Goal: Task Accomplishment & Management: Manage account settings

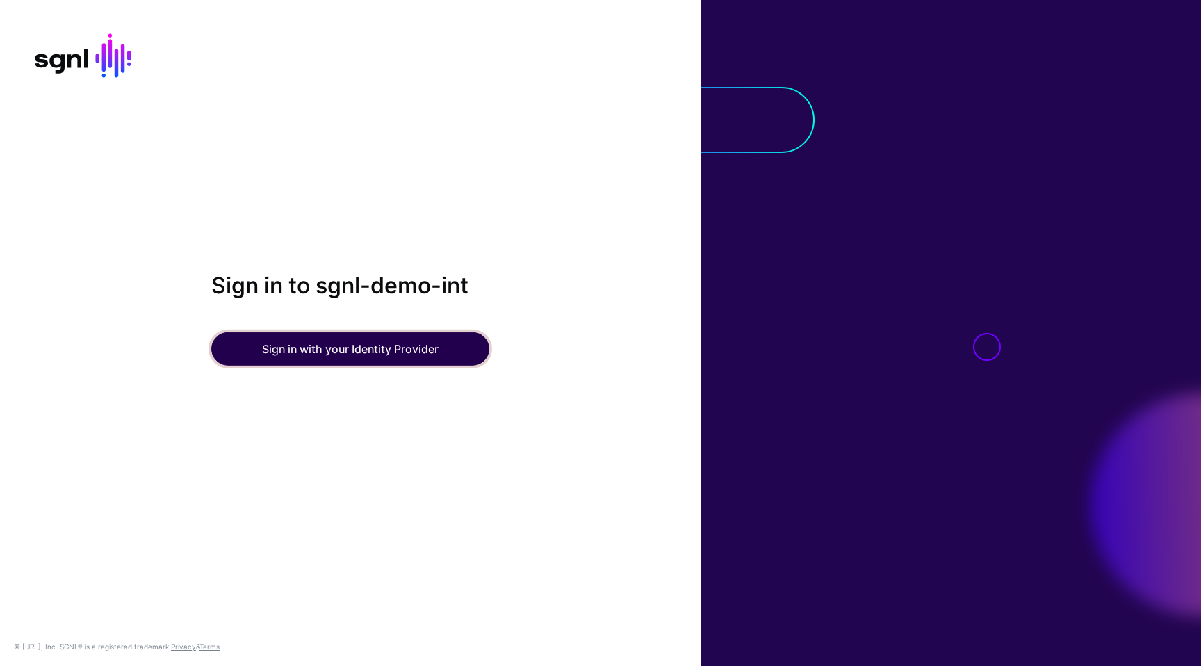
click at [361, 354] on button "Sign in with your Identity Provider" at bounding box center [350, 348] width 278 height 33
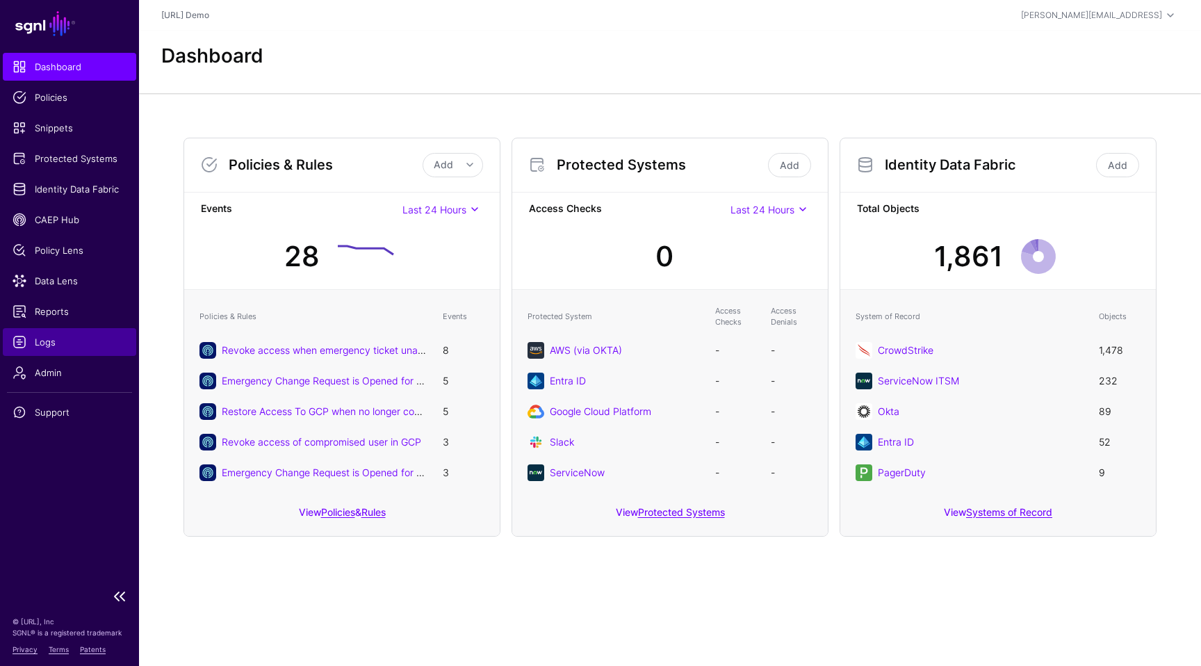
click at [53, 328] on link "Logs" at bounding box center [69, 342] width 133 height 28
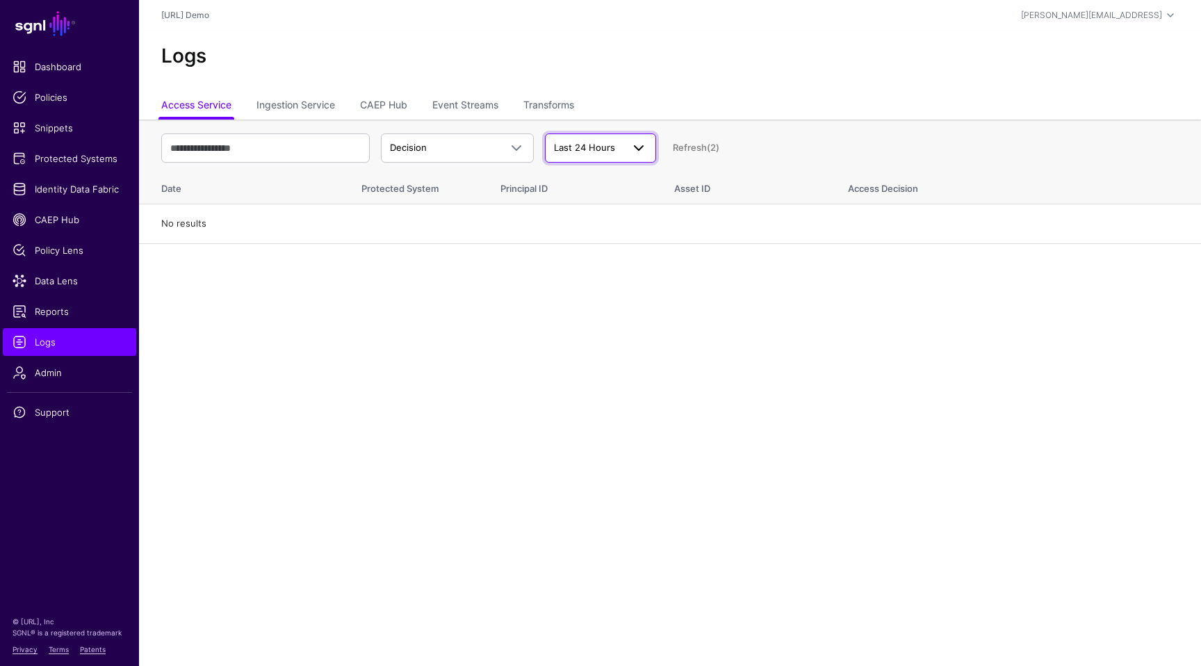
click at [615, 149] on span "Last 24 Hours" at bounding box center [588, 148] width 68 height 14
click at [597, 202] on span "Last 7 Days" at bounding box center [580, 201] width 49 height 11
click at [69, 159] on span "Protected Systems" at bounding box center [70, 158] width 114 height 14
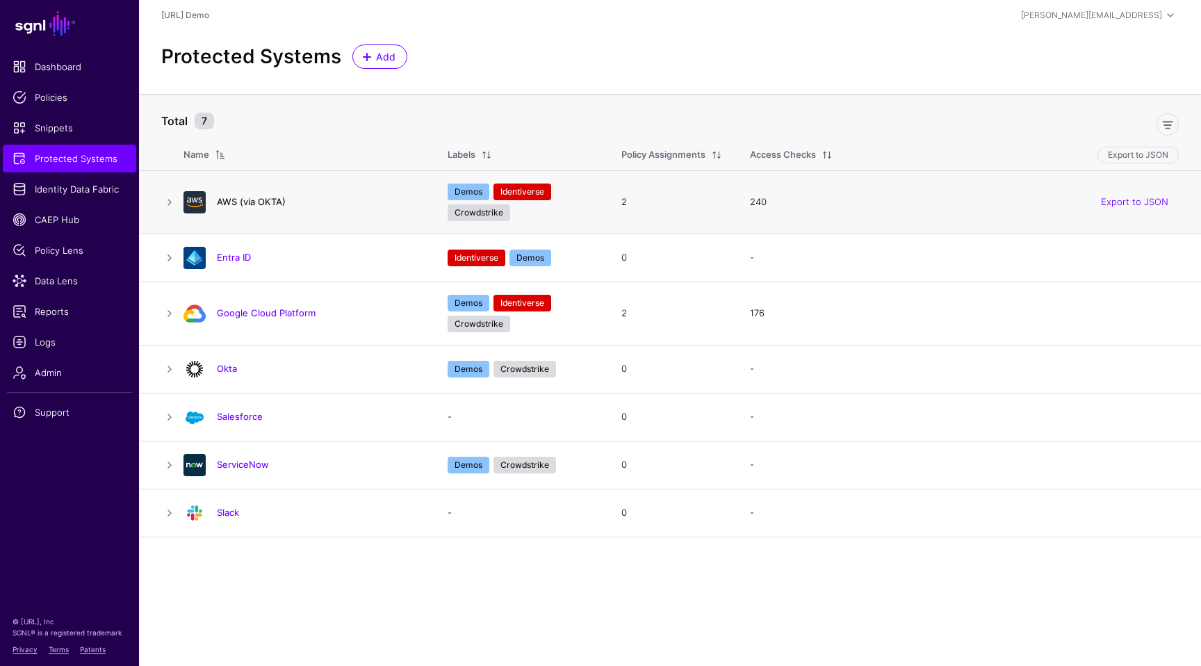
click at [266, 205] on link "AWS (via OKTA)" at bounding box center [251, 201] width 69 height 11
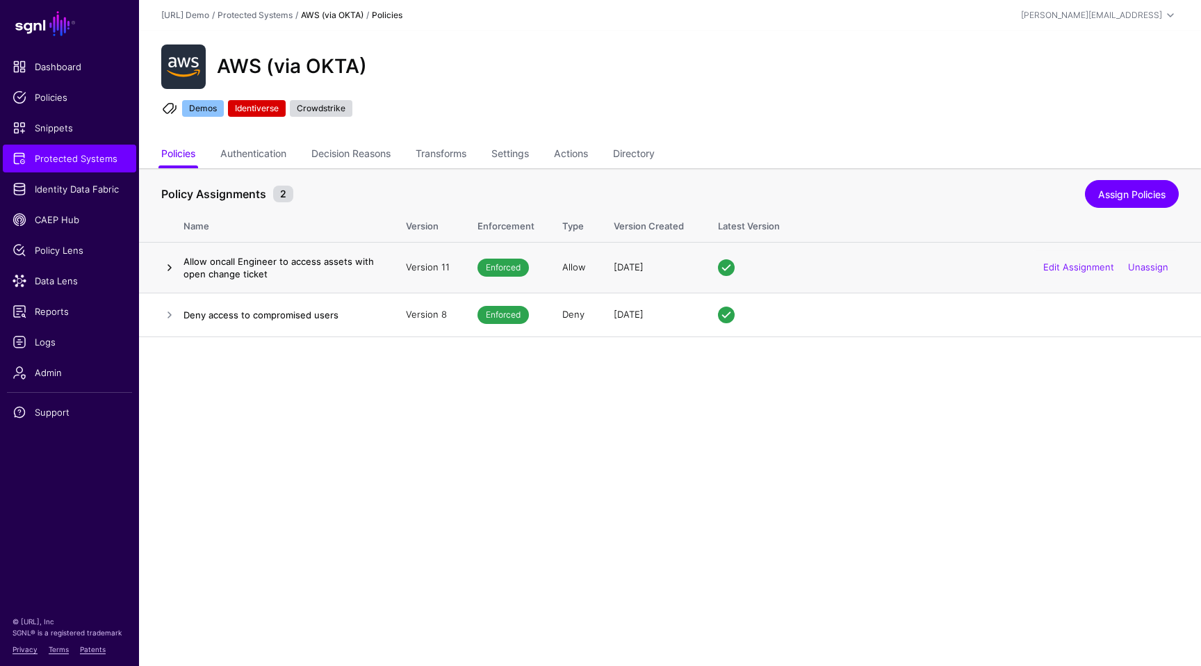
click at [163, 265] on link at bounding box center [169, 267] width 17 height 17
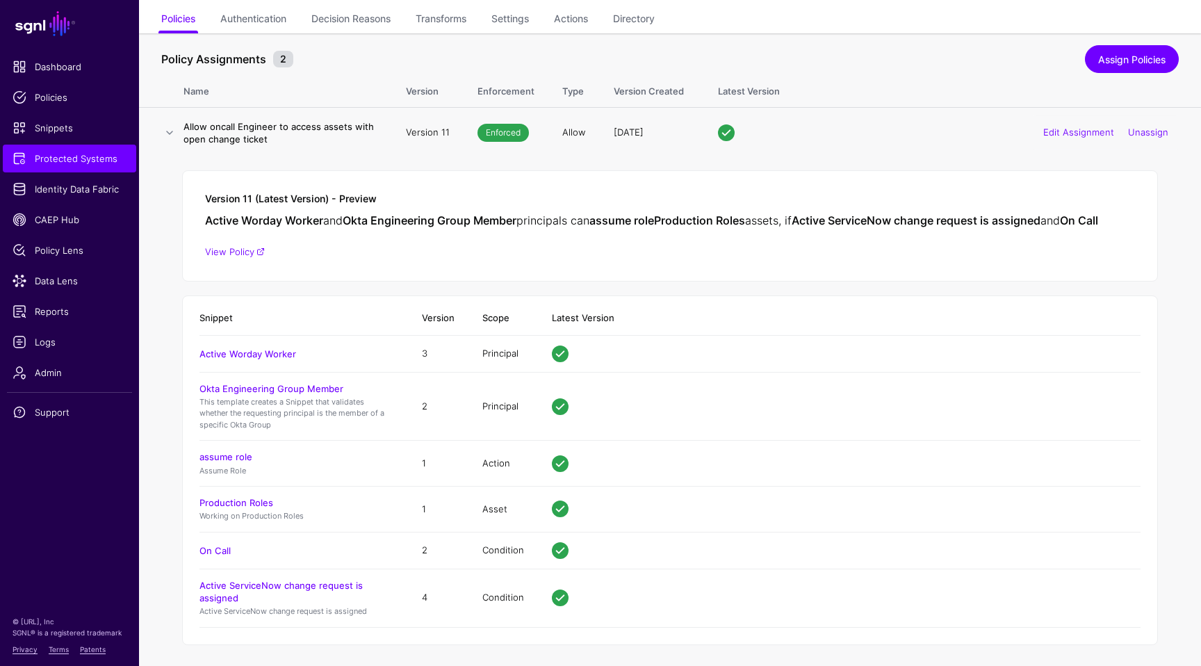
scroll to position [151, 0]
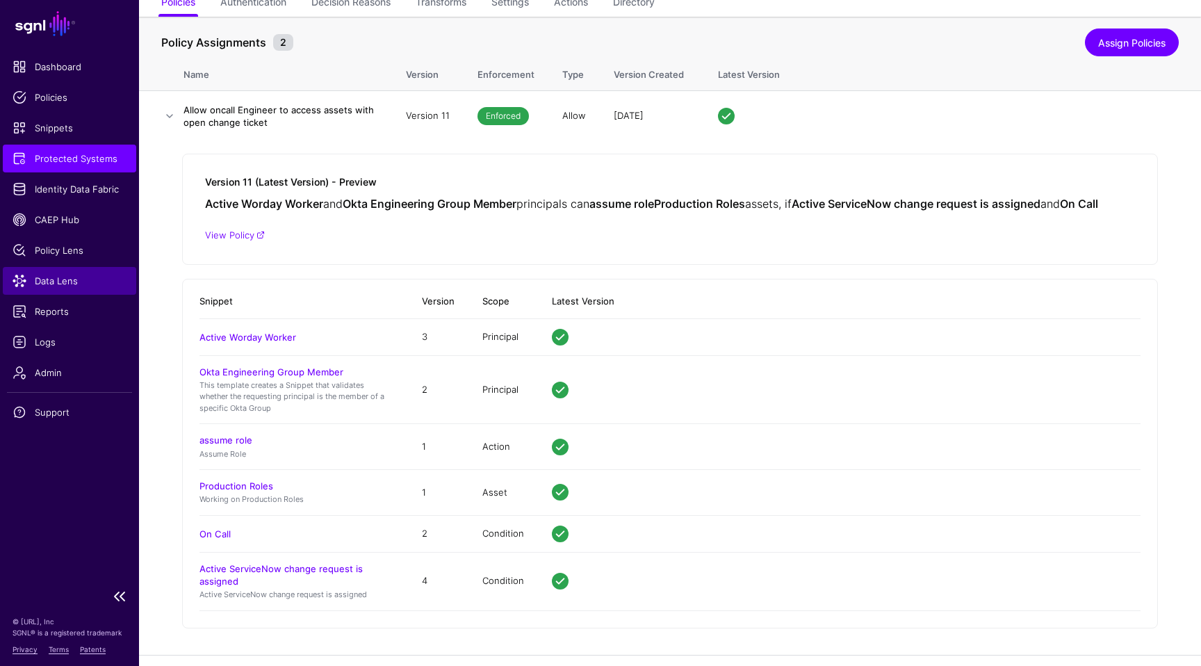
click at [66, 281] on span "Data Lens" at bounding box center [70, 281] width 114 height 14
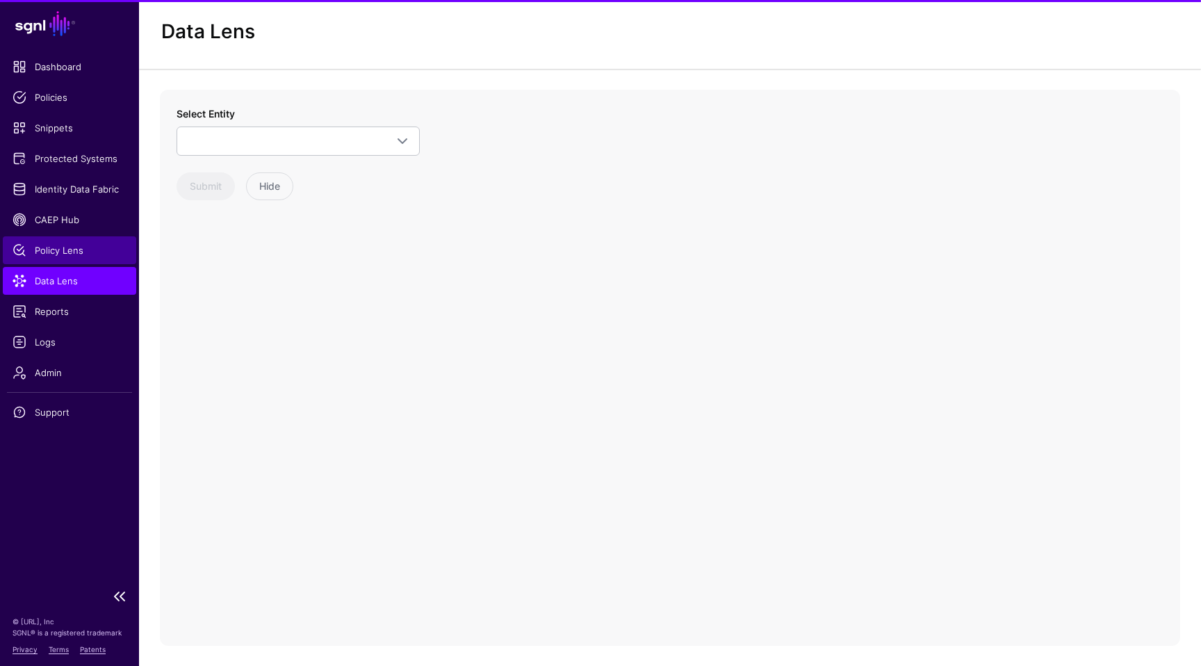
click at [76, 252] on span "Policy Lens" at bounding box center [70, 250] width 114 height 14
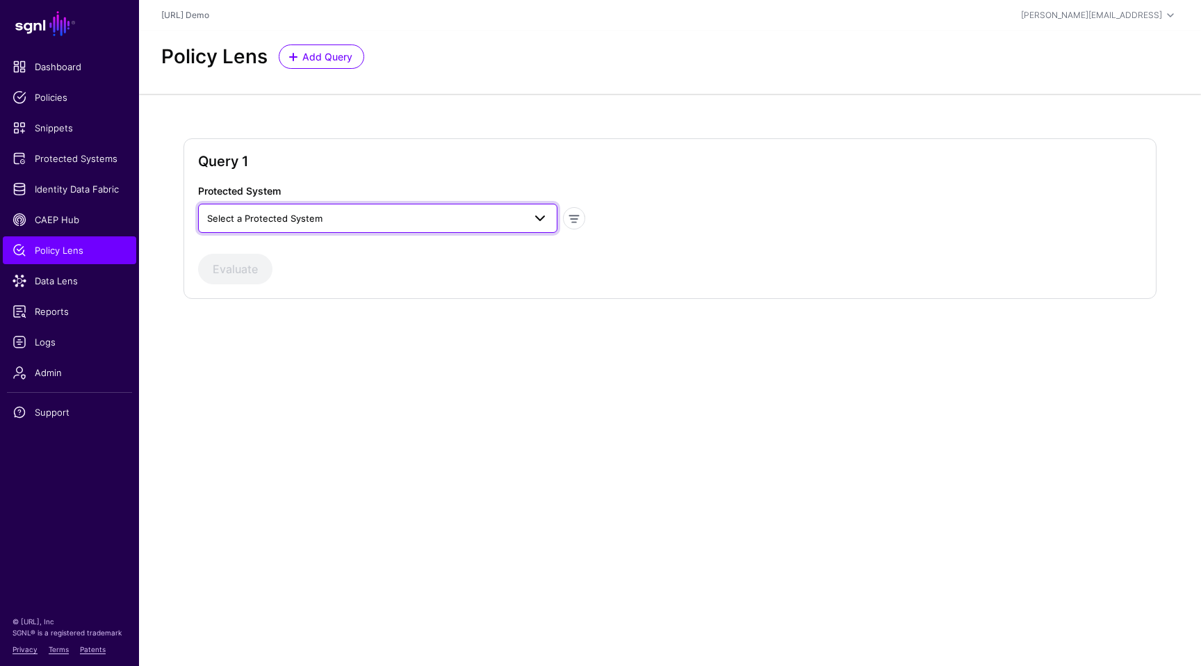
click at [409, 221] on span "Select a Protected System" at bounding box center [365, 218] width 316 height 15
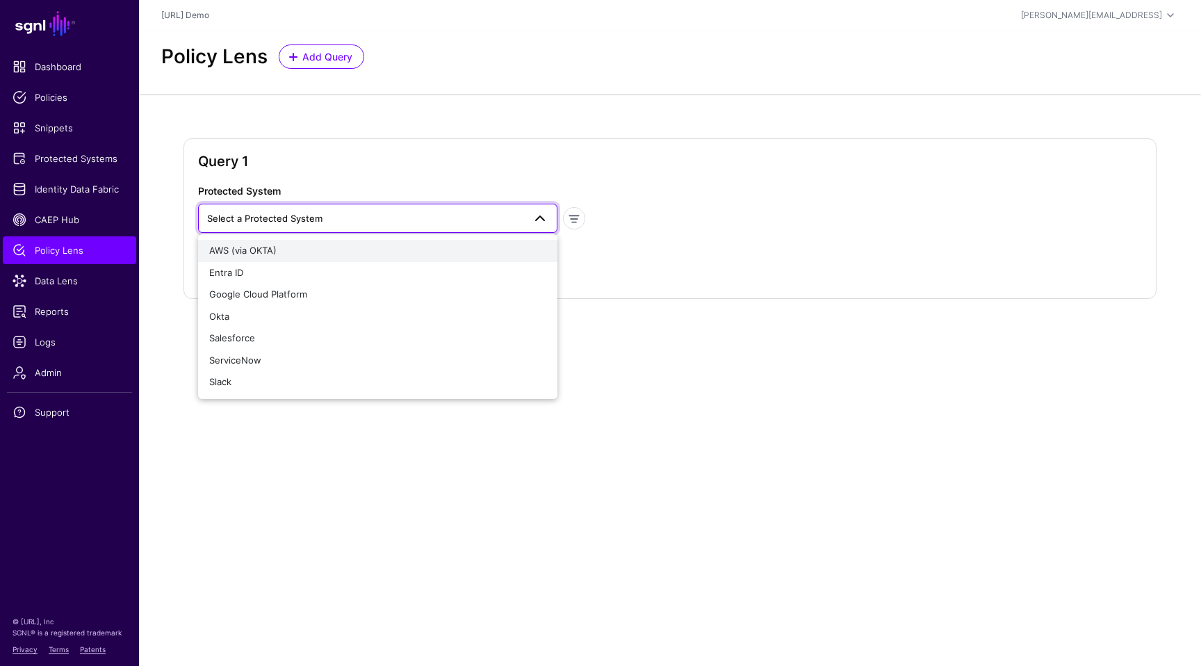
click at [344, 247] on div "AWS (via OKTA)" at bounding box center [377, 251] width 337 height 14
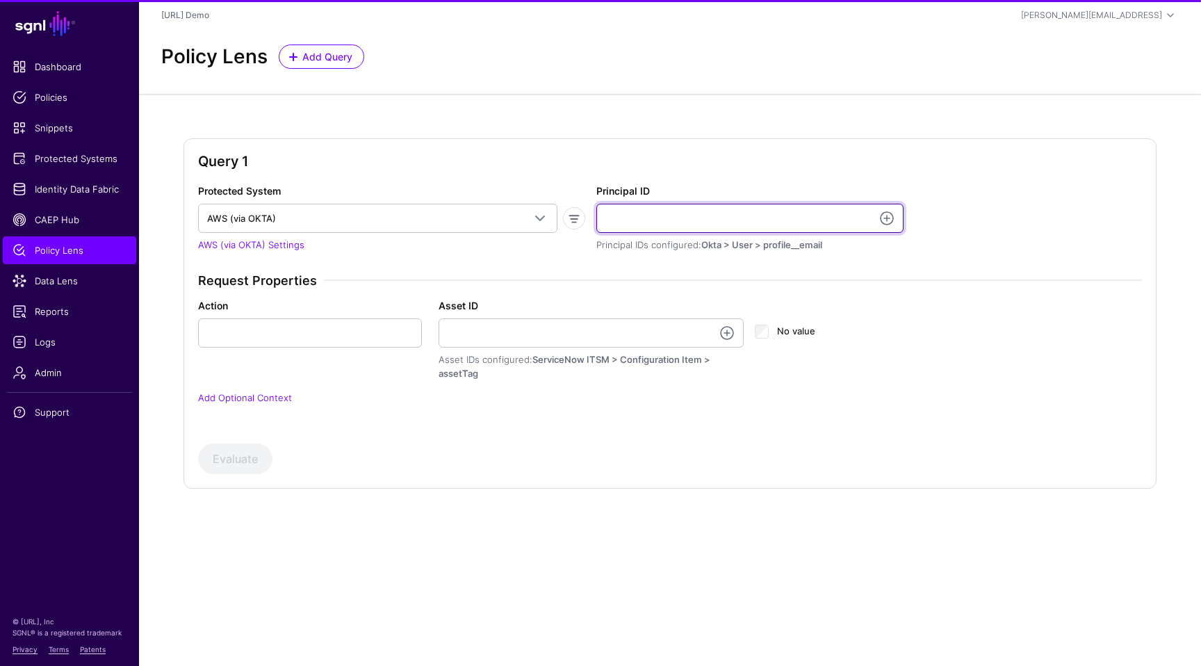
click at [701, 220] on input "Principal ID" at bounding box center [749, 218] width 307 height 29
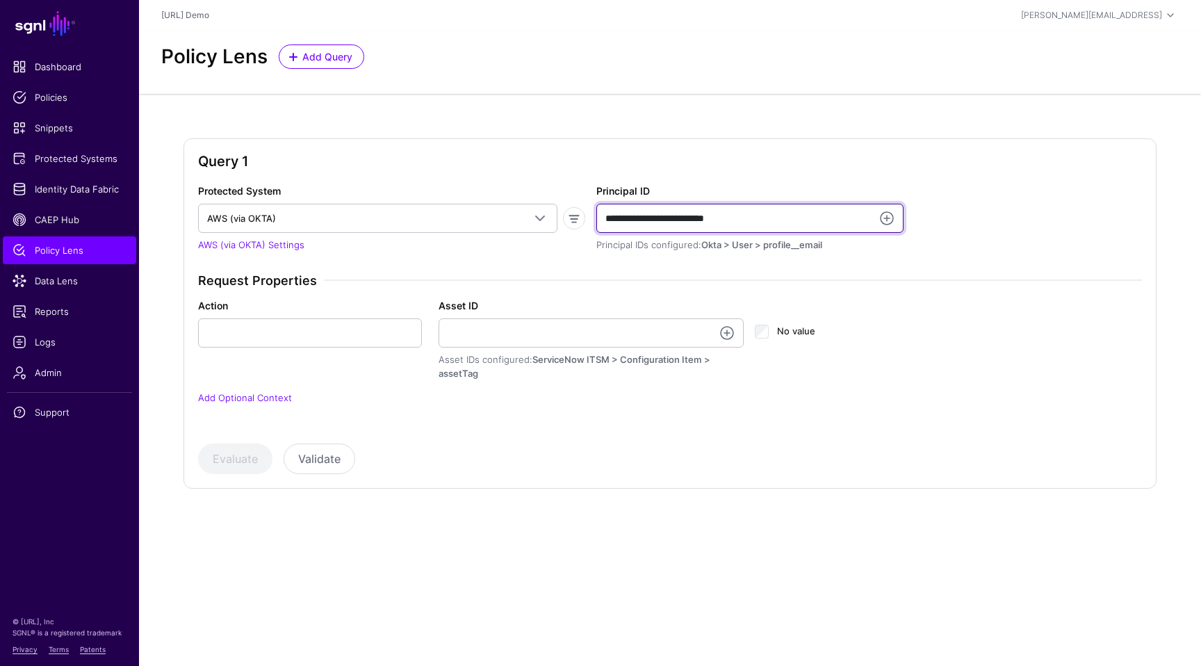
type input "**********"
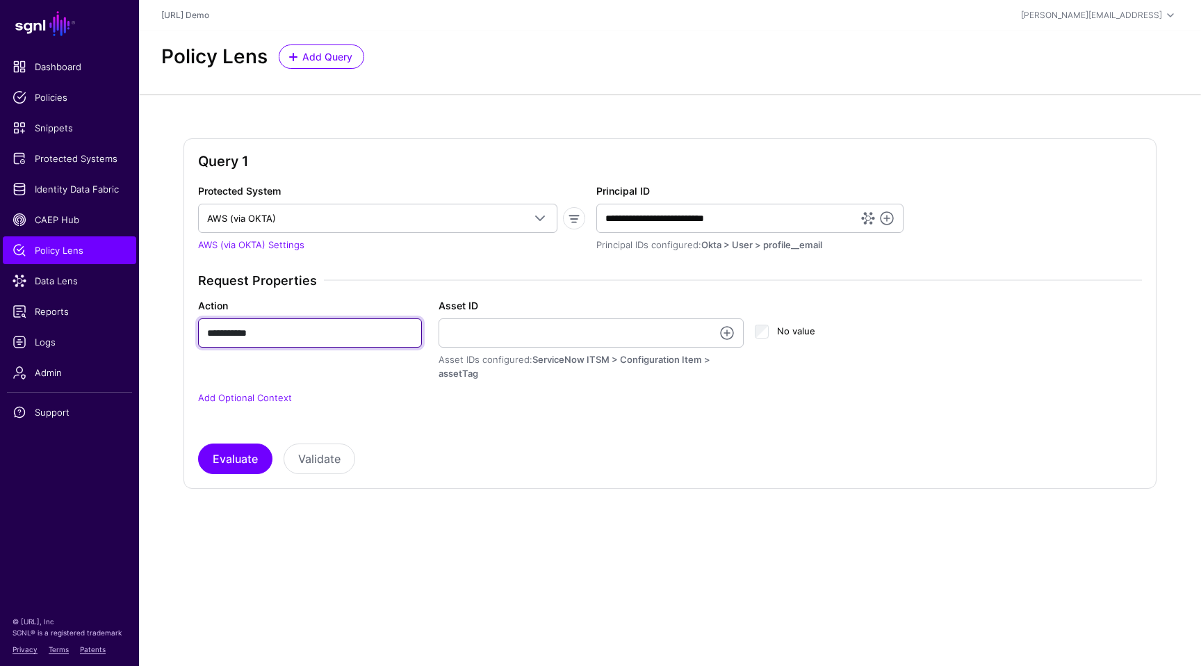
type input "**********"
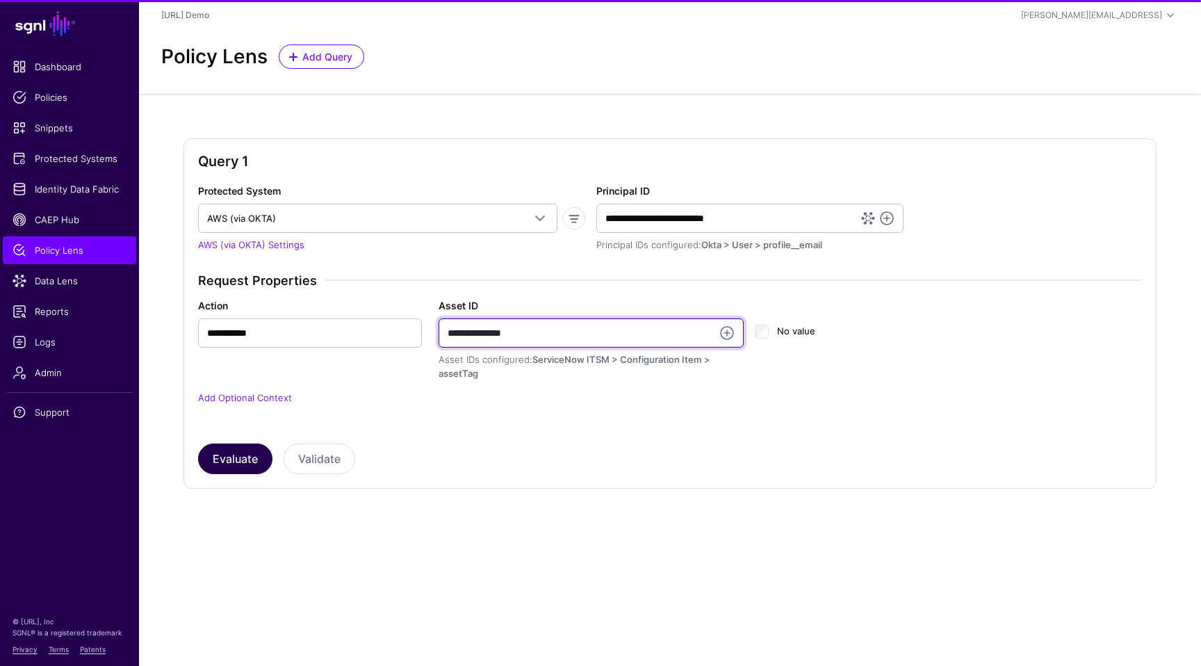
type input "**********"
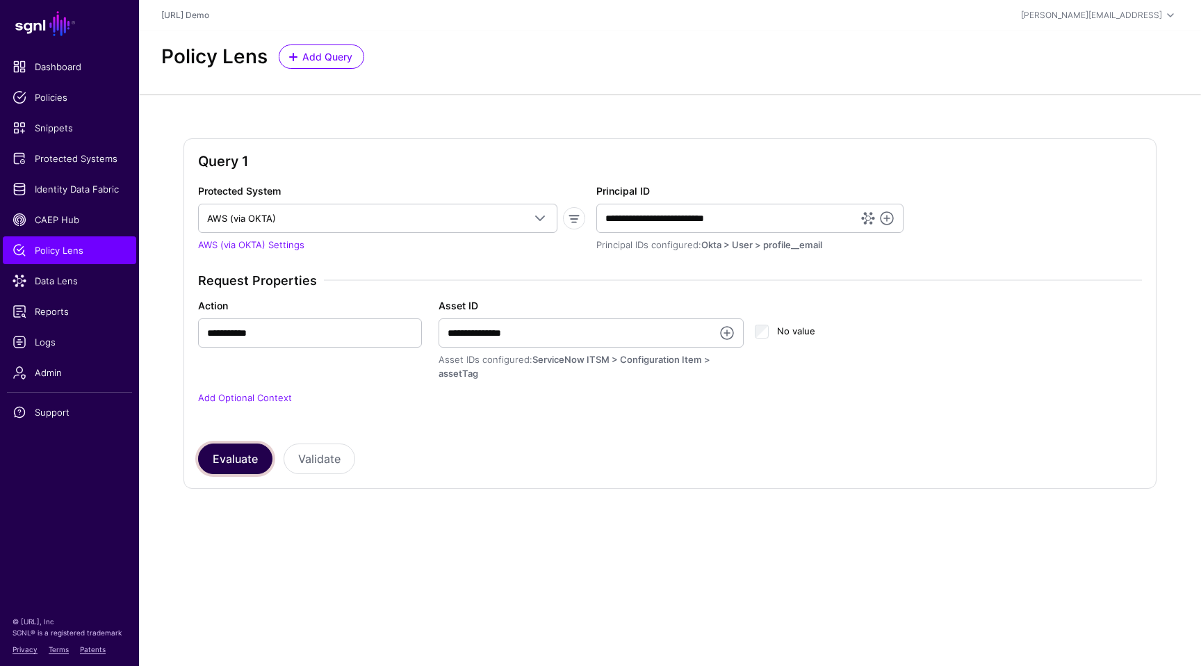
click at [222, 463] on button "Evaluate" at bounding box center [235, 458] width 74 height 31
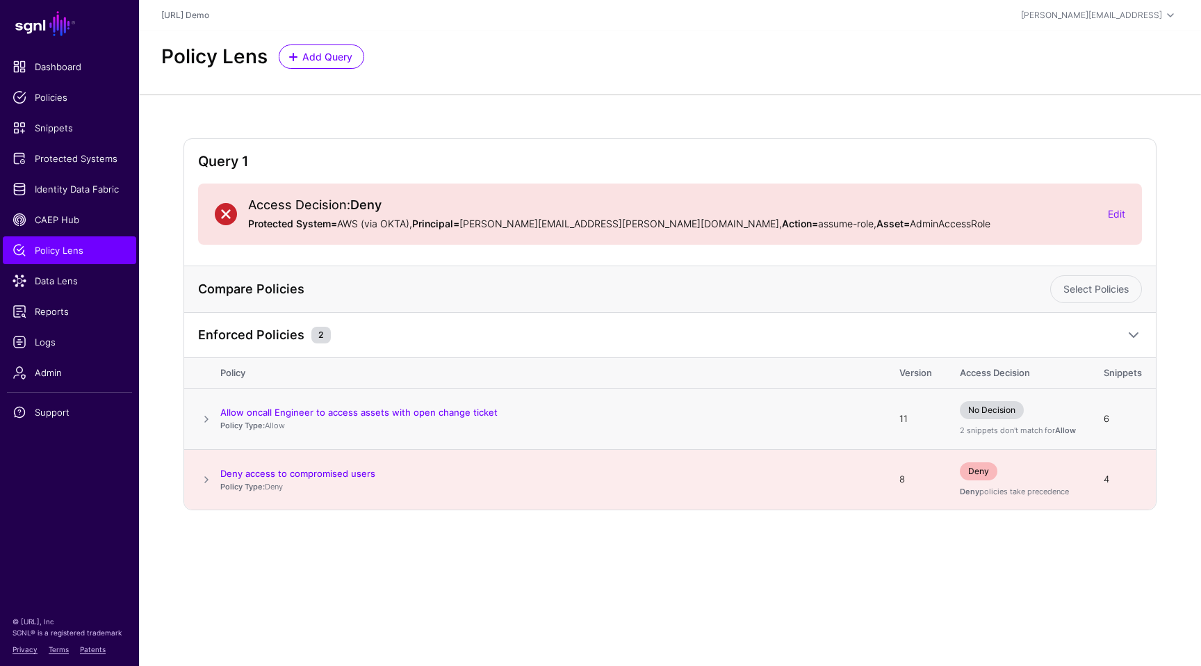
click at [201, 411] on span at bounding box center [206, 419] width 17 height 17
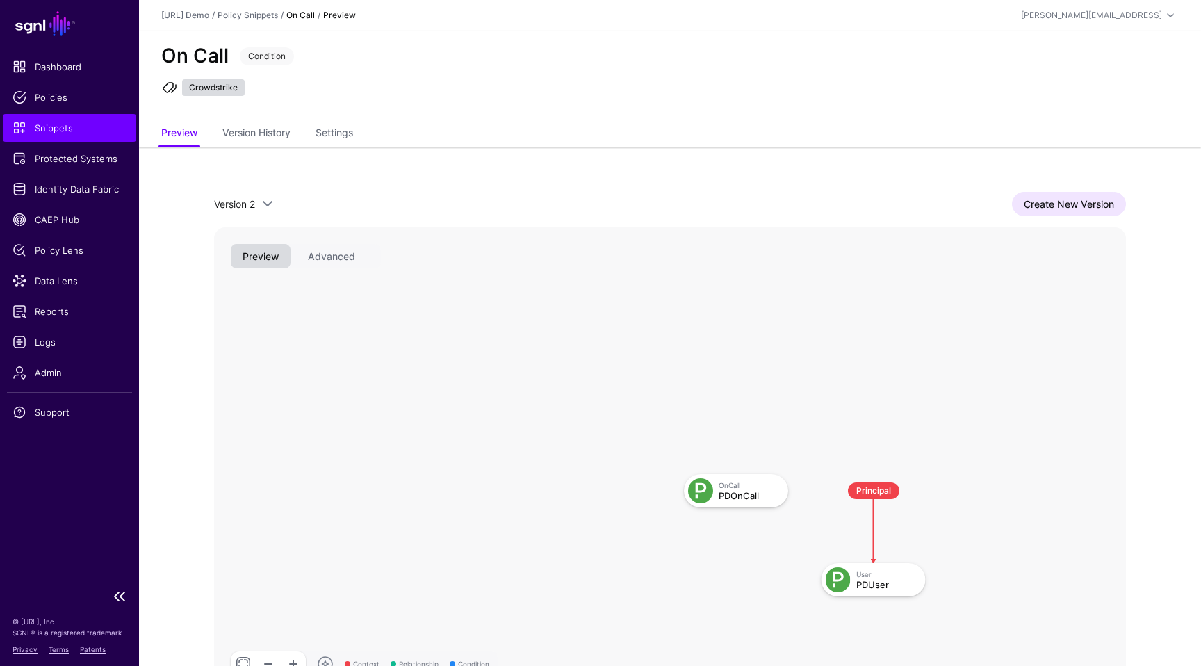
click at [94, 137] on link "Snippets" at bounding box center [69, 128] width 133 height 28
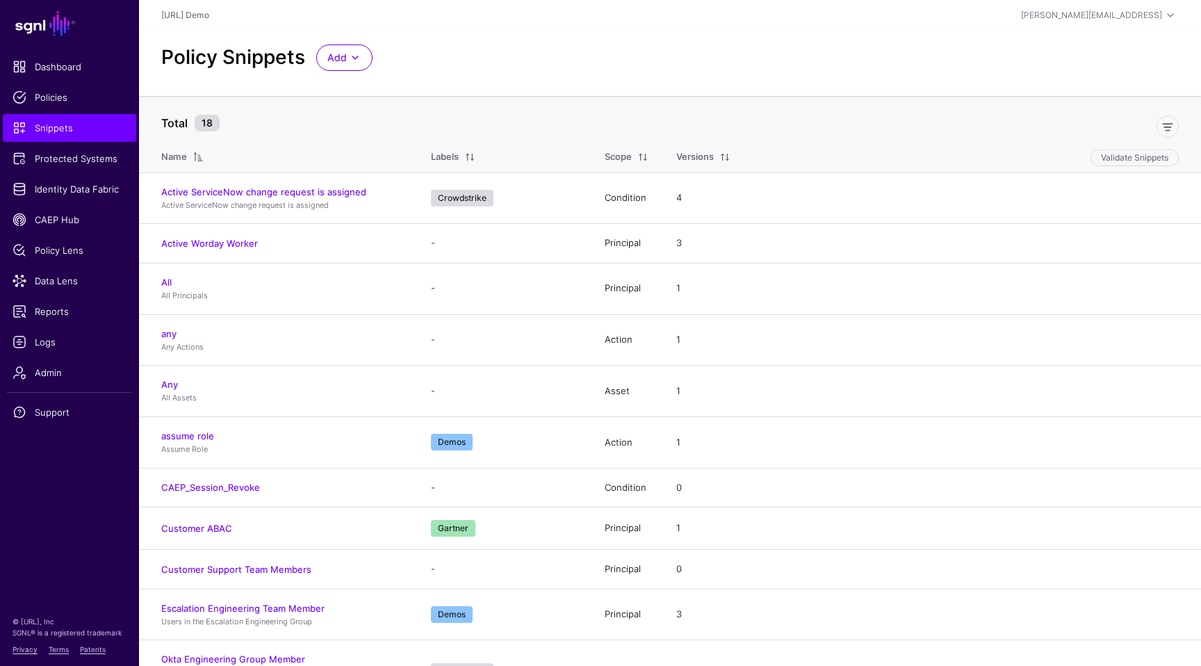
click at [887, 69] on div "Policy Snippets Add Start from a Snippet Template Start from a Blank Snippet" at bounding box center [670, 57] width 1028 height 26
click at [925, 53] on div "Policy Snippets Add Start from a Snippet Template Start from a Blank Snippet" at bounding box center [670, 57] width 1028 height 26
click at [948, 65] on div "Policy Snippets Add Start from a Snippet Template Start from a Blank Snippet" at bounding box center [670, 57] width 1028 height 26
click at [1057, 88] on div "Policy Snippets Add Start from a Snippet Template Start from a Blank Snippet" at bounding box center [670, 63] width 1062 height 65
click at [1108, 75] on div "Policy Snippets Add Start from a Snippet Template Start from a Blank Snippet" at bounding box center [670, 63] width 1062 height 65
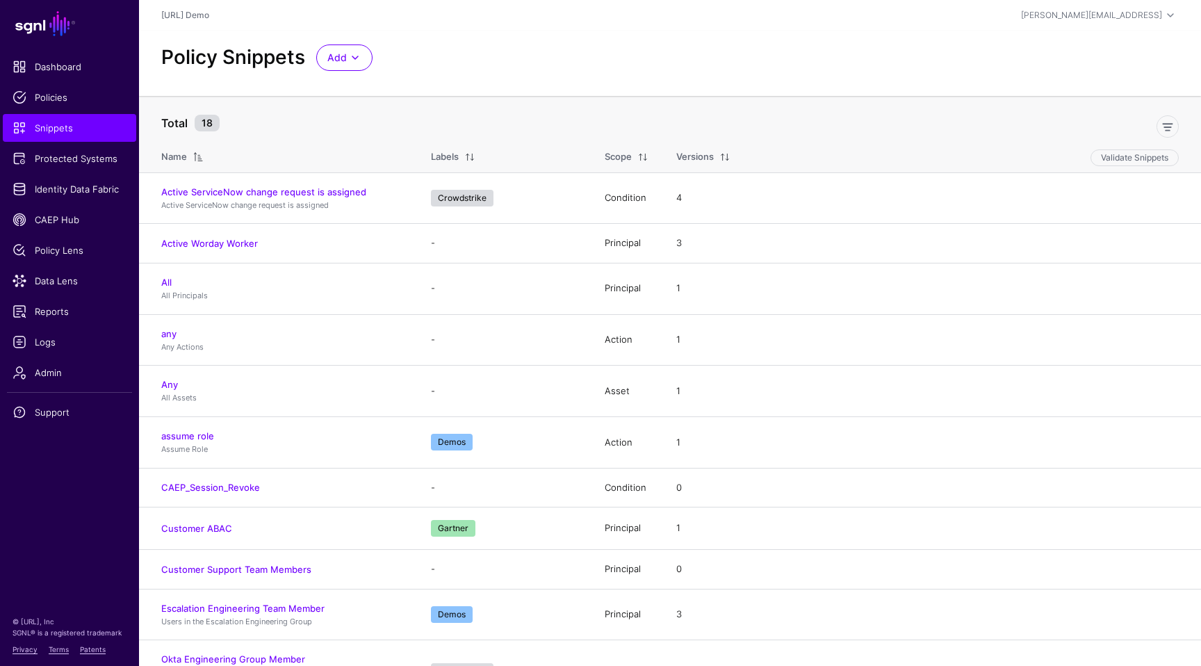
click at [1094, 74] on div "Policy Snippets Add Start from a Snippet Template Start from a Blank Snippet" at bounding box center [670, 63] width 1062 height 65
click at [675, 4] on header "sgnl.ai Demo joe@sgnl.ai Joe Welsh joe@sgnl.ai sgnl.ai Demo Log out" at bounding box center [670, 15] width 1062 height 31
click at [524, 78] on div "Policy Snippets Add Start from a Snippet Template Start from a Blank Snippet" at bounding box center [670, 63] width 1062 height 65
click at [45, 162] on span "Protected Systems" at bounding box center [70, 158] width 114 height 14
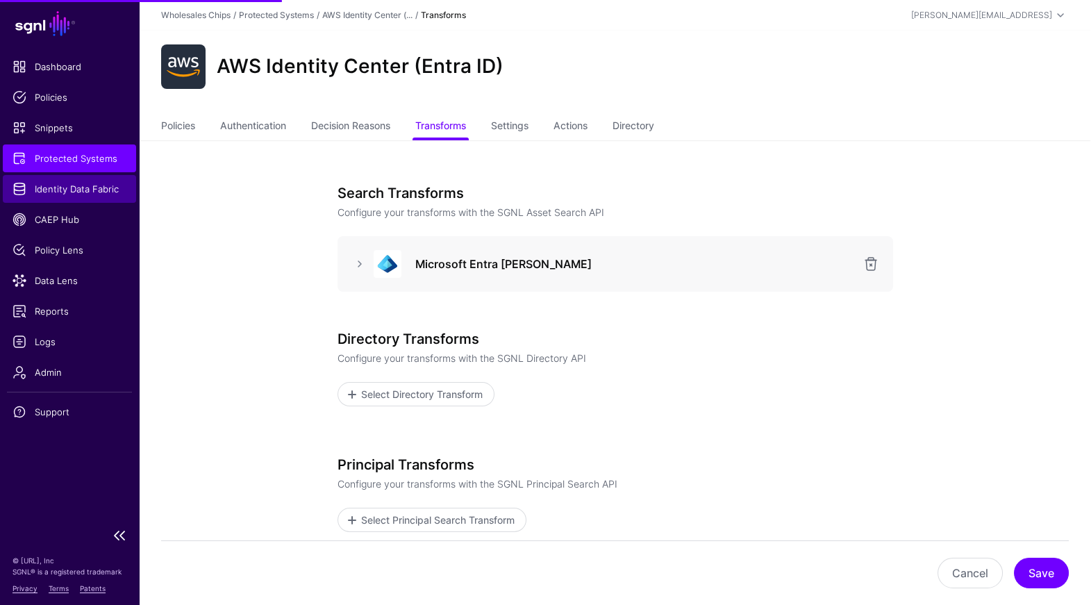
click at [41, 183] on span "Identity Data Fabric" at bounding box center [70, 189] width 114 height 14
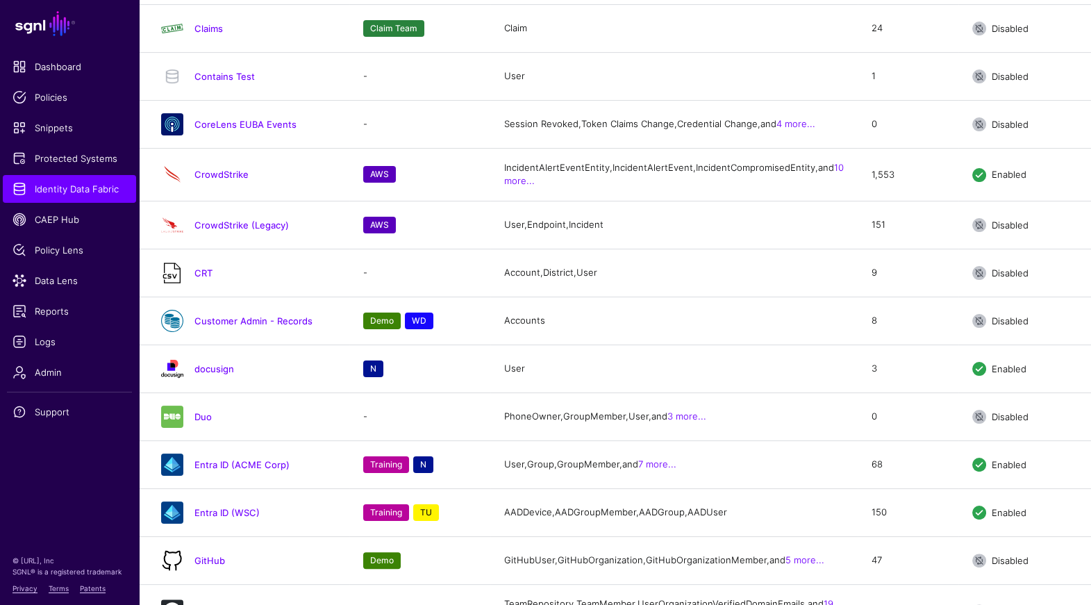
scroll to position [903, 0]
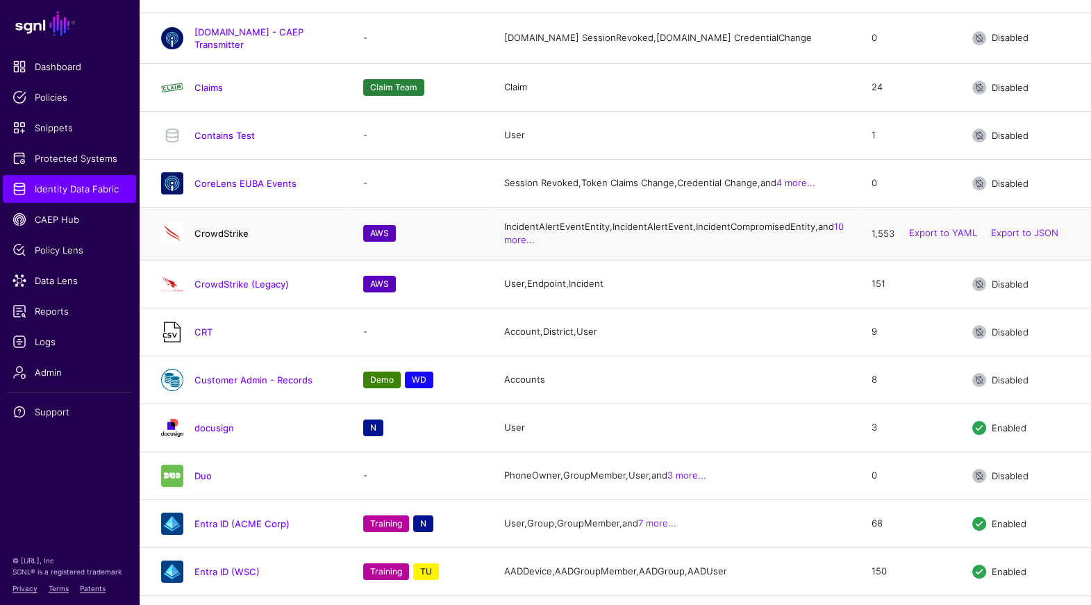
click at [236, 239] on link "CrowdStrike" at bounding box center [222, 233] width 54 height 11
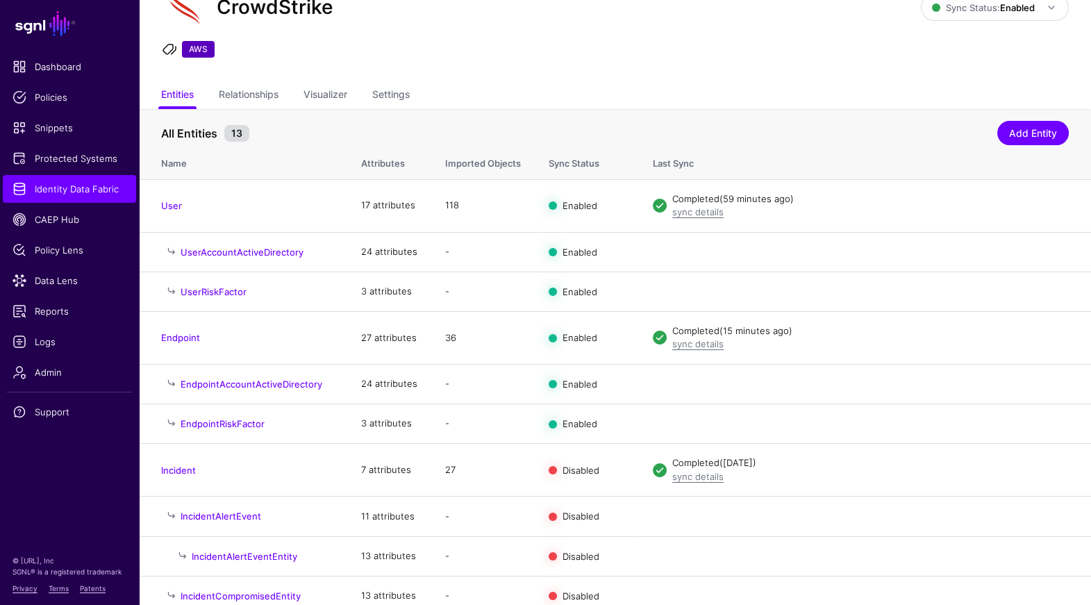
scroll to position [135, 0]
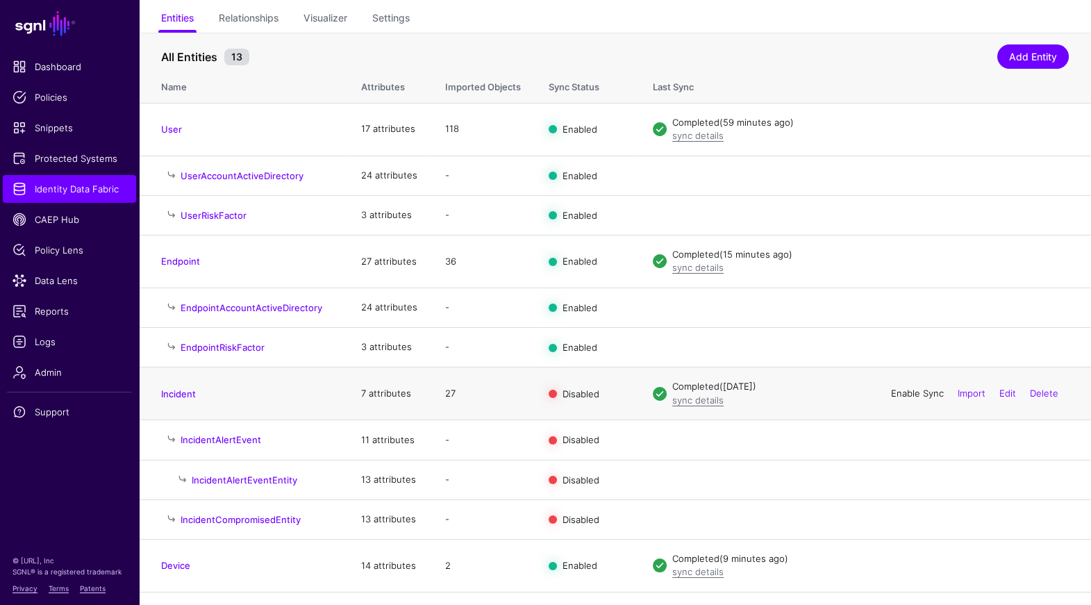
click at [907, 396] on link "Enable Sync" at bounding box center [917, 393] width 53 height 11
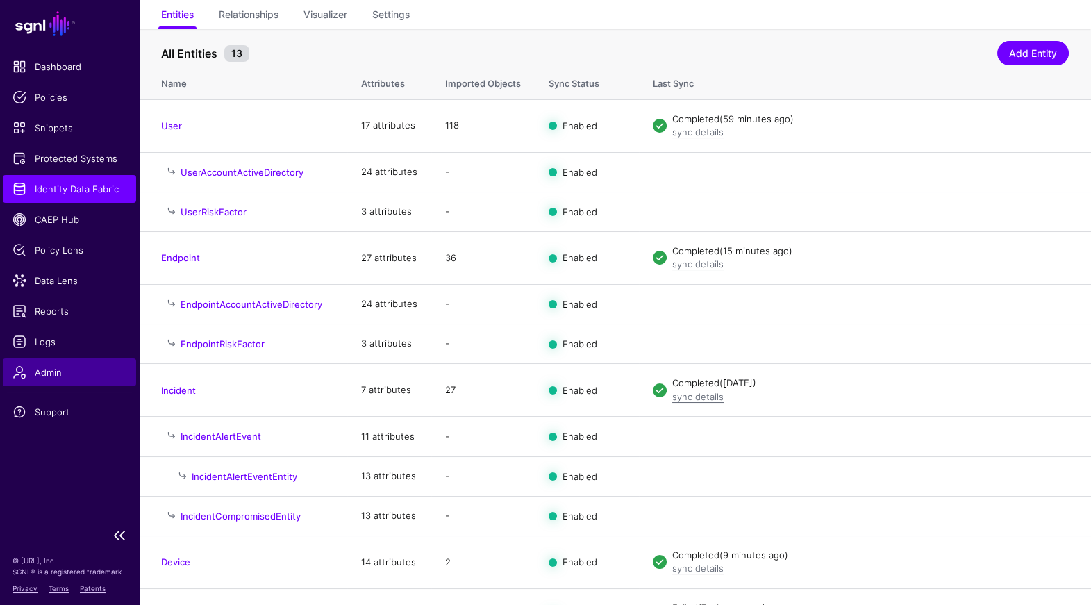
scroll to position [145, 0]
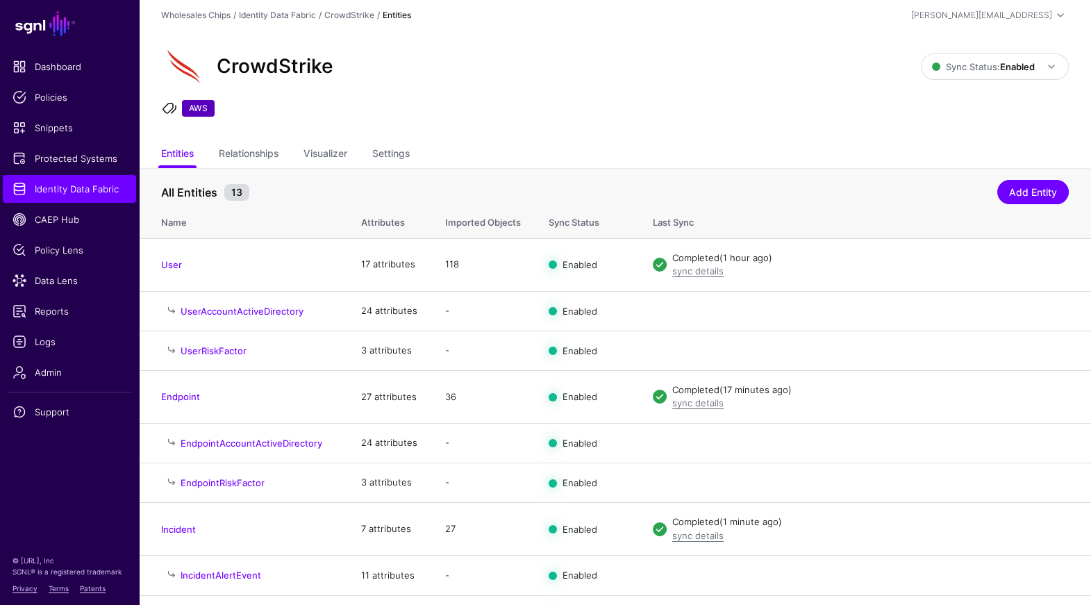
click at [720, 99] on div "CrowdStrike Sync Status: Enabled Enabled Syncing active for all configured enti…" at bounding box center [615, 86] width 953 height 111
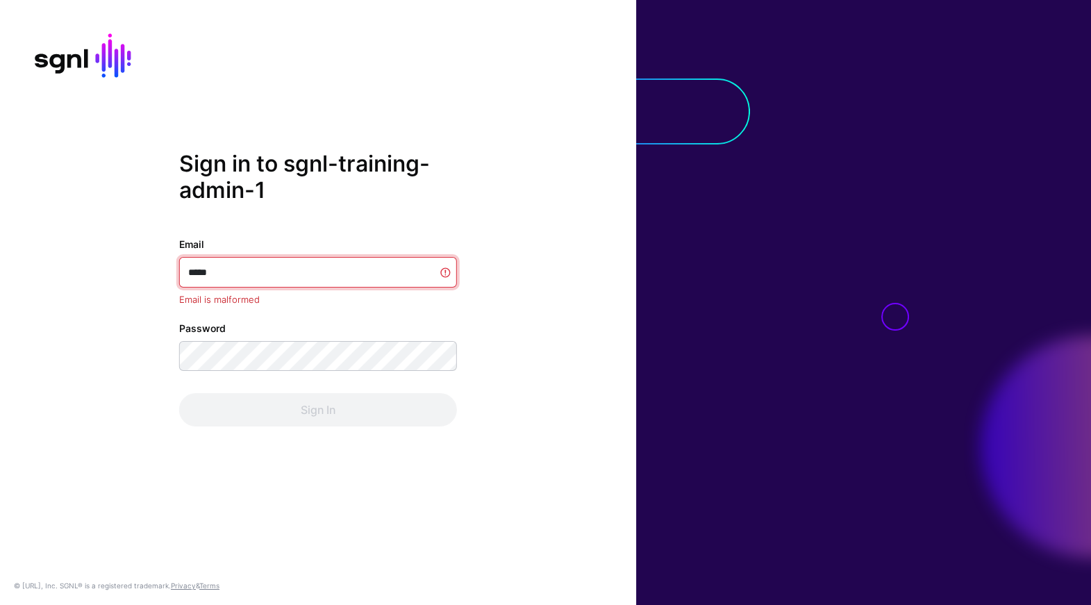
type input "******"
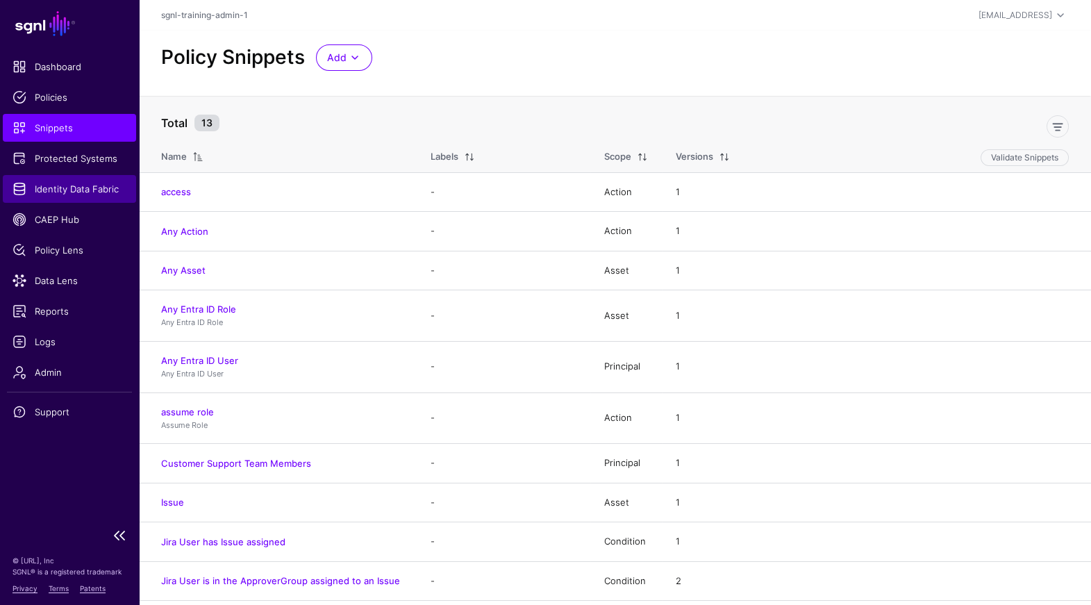
click at [84, 186] on span "Identity Data Fabric" at bounding box center [70, 189] width 114 height 14
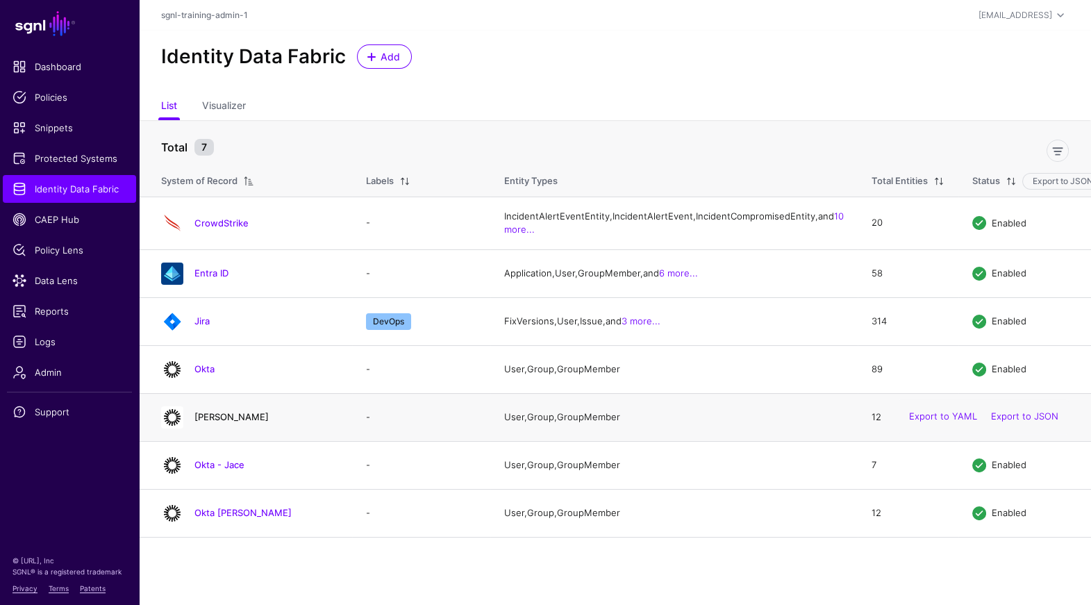
click at [241, 422] on link "Okta - Griffin" at bounding box center [232, 416] width 74 height 11
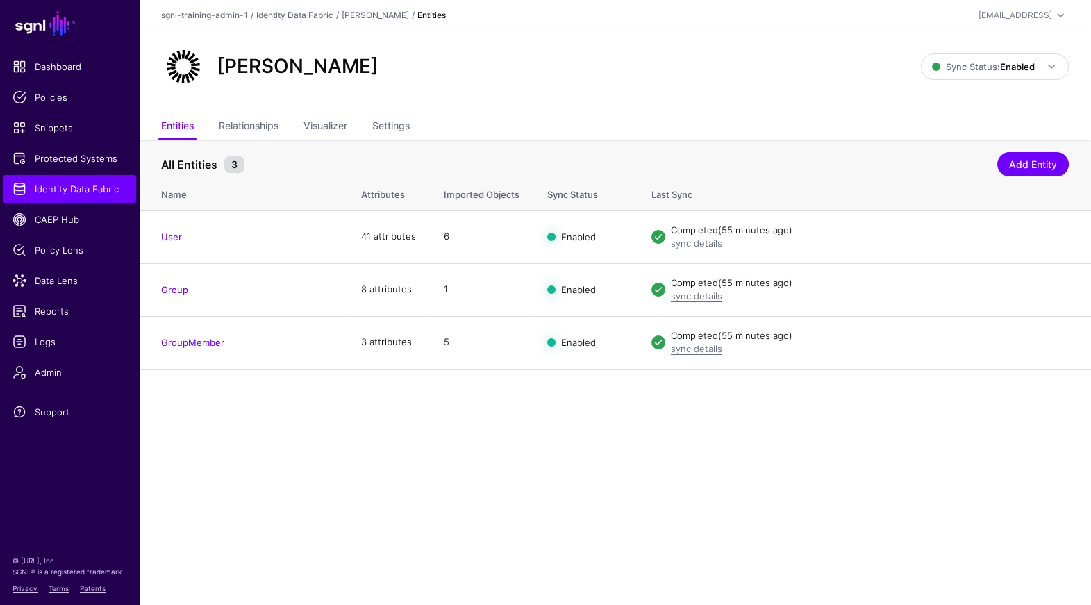
click at [386, 94] on div "Okta - Griffin Sync Status: Enabled Enabled Syncing active for all configured e…" at bounding box center [615, 72] width 953 height 83
click at [392, 120] on link "Settings" at bounding box center [391, 127] width 38 height 26
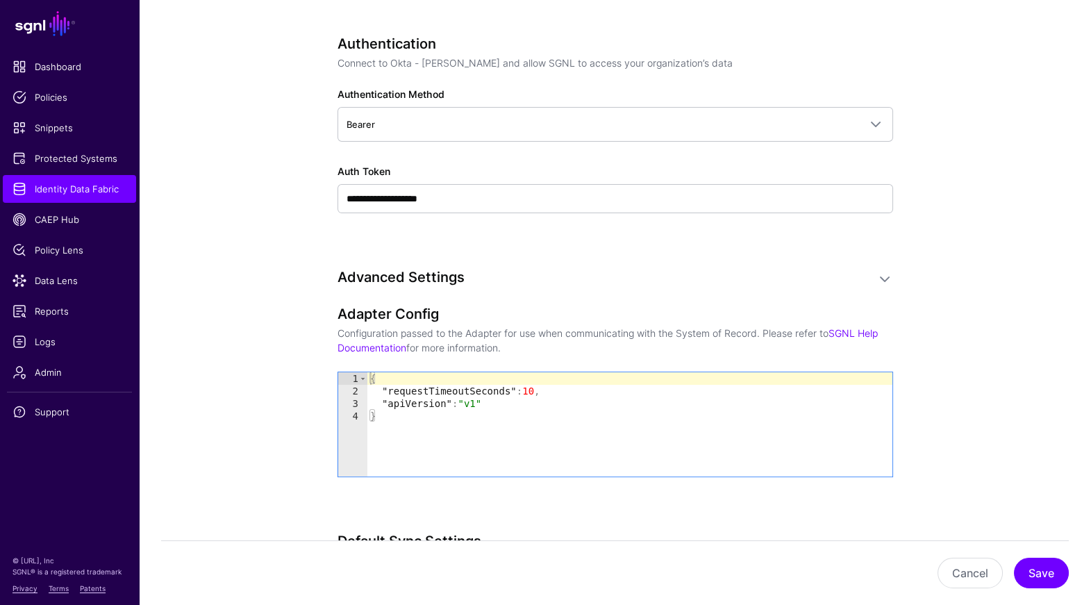
scroll to position [1447, 0]
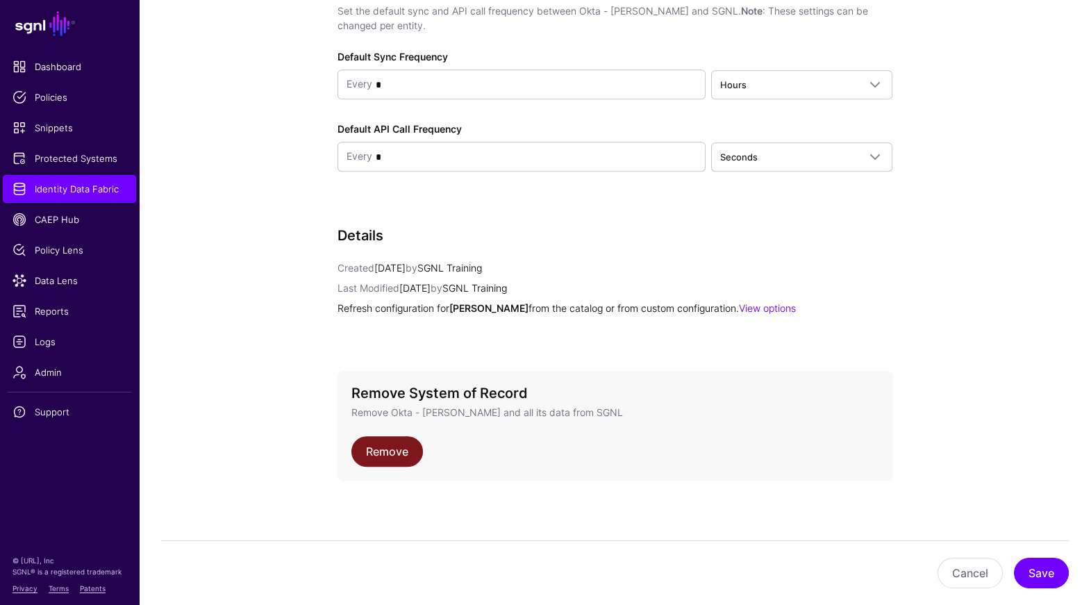
click at [392, 454] on link "Remove" at bounding box center [388, 451] width 72 height 31
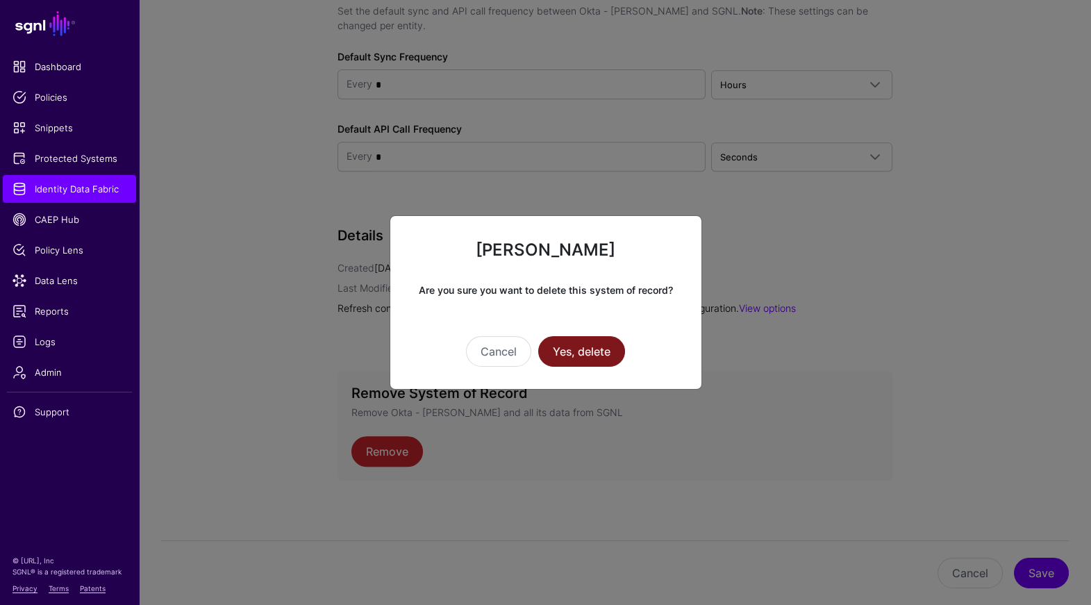
click at [607, 349] on button "Yes, delete" at bounding box center [581, 351] width 87 height 31
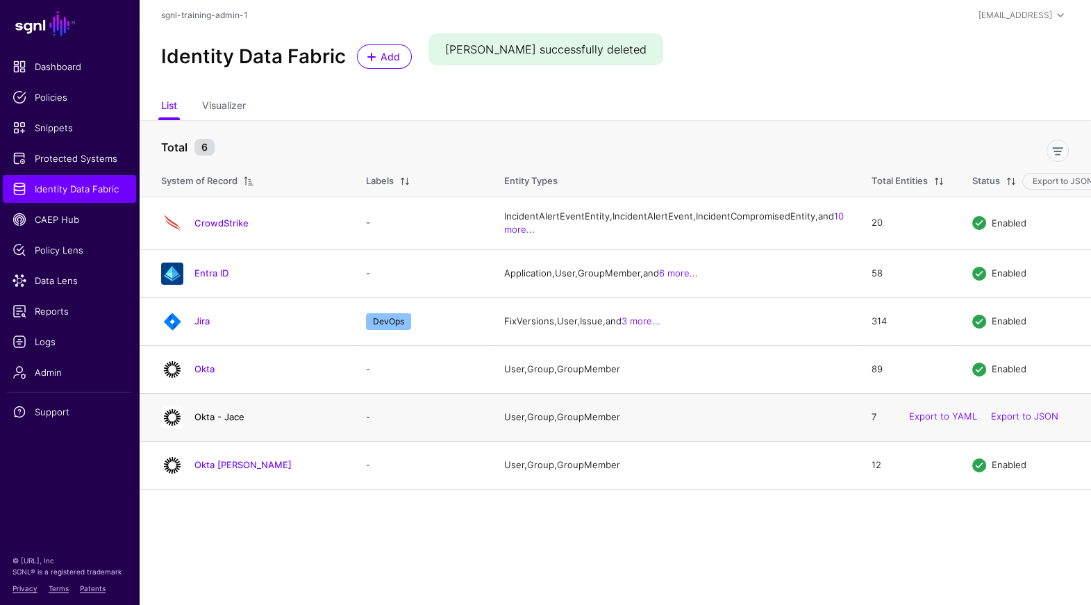
click at [232, 422] on link "Okta - Jace" at bounding box center [220, 416] width 50 height 11
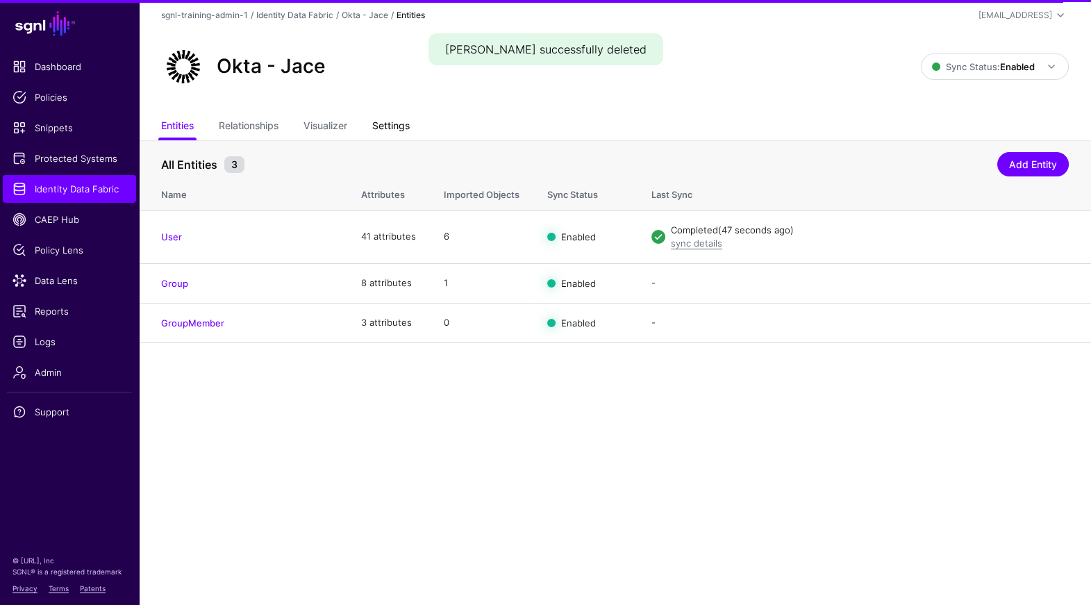
click at [404, 138] on link "Settings" at bounding box center [391, 127] width 38 height 26
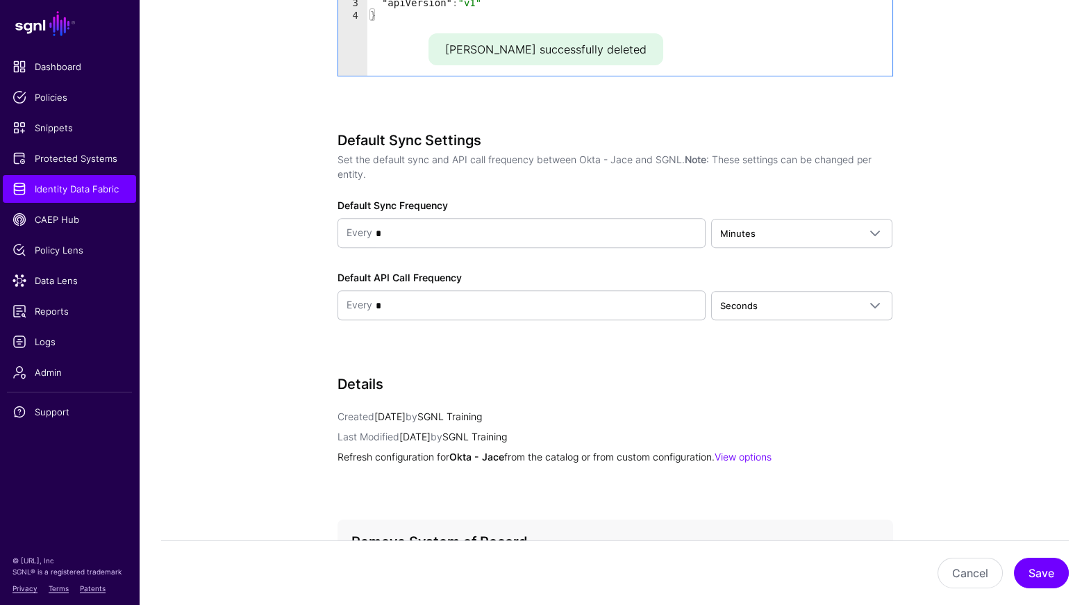
scroll to position [1447, 0]
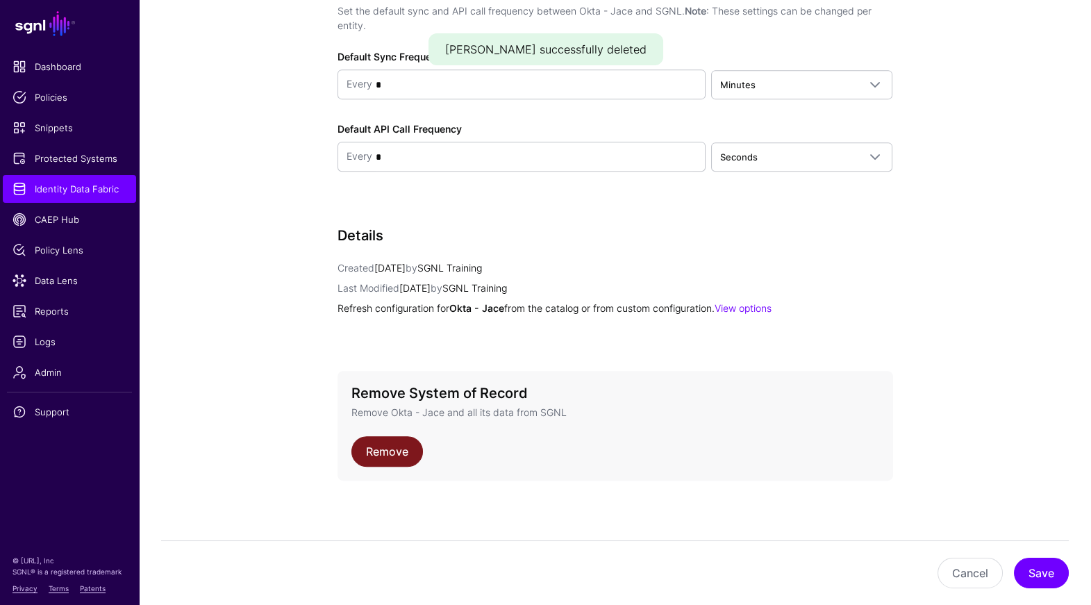
click at [395, 441] on link "Remove" at bounding box center [388, 451] width 72 height 31
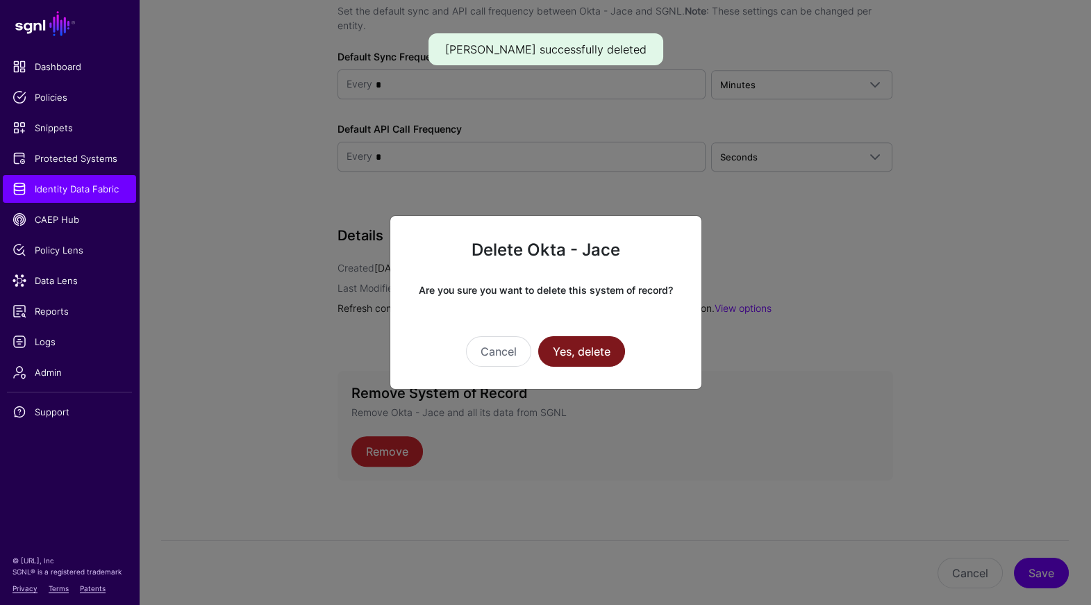
click at [611, 349] on button "Yes, delete" at bounding box center [581, 351] width 87 height 31
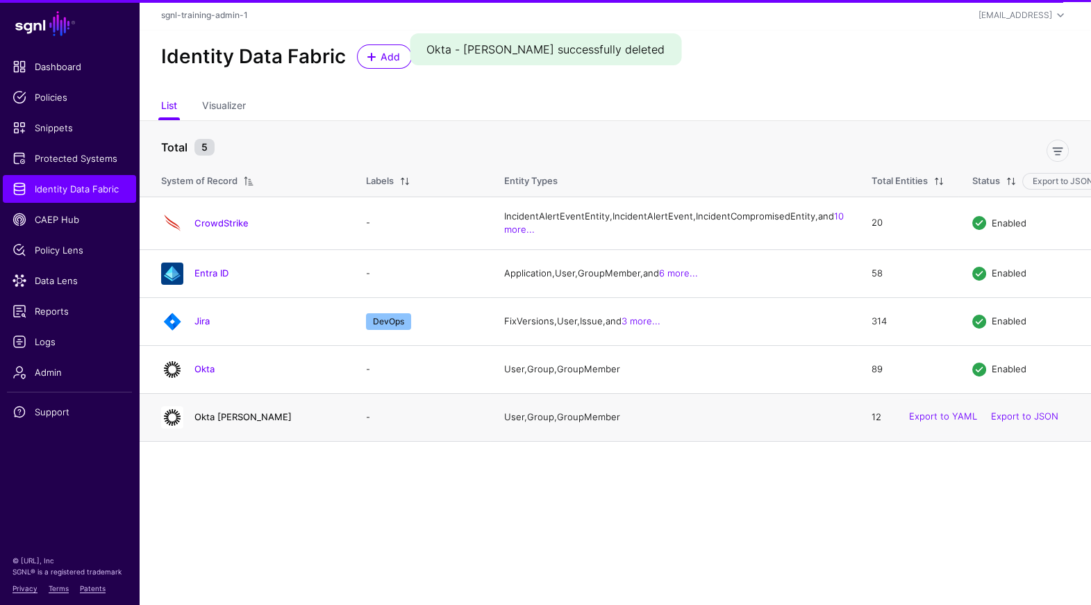
click at [210, 422] on link "Okta Marium" at bounding box center [243, 416] width 97 height 11
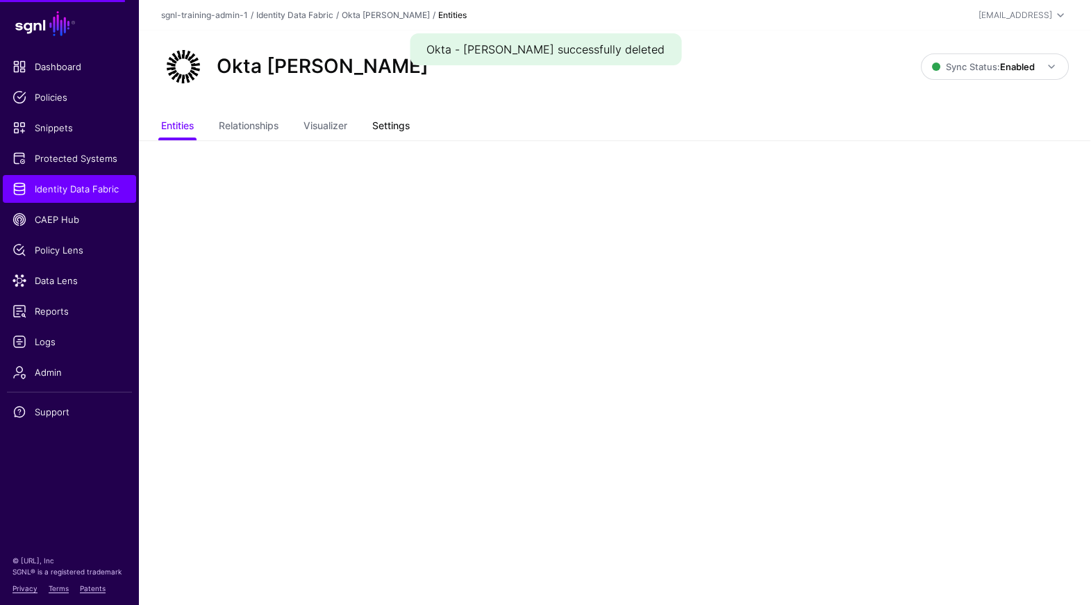
click at [410, 131] on link "Settings" at bounding box center [391, 127] width 38 height 26
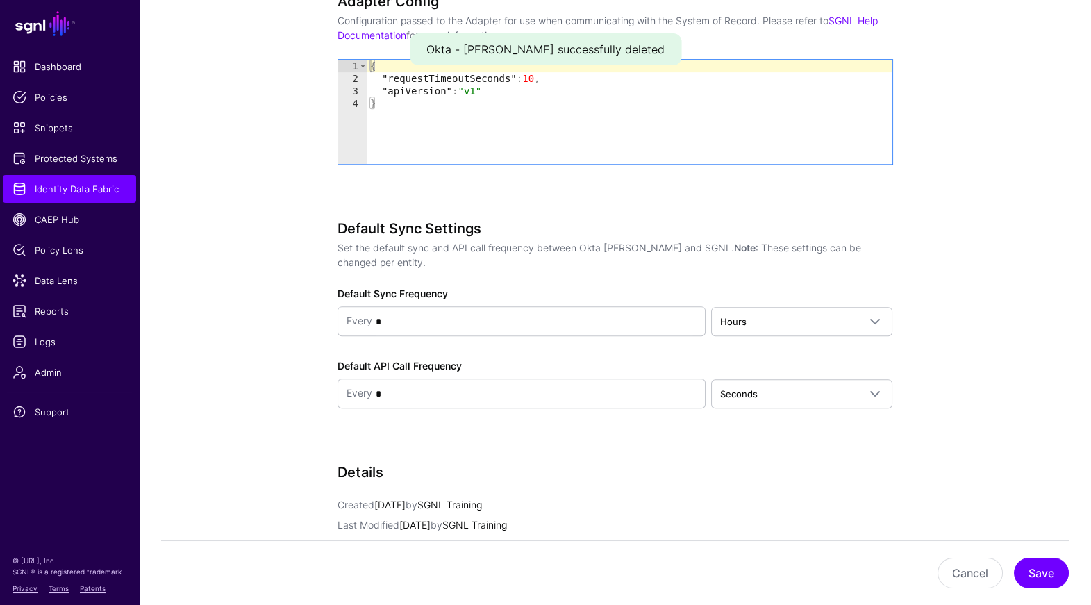
scroll to position [1810, 0]
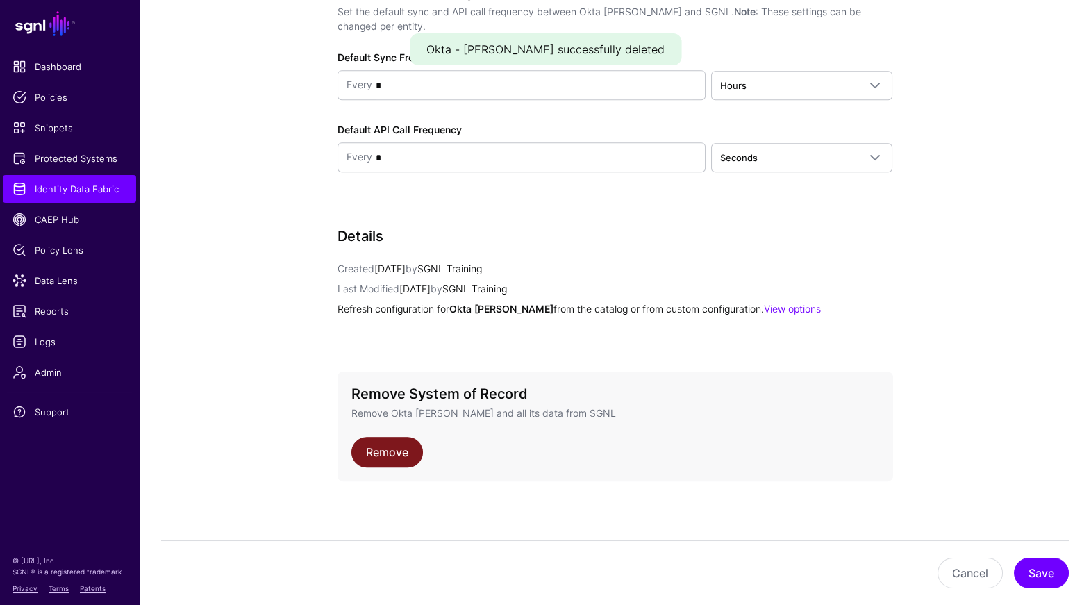
click at [382, 456] on link "Remove" at bounding box center [388, 452] width 72 height 31
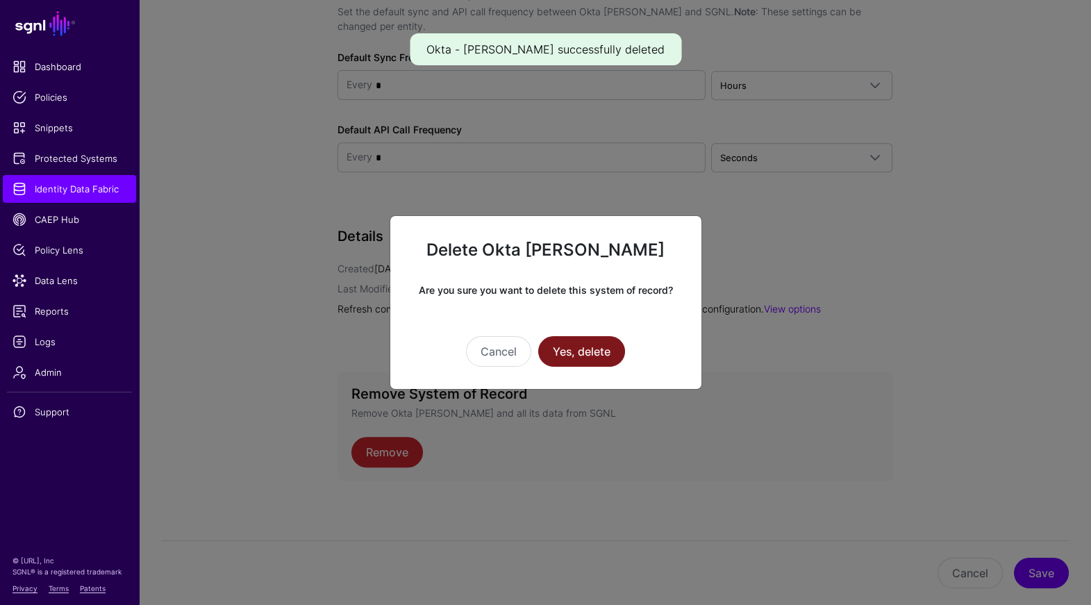
click at [588, 352] on button "Yes, delete" at bounding box center [581, 351] width 87 height 31
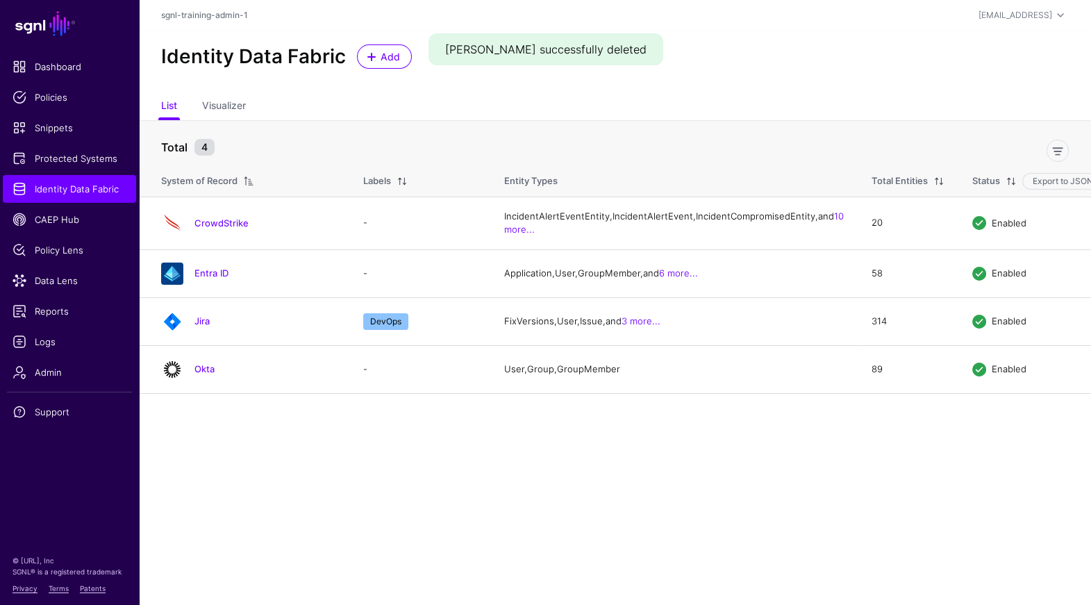
click at [347, 479] on main "SGNL Dashboard Policies Snippets Protected Systems Identity Data Fabric CAEP Hu…" at bounding box center [545, 302] width 1091 height 605
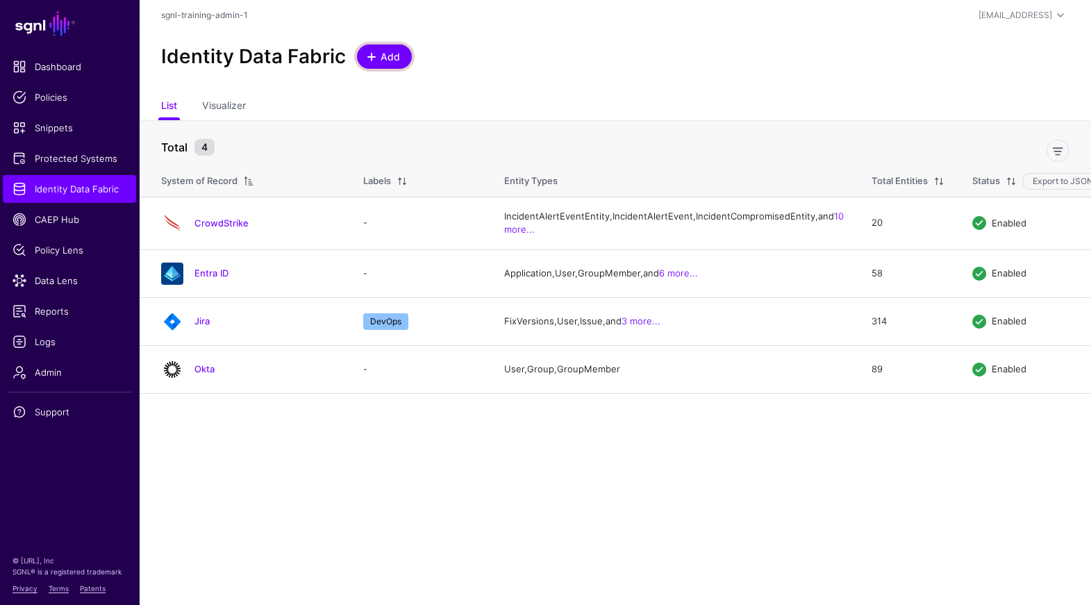
click at [384, 62] on span "Add" at bounding box center [390, 56] width 23 height 15
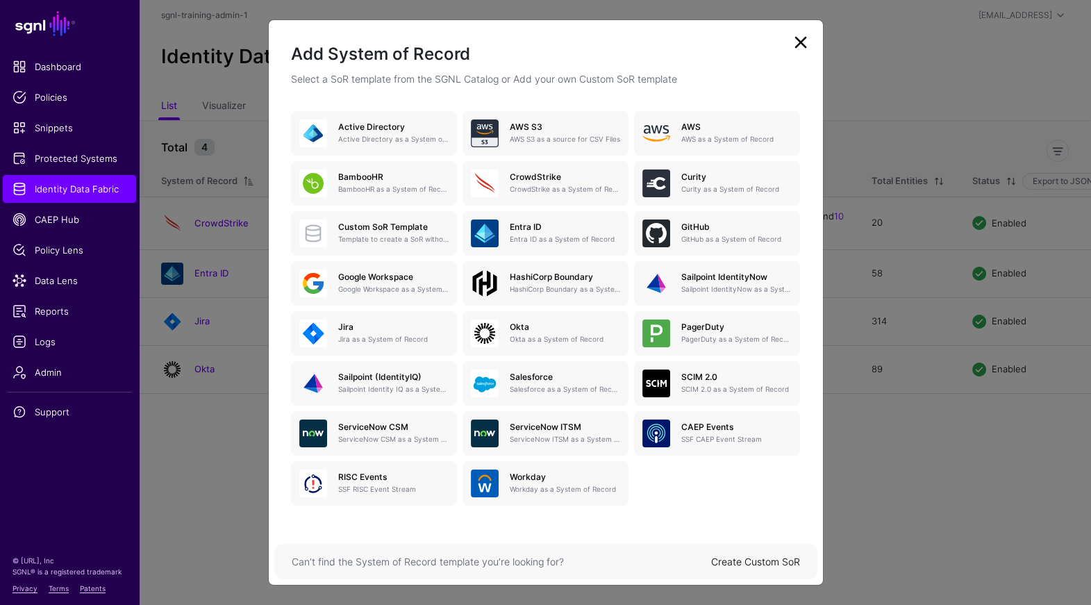
scroll to position [87, 0]
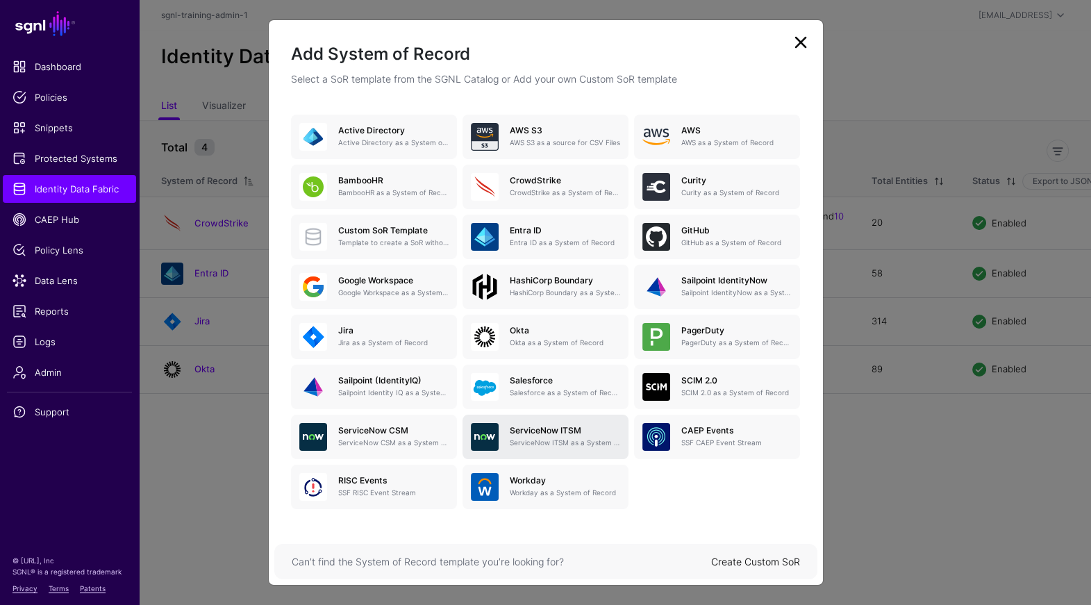
click at [566, 426] on h5 "ServiceNow ITSM" at bounding box center [565, 431] width 110 height 10
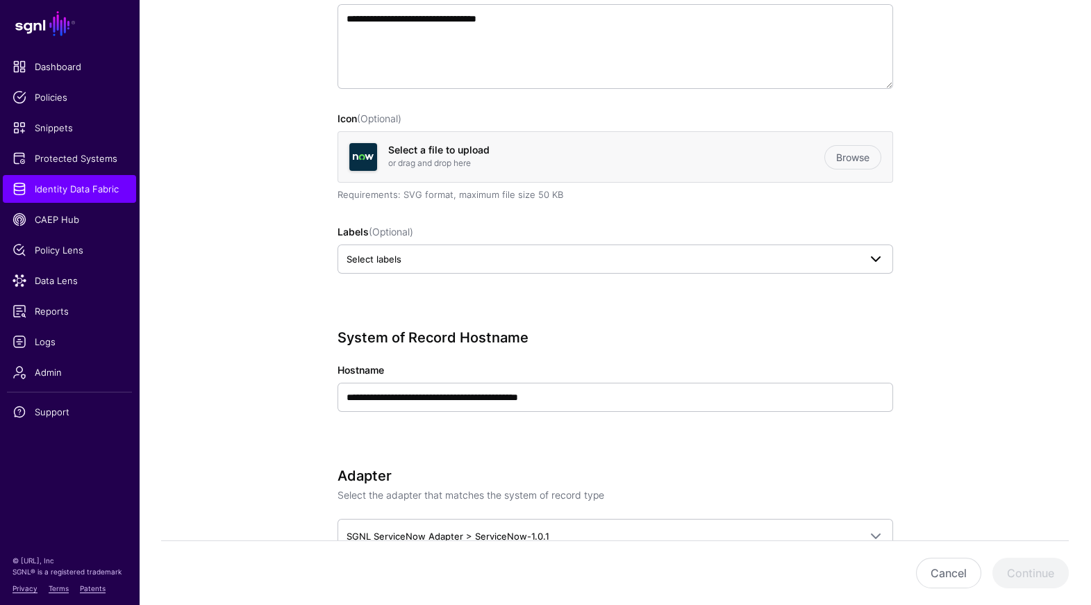
scroll to position [293, 0]
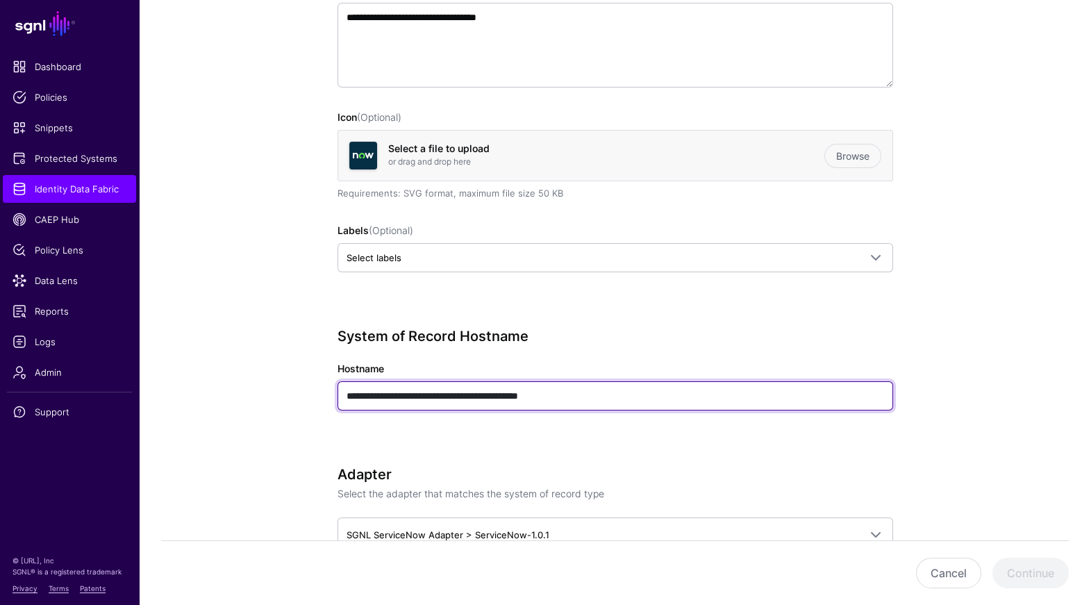
click at [611, 399] on input "**********" at bounding box center [616, 395] width 556 height 29
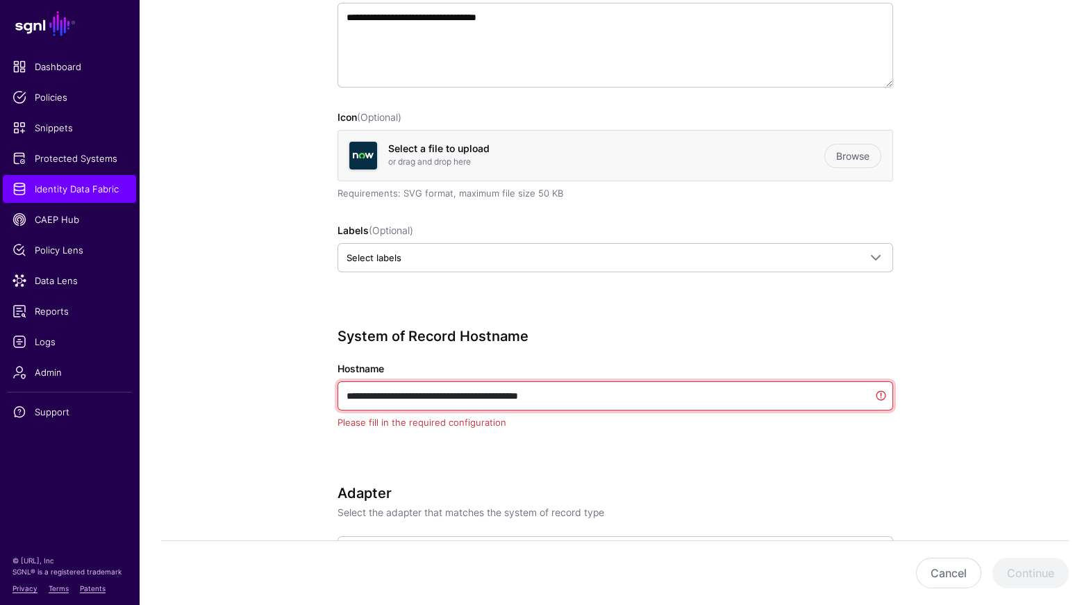
click at [611, 399] on input "**********" at bounding box center [616, 395] width 556 height 29
paste input "text"
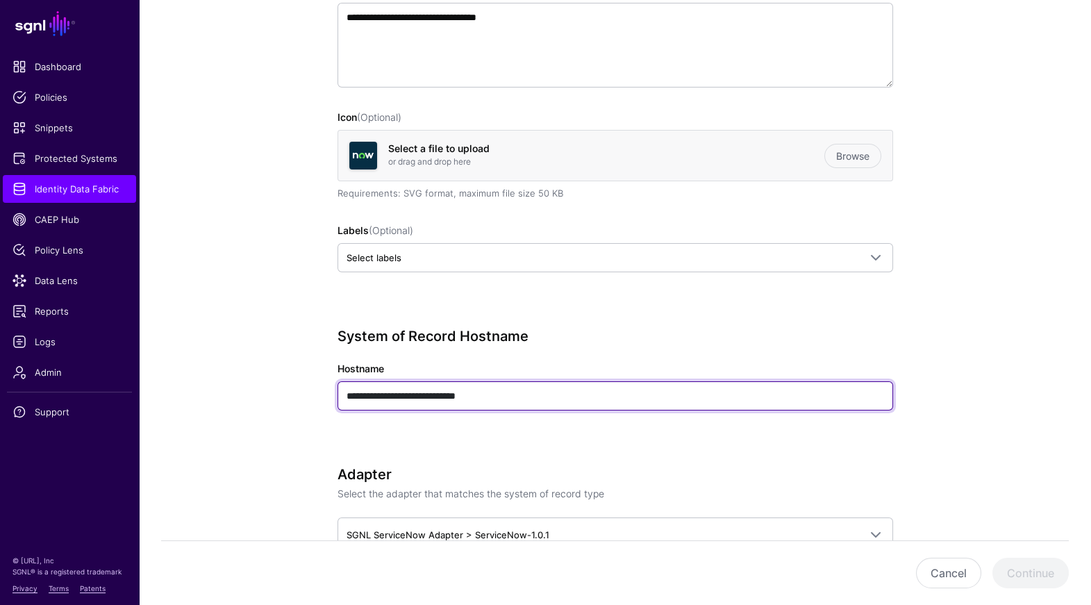
type input "**********"
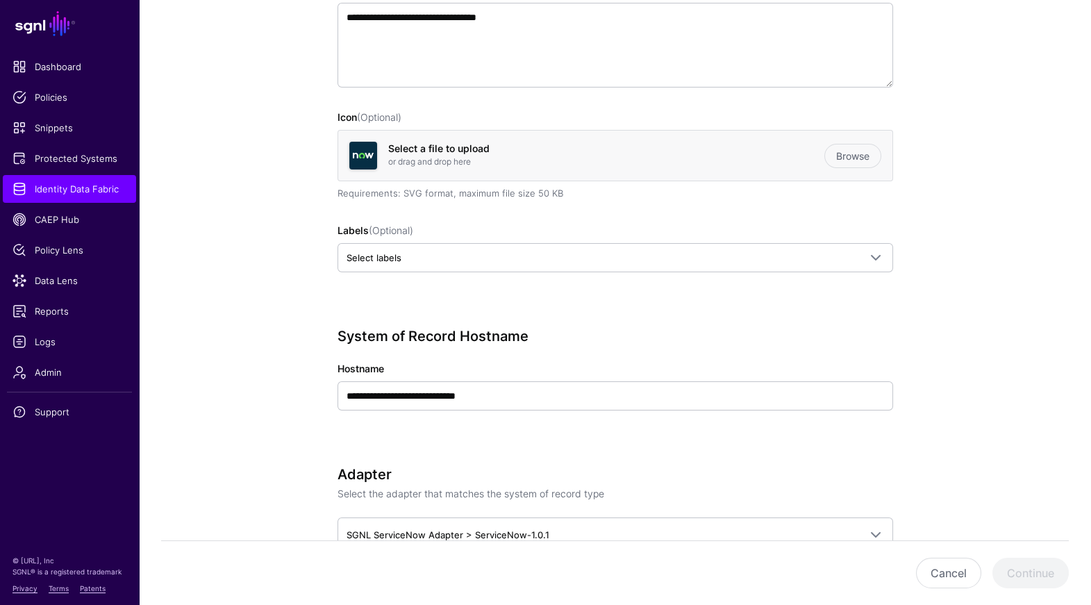
click at [598, 438] on div "**********" at bounding box center [616, 389] width 556 height 122
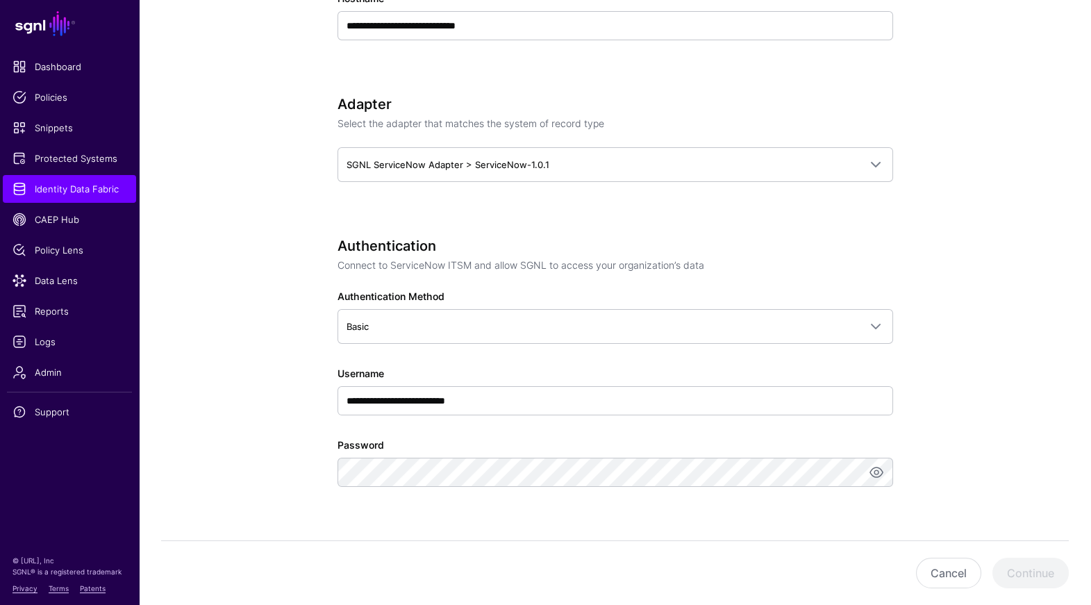
scroll to position [683, 0]
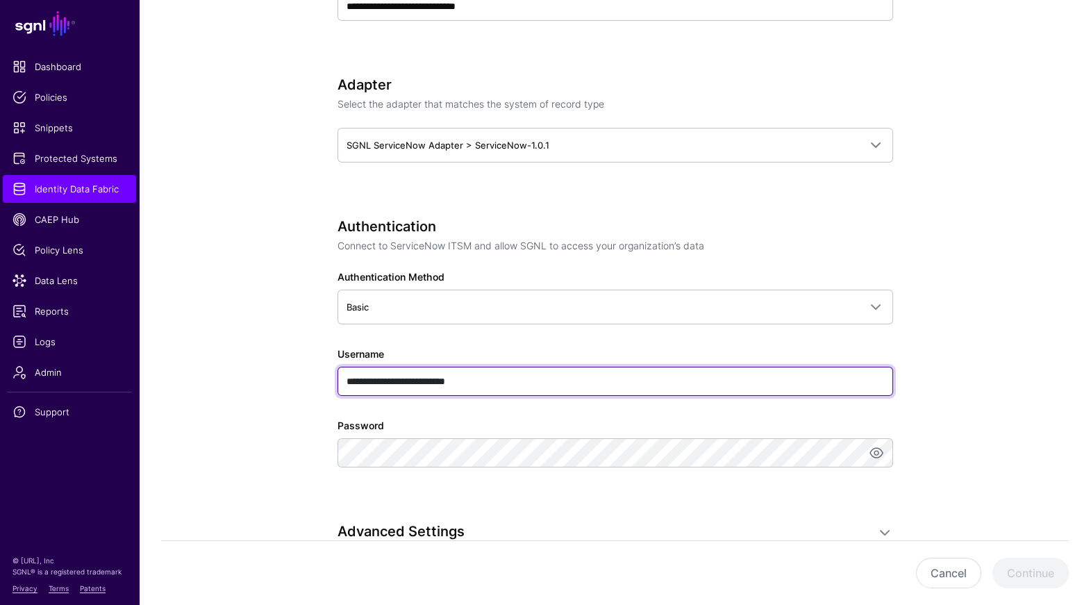
click at [603, 374] on input "**********" at bounding box center [616, 381] width 556 height 29
paste input "text"
type input "**********"
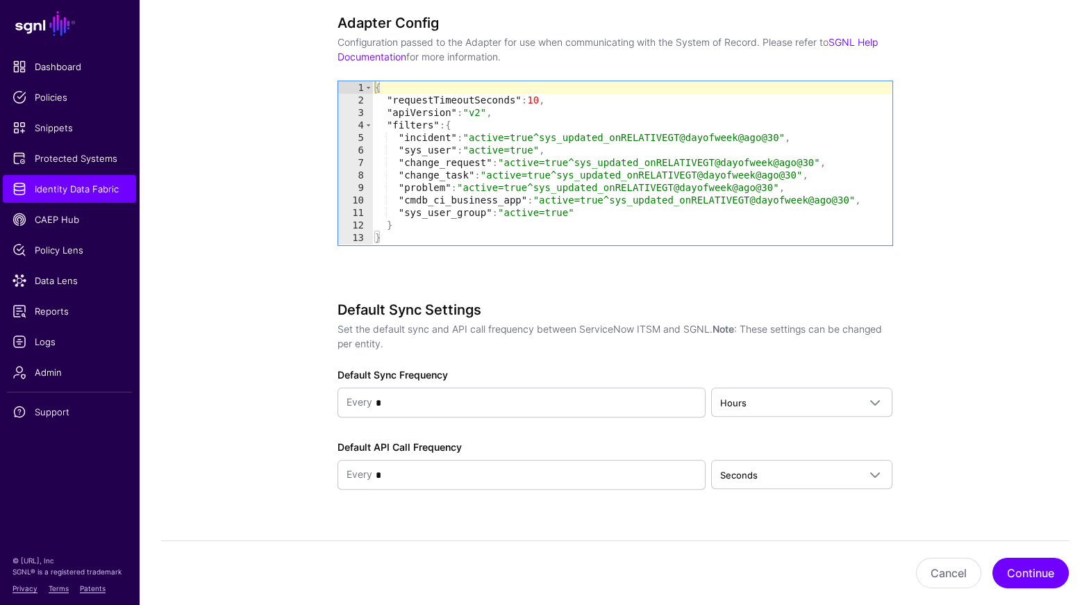
scroll to position [1254, 0]
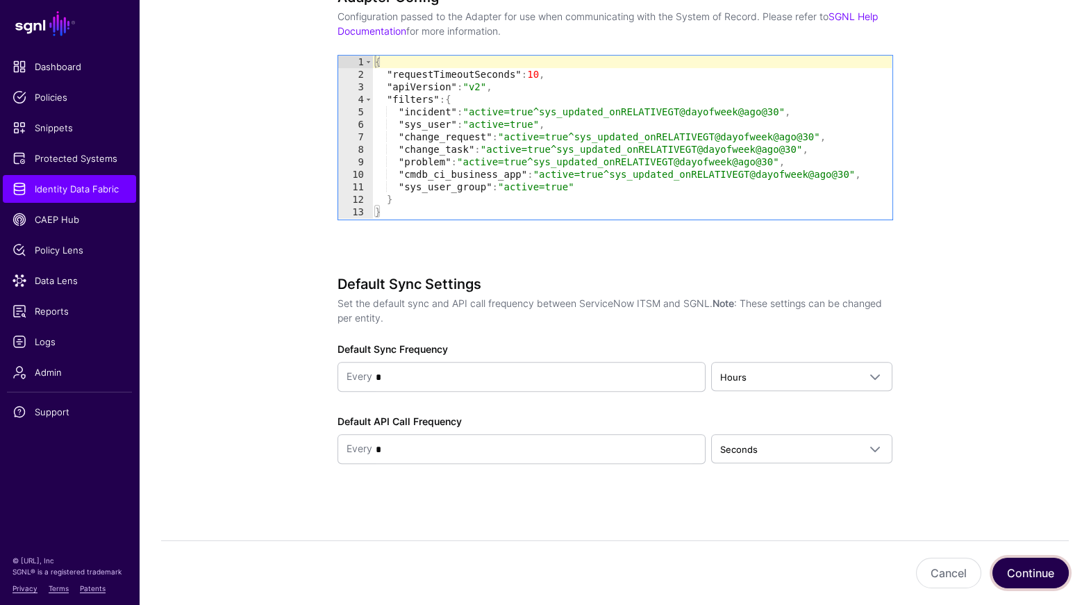
click at [1022, 580] on button "Continue" at bounding box center [1031, 573] width 76 height 31
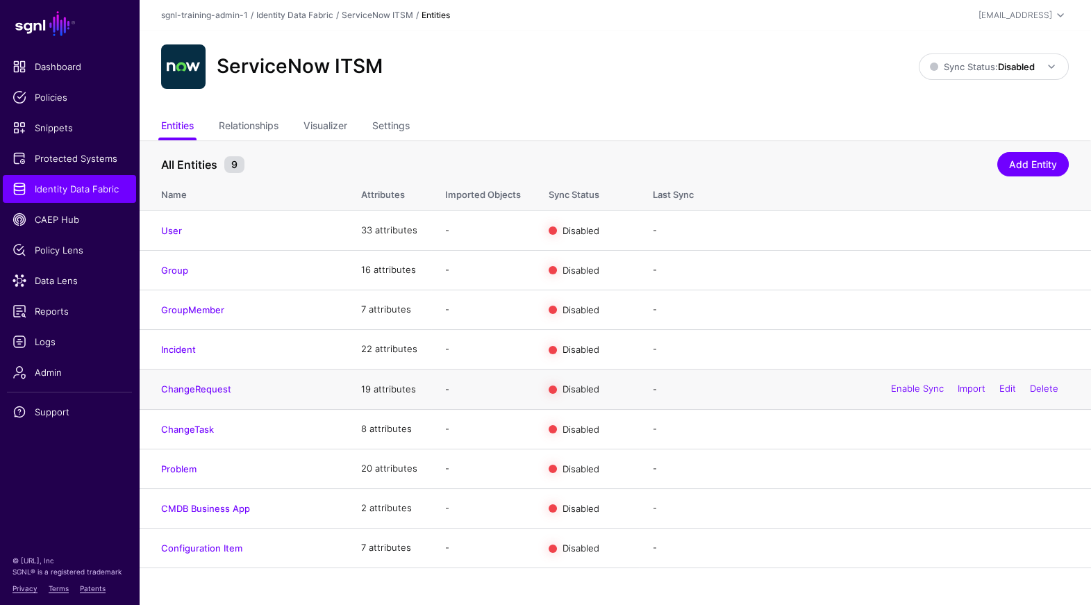
click at [212, 396] on td "ChangeRequest" at bounding box center [243, 390] width 208 height 40
click at [213, 388] on link "ChangeRequest" at bounding box center [196, 389] width 70 height 11
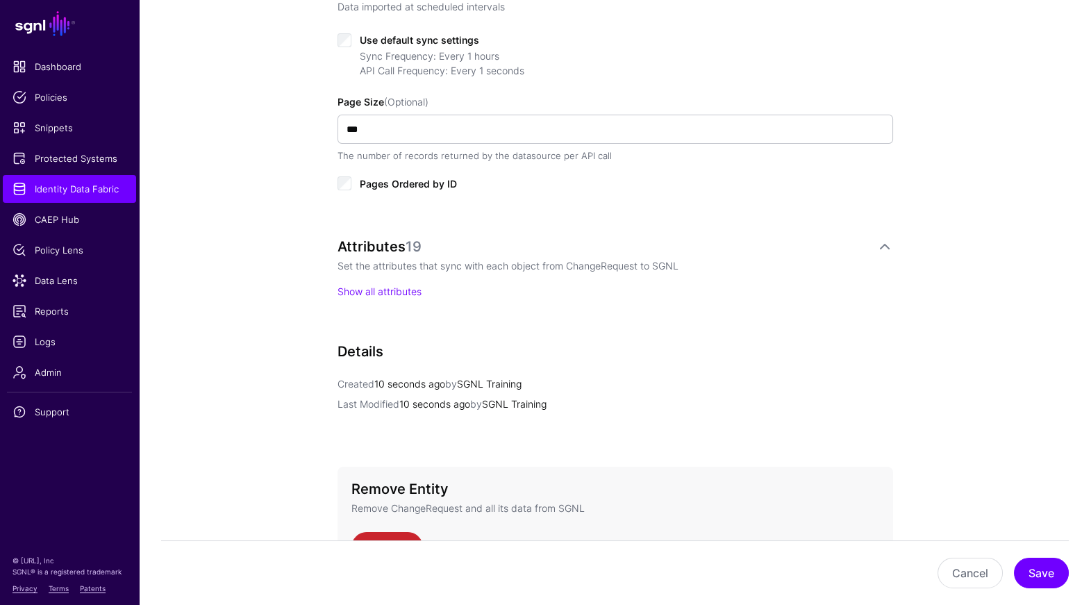
scroll to position [720, 0]
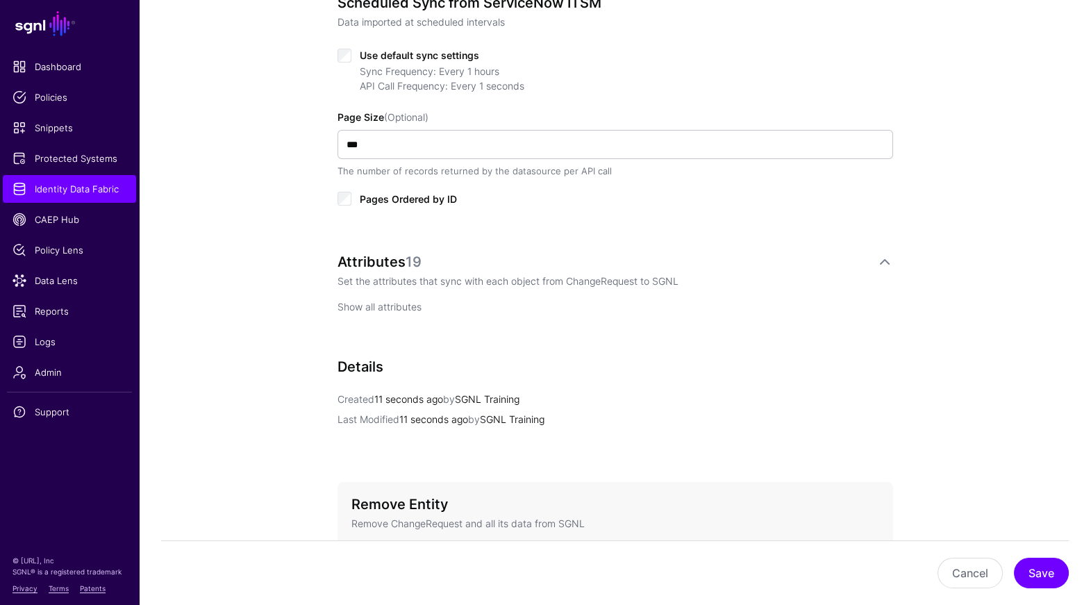
click at [399, 310] on link "Show all attributes" at bounding box center [380, 307] width 84 height 12
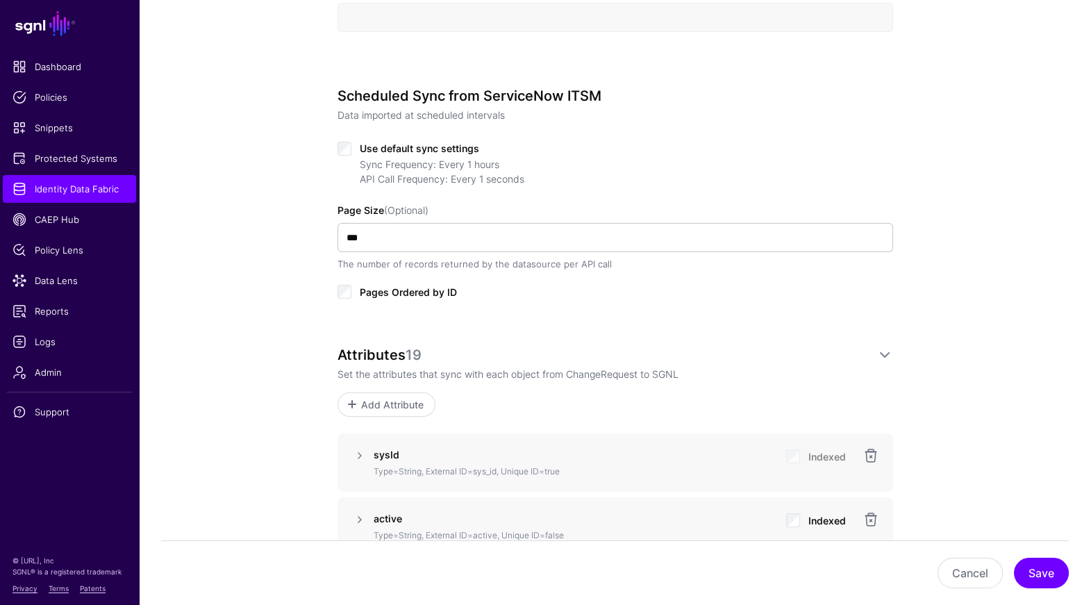
scroll to position [626, 0]
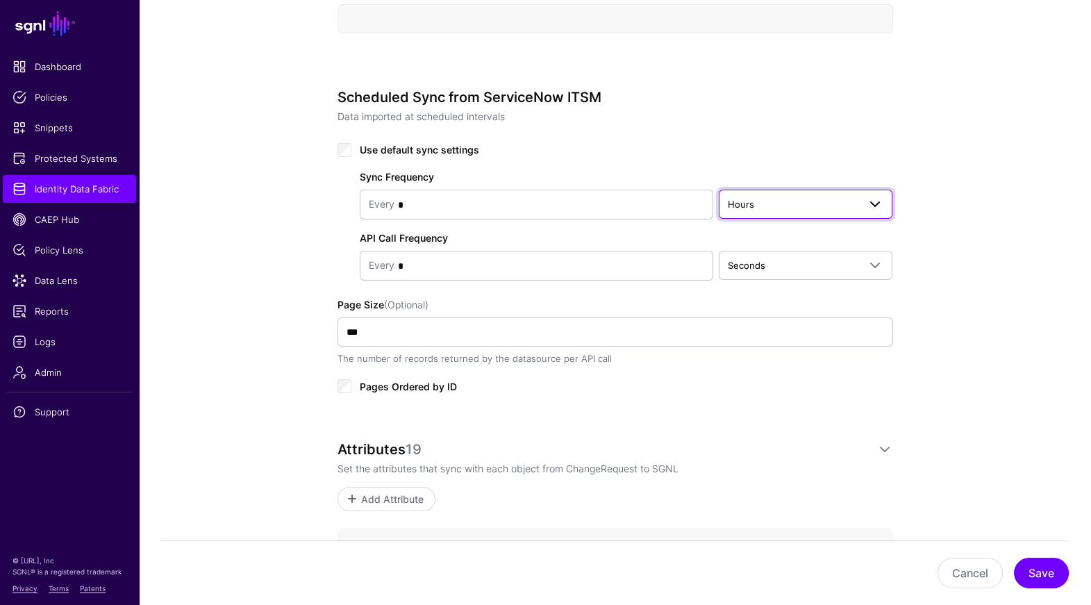
click at [775, 190] on link "Hours" at bounding box center [806, 204] width 174 height 29
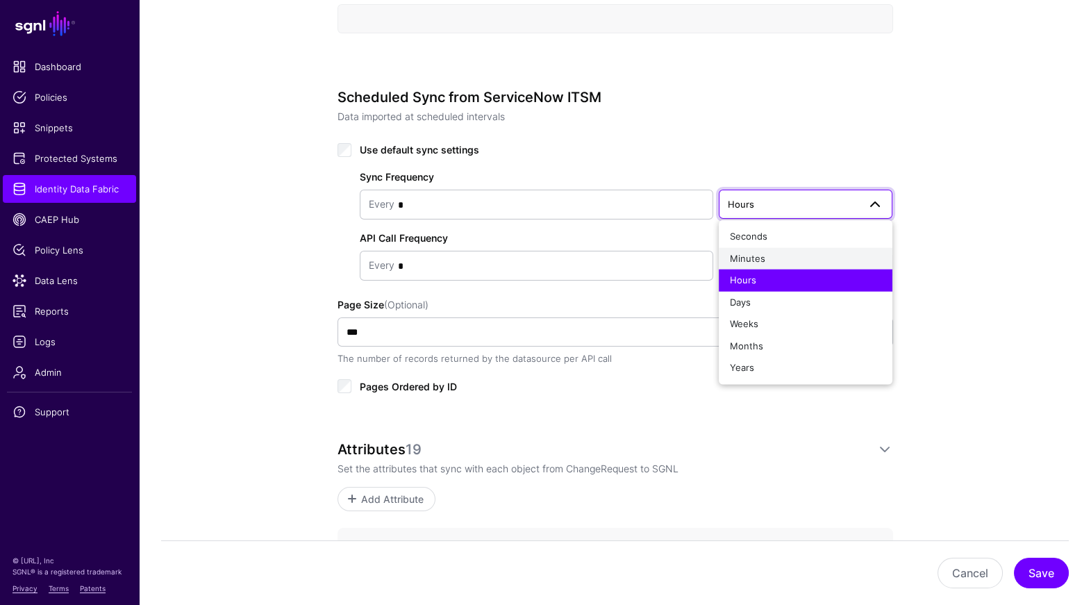
click at [768, 263] on div "Minutes" at bounding box center [806, 259] width 152 height 14
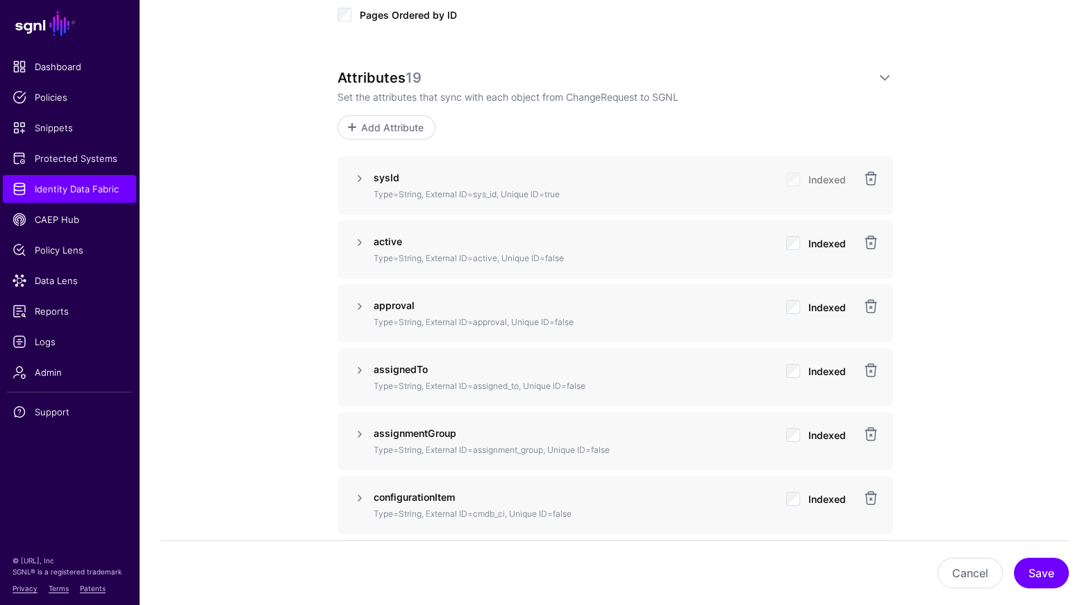
scroll to position [1308, 0]
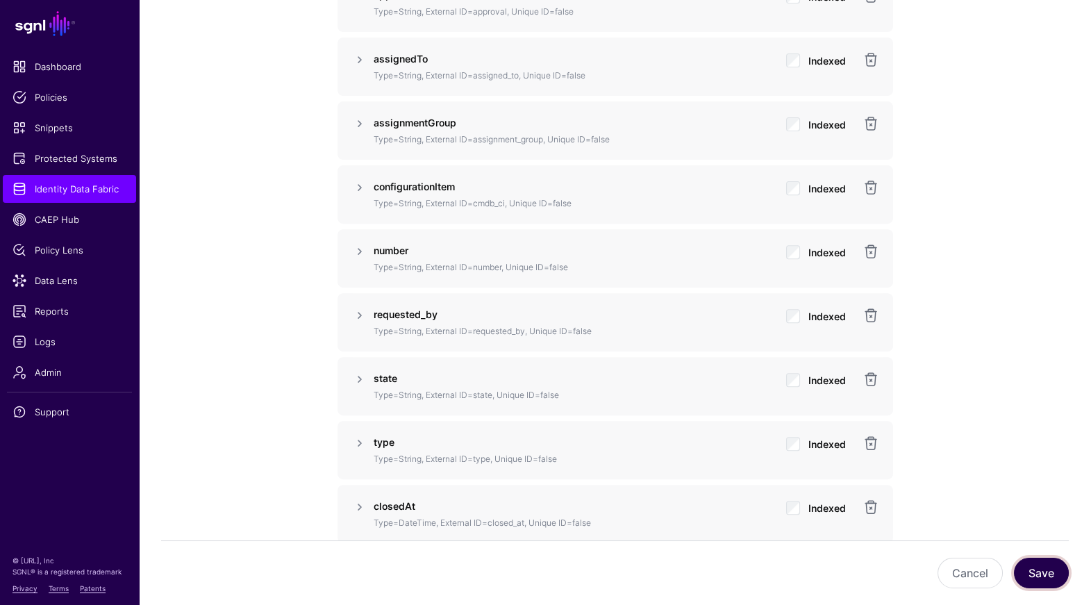
click at [1054, 583] on button "Save" at bounding box center [1041, 573] width 55 height 31
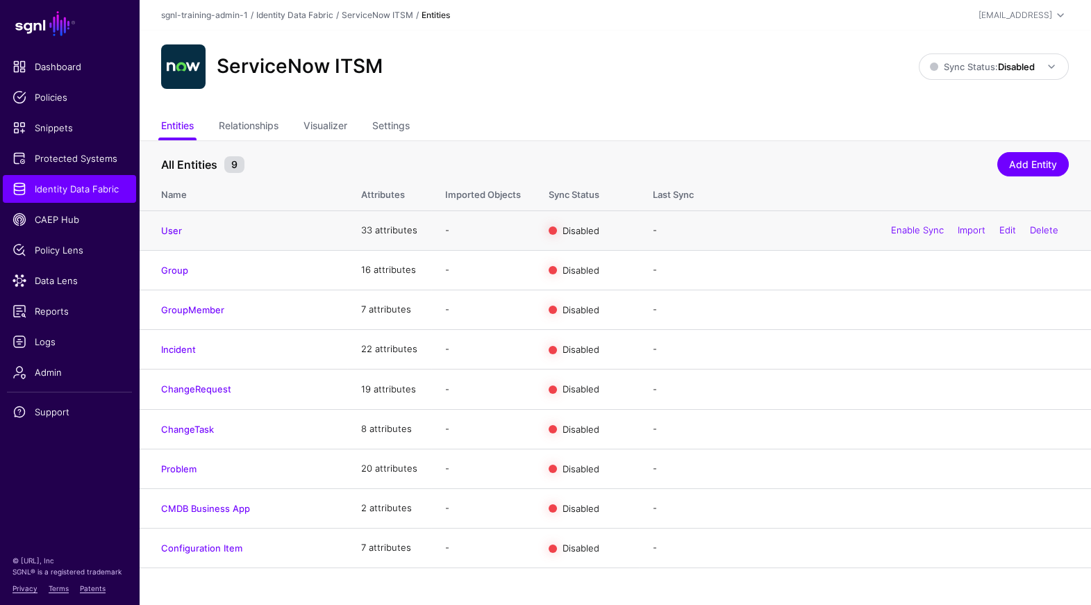
click at [908, 238] on div "Enable Sync Import Edit Delete" at bounding box center [975, 230] width 188 height 35
click at [908, 230] on link "Enable Sync" at bounding box center [917, 229] width 53 height 11
click at [897, 279] on div "Enable Sync Import Edit Delete" at bounding box center [975, 270] width 188 height 35
click at [899, 271] on link "Enable Sync" at bounding box center [917, 269] width 53 height 11
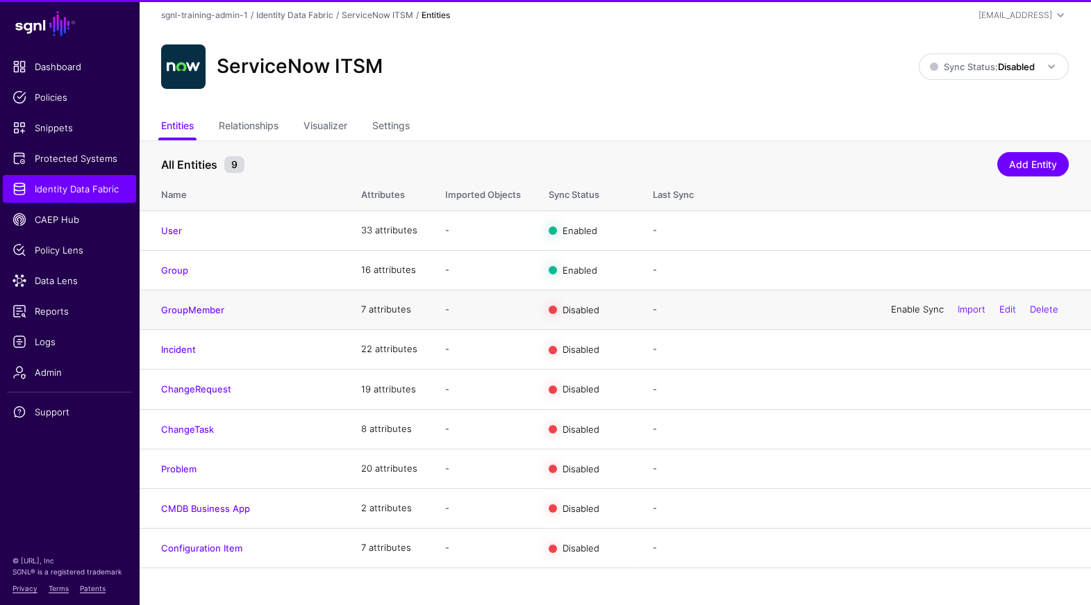
click at [893, 307] on link "Enable Sync" at bounding box center [917, 309] width 53 height 11
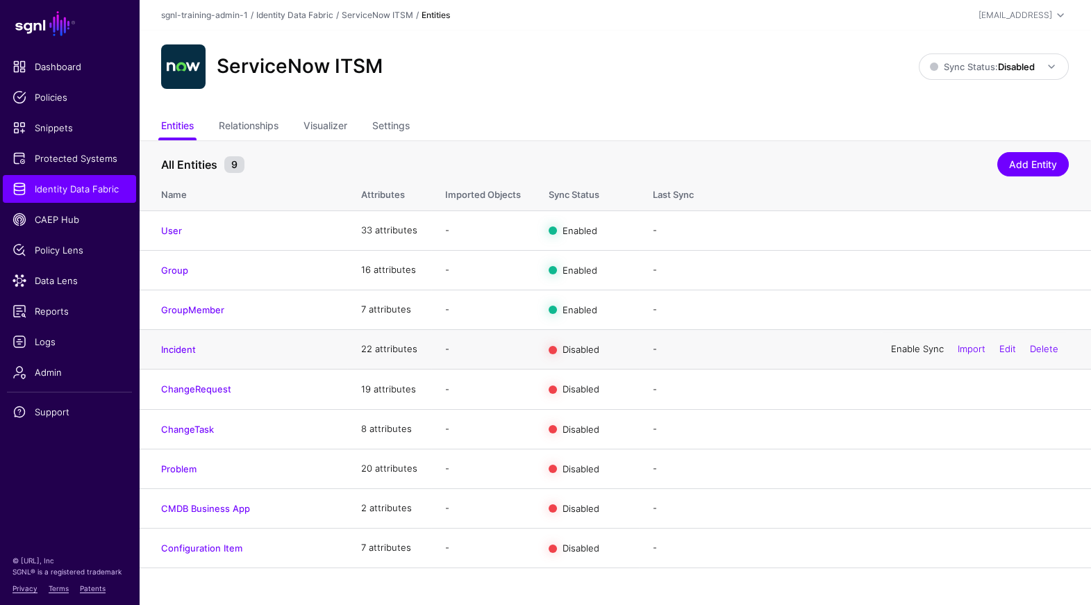
click at [898, 347] on link "Enable Sync" at bounding box center [917, 348] width 53 height 11
click at [916, 386] on link "Enable Sync" at bounding box center [917, 389] width 53 height 11
click at [905, 423] on link "Enable Sync" at bounding box center [917, 428] width 53 height 11
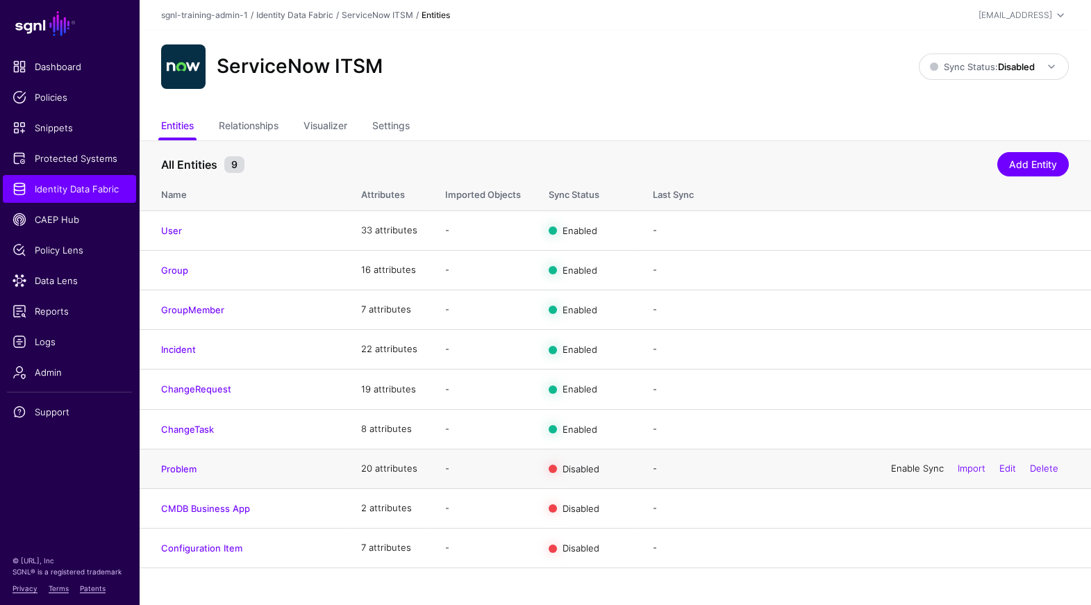
click at [899, 468] on link "Enable Sync" at bounding box center [917, 468] width 53 height 11
click at [902, 507] on link "Enable Sync" at bounding box center [917, 507] width 53 height 11
click at [904, 549] on link "Enable Sync" at bounding box center [917, 547] width 53 height 11
click at [1036, 71] on span at bounding box center [1047, 66] width 25 height 17
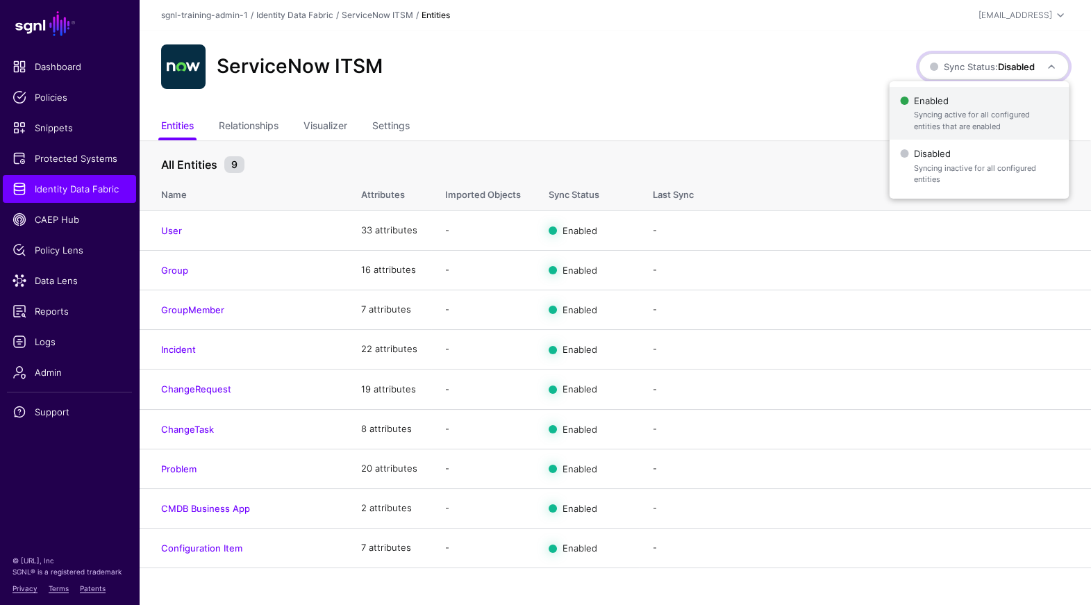
click at [1000, 107] on span "Enabled Syncing active for all configured entities that are enabled" at bounding box center [979, 113] width 158 height 45
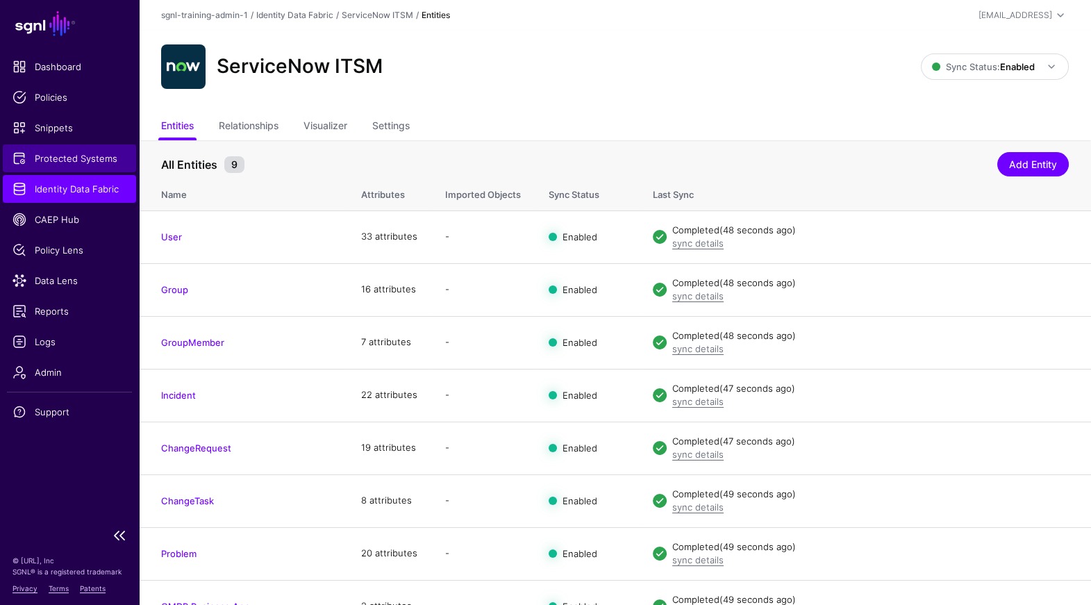
click at [60, 158] on span "Protected Systems" at bounding box center [70, 158] width 114 height 14
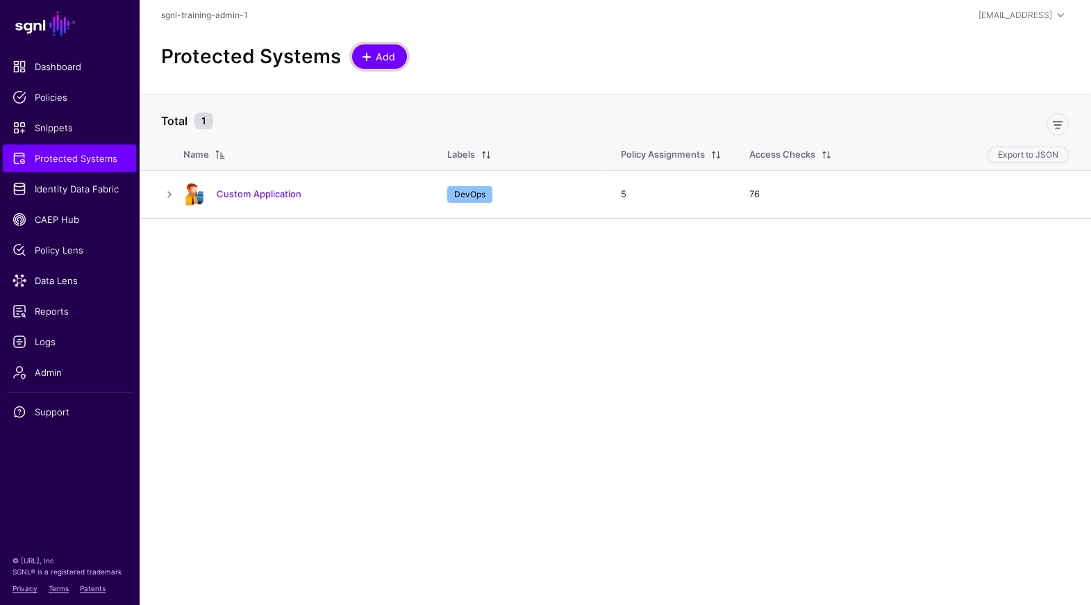
click at [386, 56] on span "Add" at bounding box center [385, 56] width 23 height 15
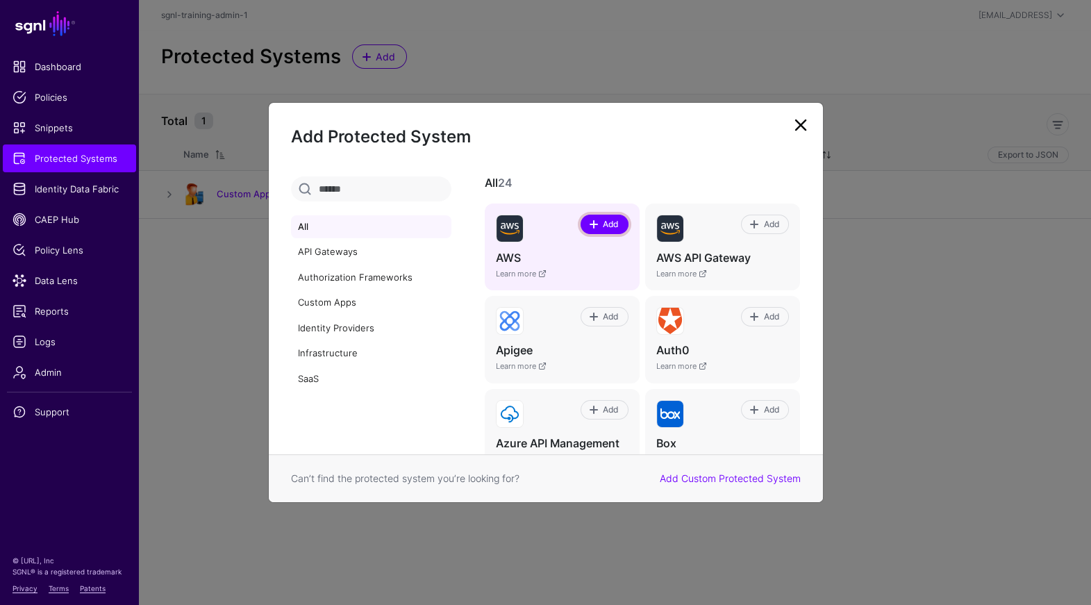
click at [604, 222] on span "Add" at bounding box center [611, 224] width 19 height 13
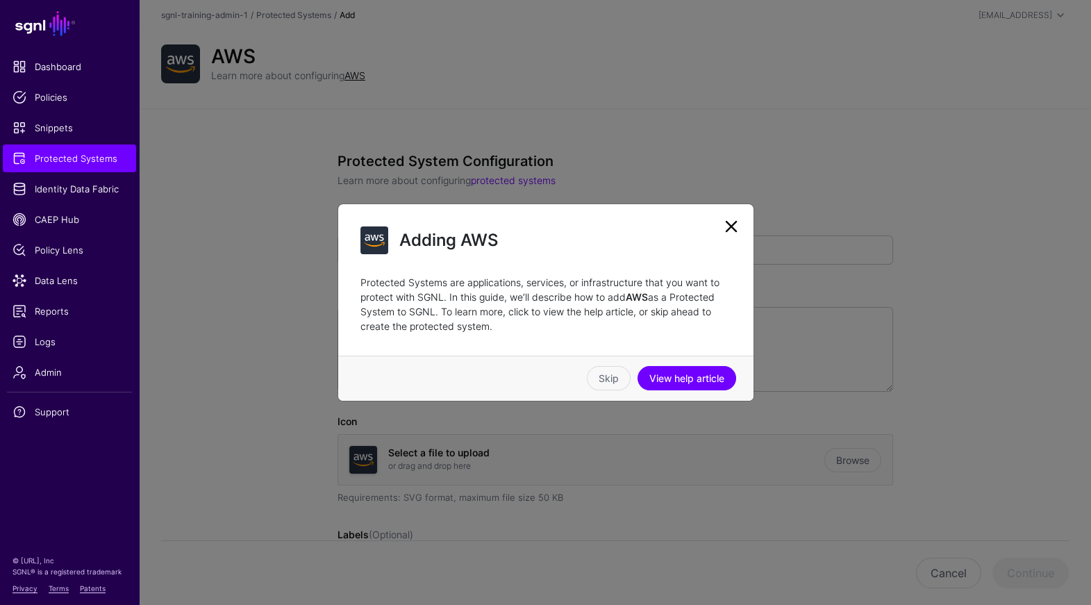
click at [729, 225] on link at bounding box center [731, 226] width 22 height 22
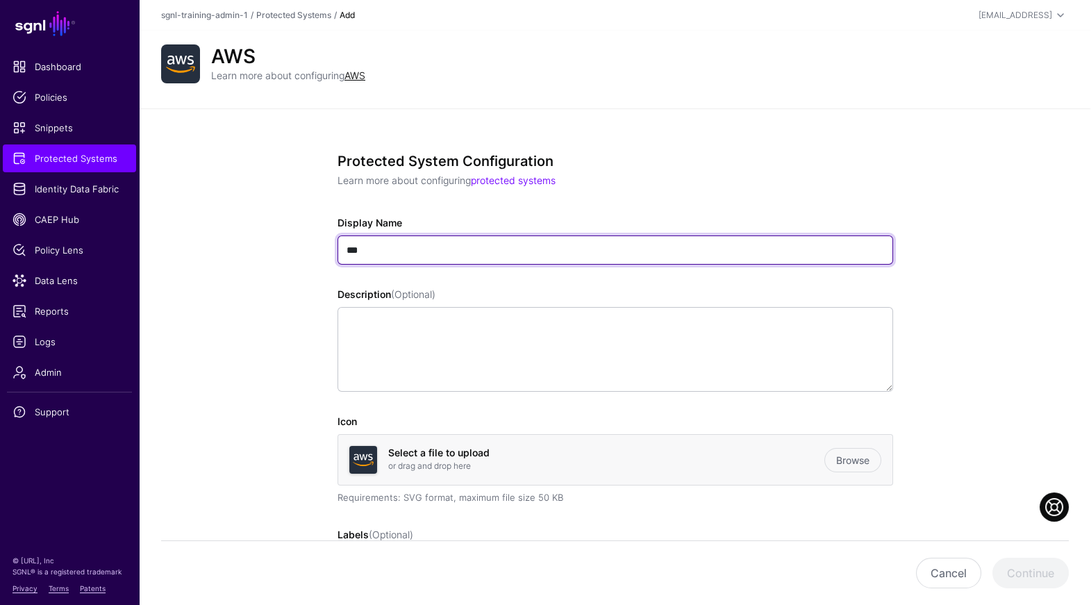
click at [468, 254] on input "***" at bounding box center [616, 250] width 556 height 29
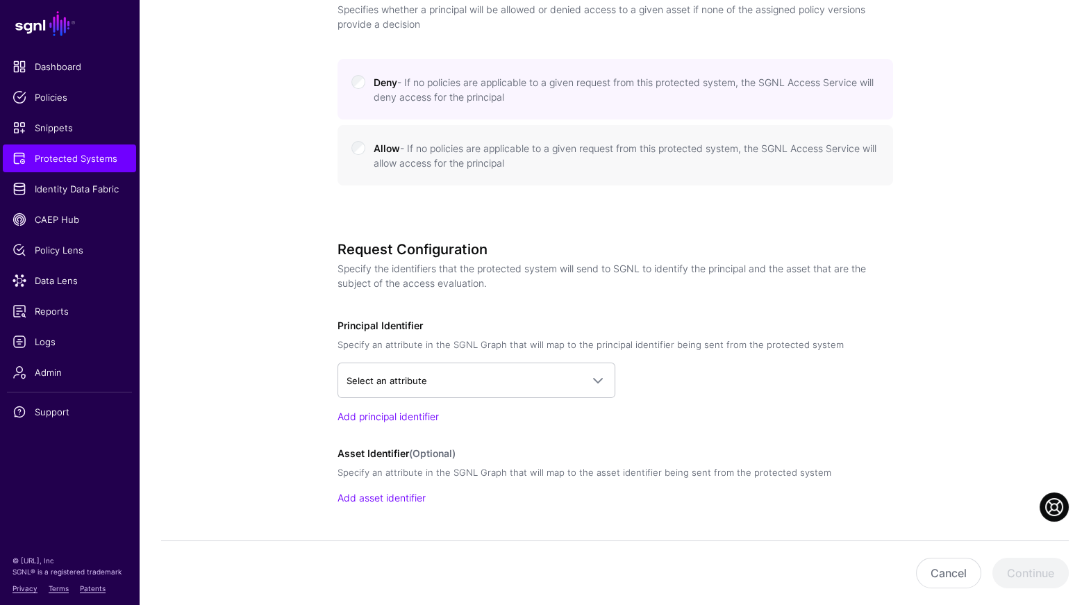
scroll to position [765, 0]
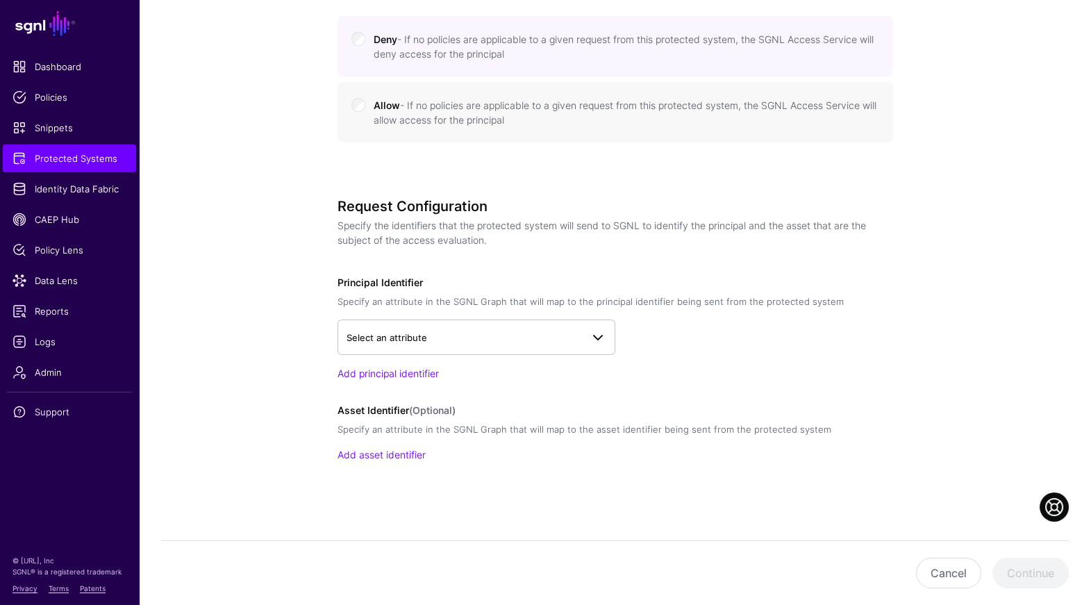
type input "**********"
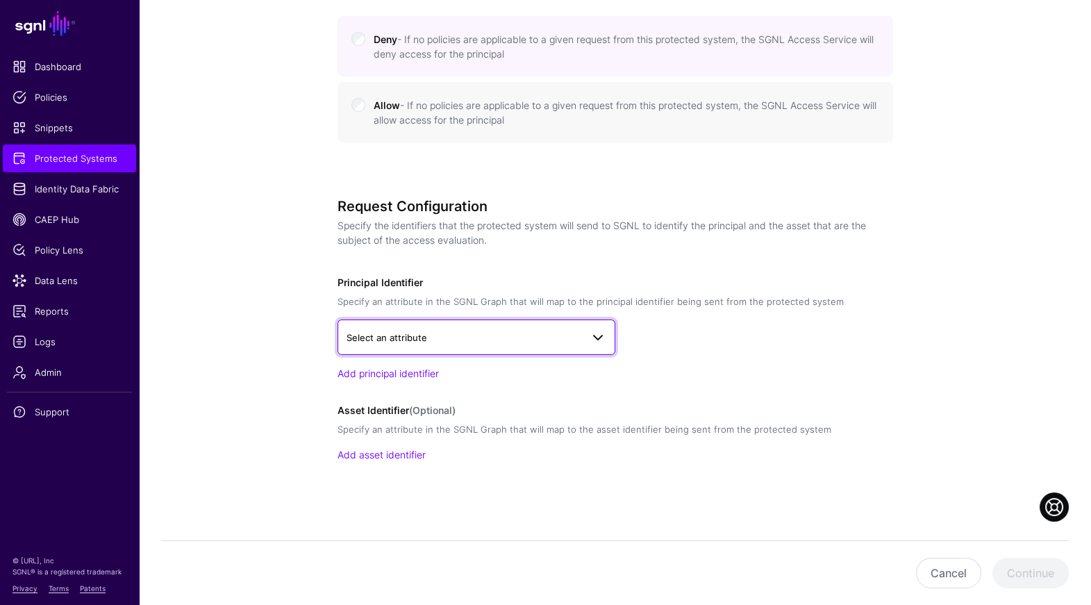
click at [492, 333] on span "Select an attribute" at bounding box center [464, 337] width 235 height 15
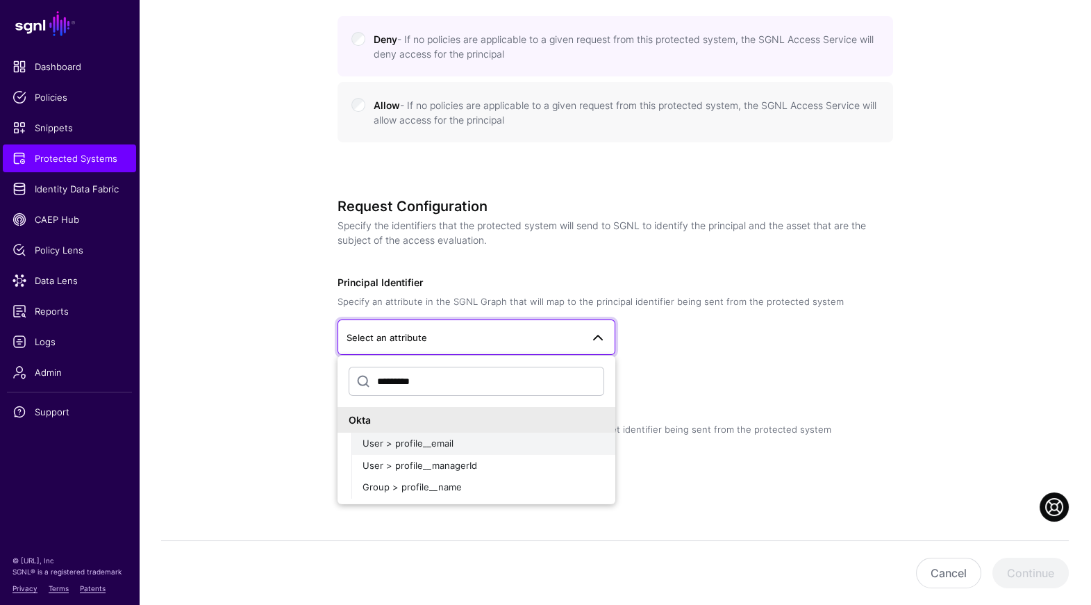
type input "*********"
click at [464, 447] on div "User > profile__email" at bounding box center [484, 444] width 242 height 14
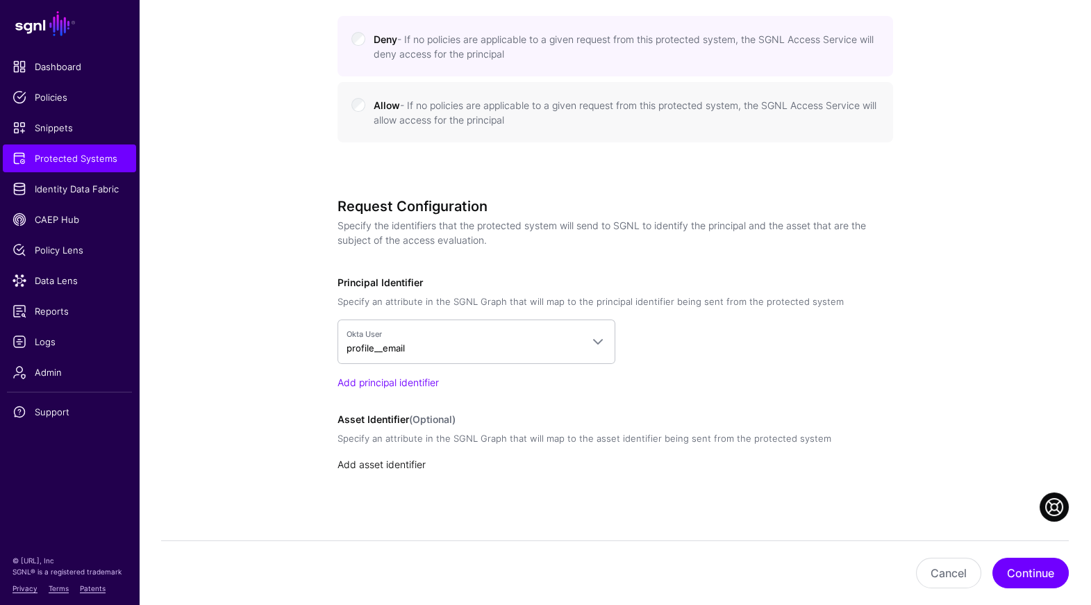
click at [404, 464] on link "Add asset identifier" at bounding box center [382, 465] width 88 height 12
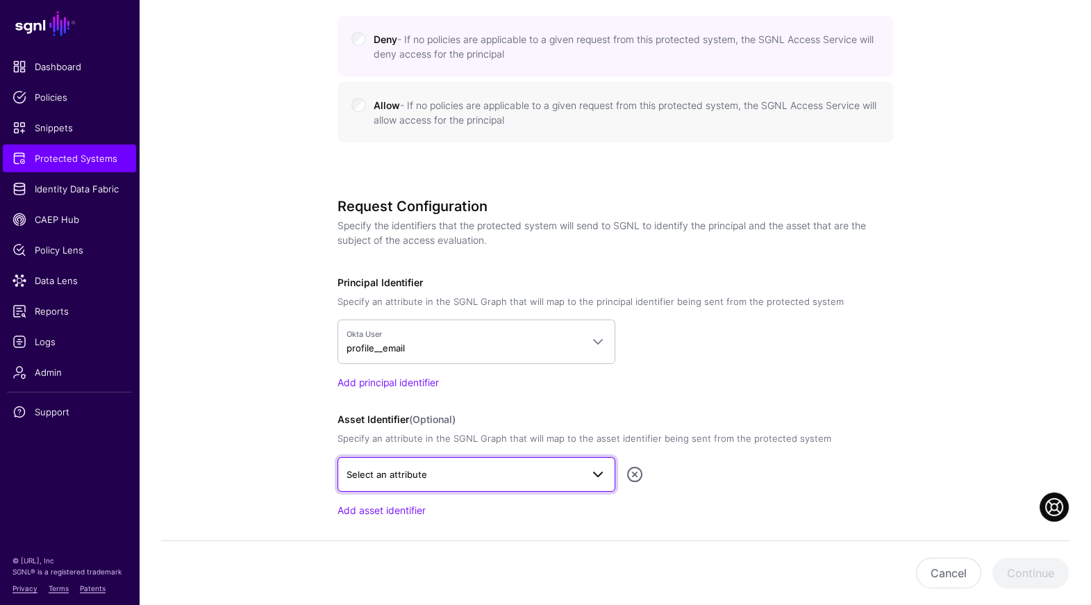
click at [418, 469] on span "Select an attribute" at bounding box center [387, 474] width 81 height 11
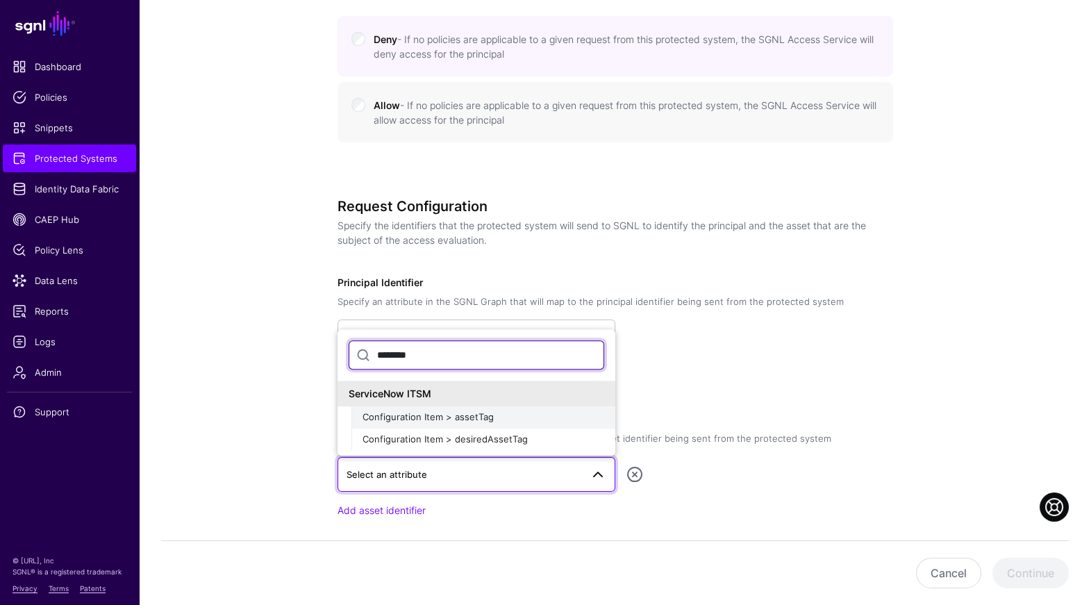
type input "********"
click at [476, 425] on button "Configuration Item > assetTag" at bounding box center [484, 417] width 264 height 22
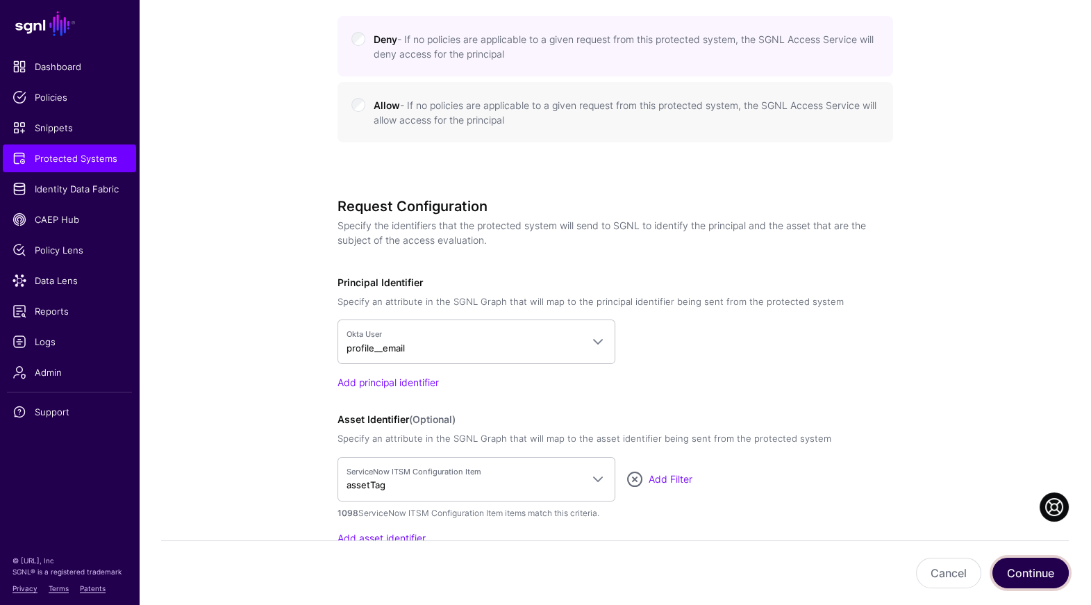
click at [1033, 572] on button "Continue" at bounding box center [1031, 573] width 76 height 31
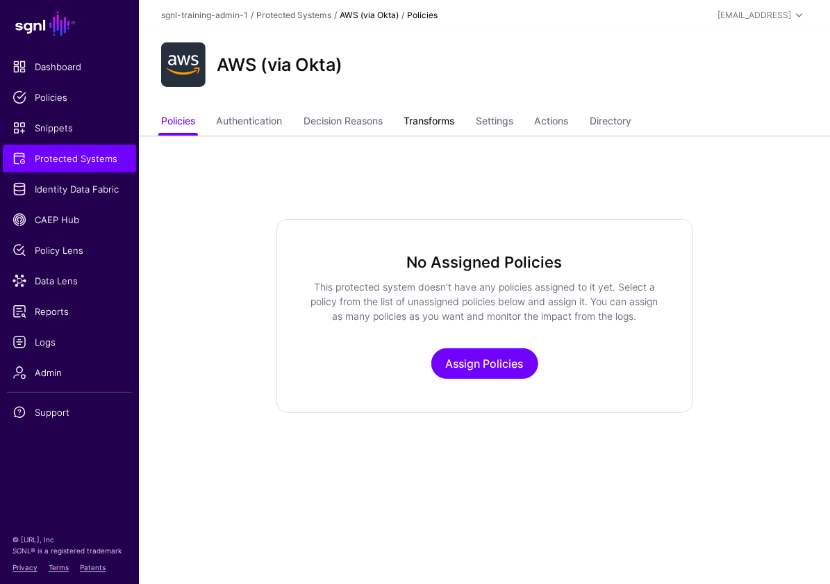
click at [436, 132] on link "Transforms" at bounding box center [429, 122] width 51 height 26
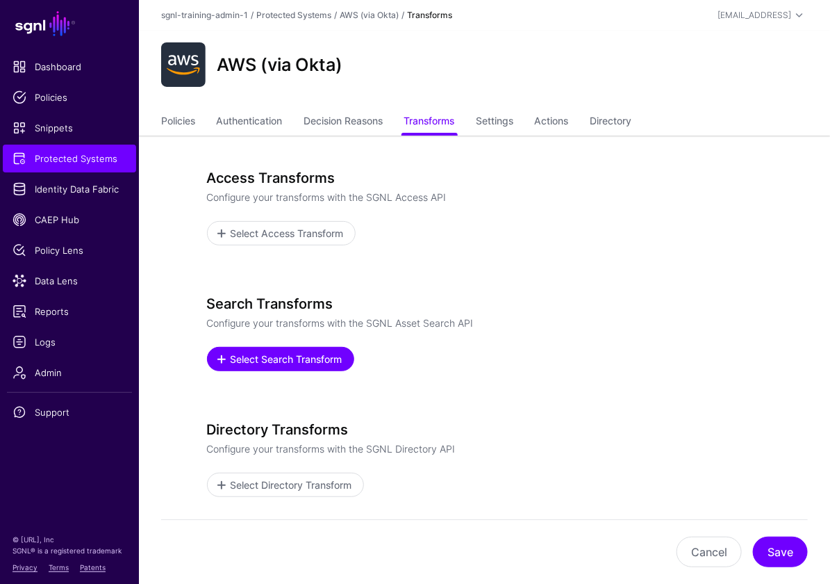
click at [305, 357] on span "Select Search Transform" at bounding box center [286, 359] width 115 height 15
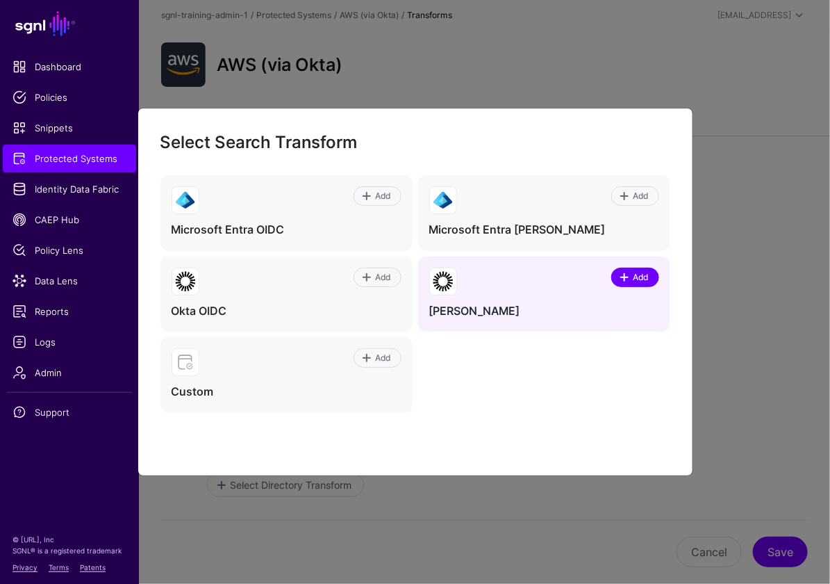
click at [637, 268] on link "Add" at bounding box center [635, 276] width 48 height 19
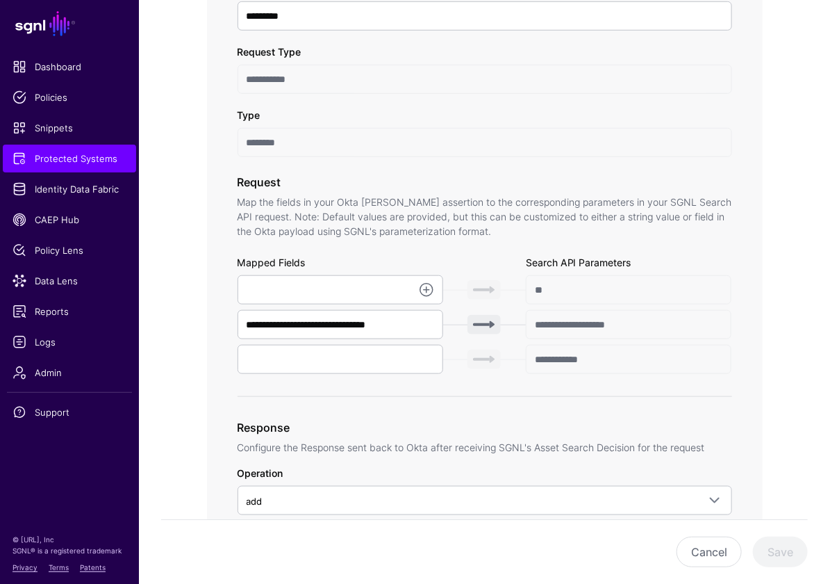
scroll to position [311, 0]
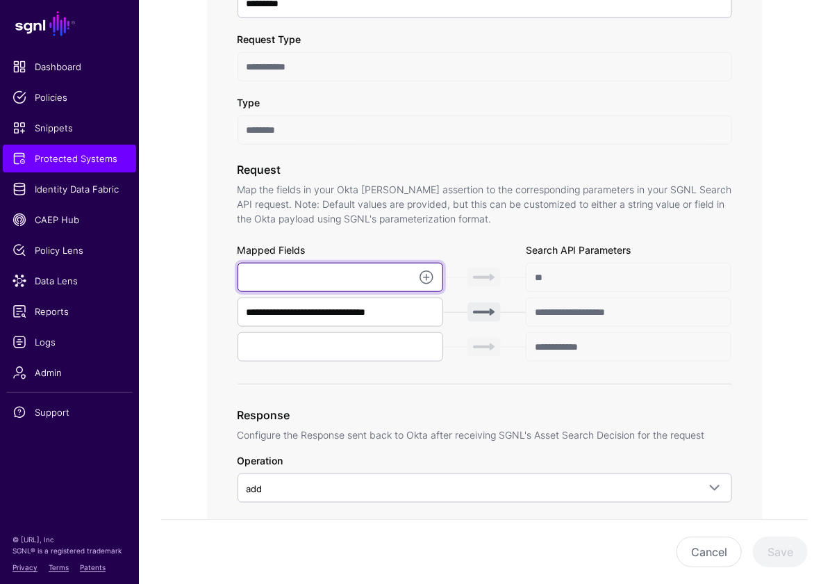
click at [359, 277] on input "text" at bounding box center [341, 277] width 206 height 29
paste input "**********"
type input "**********"
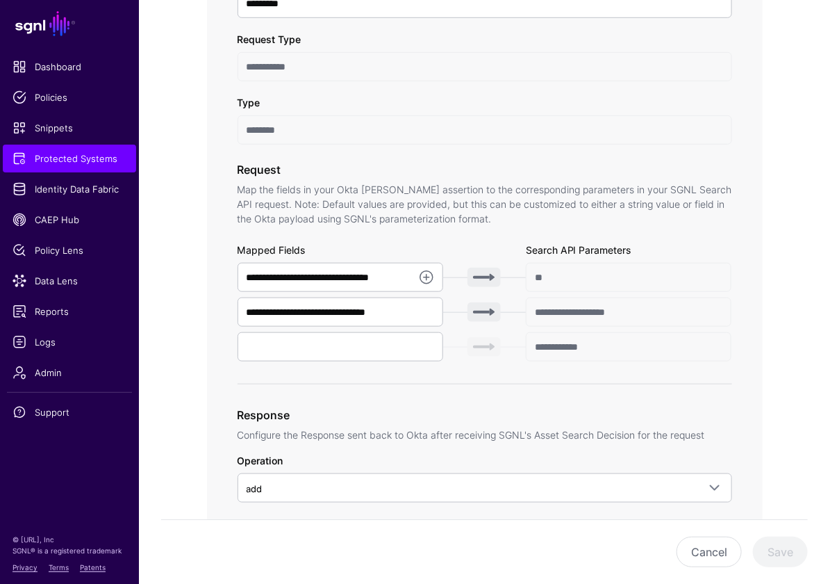
click at [360, 361] on div "**********" at bounding box center [485, 313] width 495 height 142
click at [366, 351] on input "text" at bounding box center [341, 346] width 206 height 29
paste input "**********"
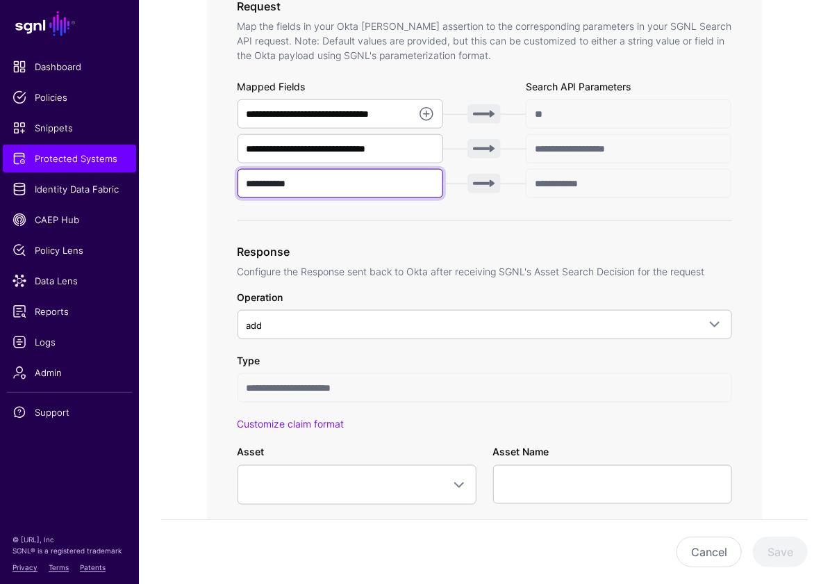
scroll to position [500, 0]
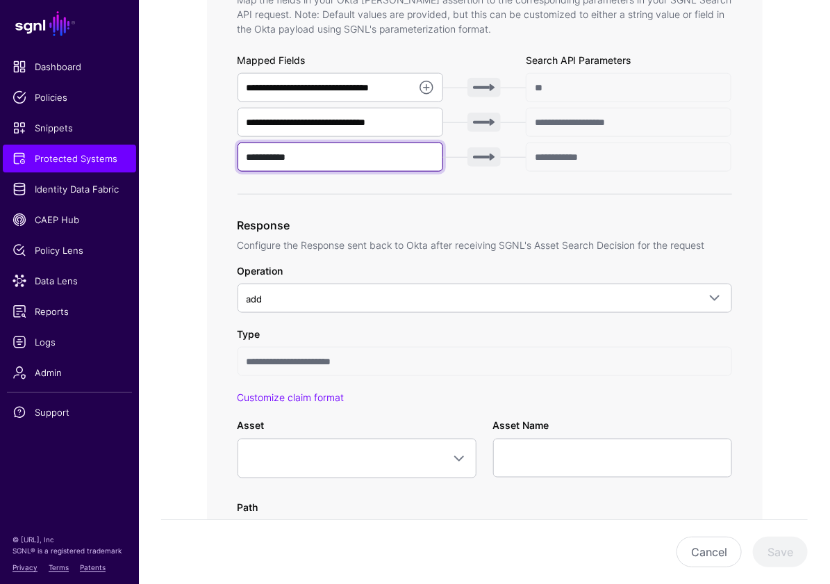
type input "**********"
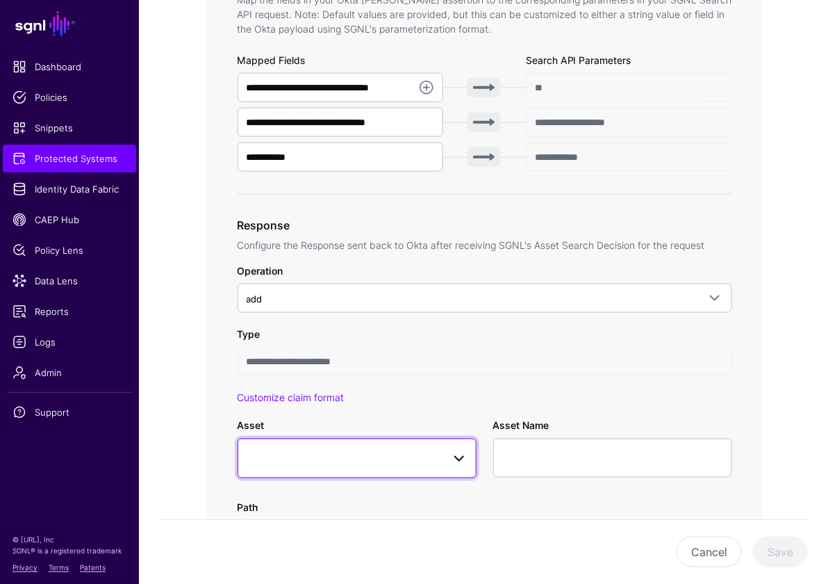
click at [313, 458] on span at bounding box center [357, 458] width 221 height 17
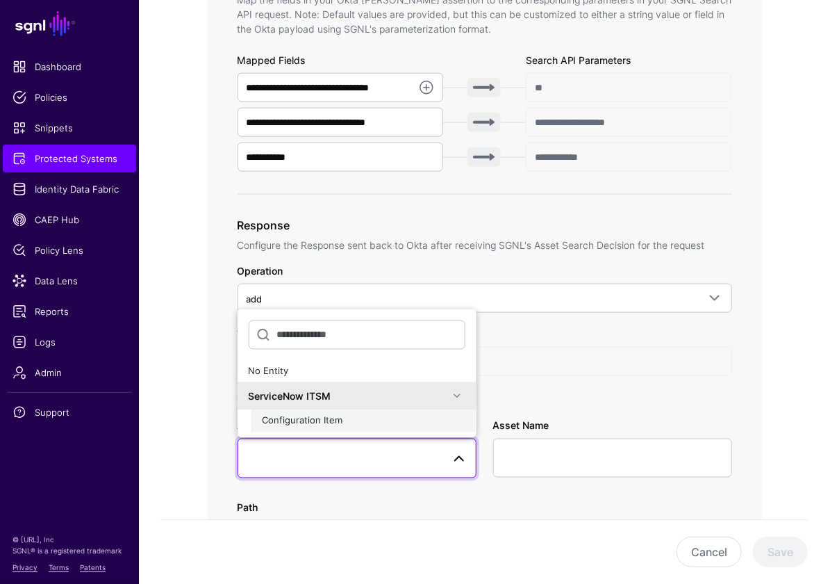
click at [365, 426] on button "Configuration Item" at bounding box center [364, 421] width 225 height 22
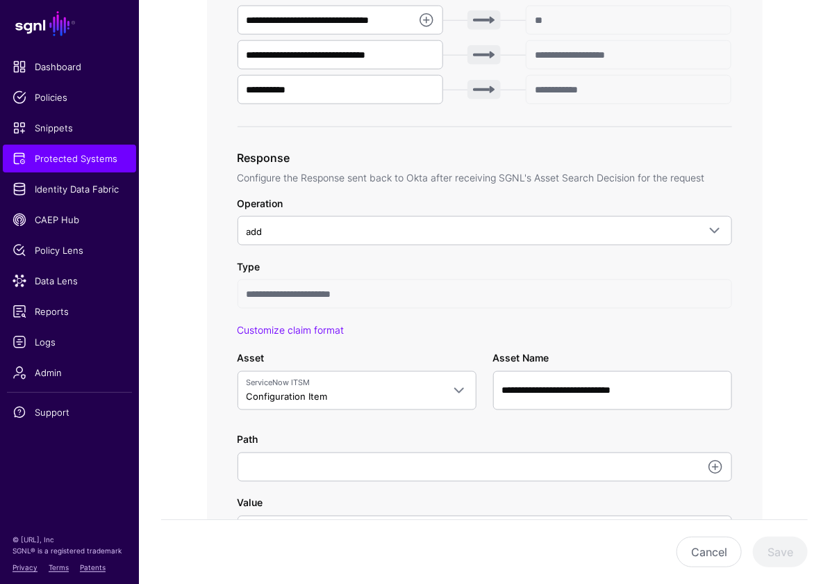
scroll to position [577, 0]
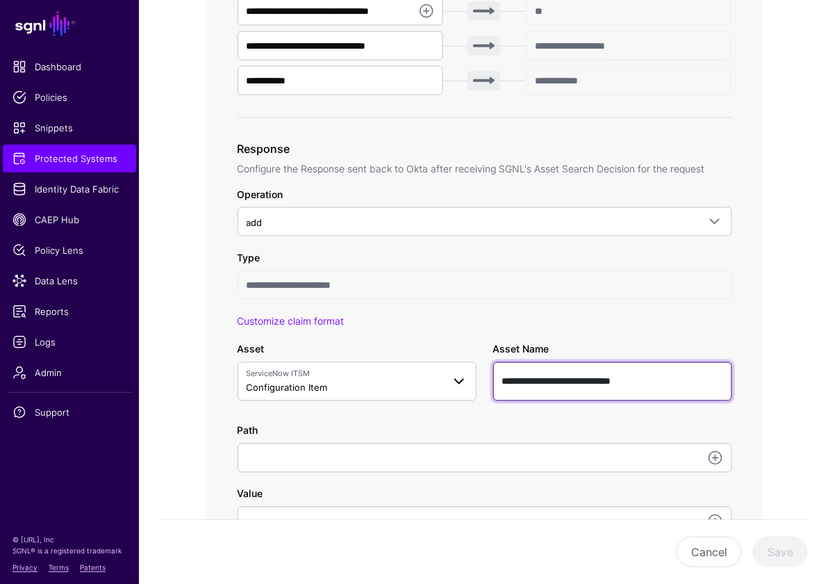
drag, startPoint x: 582, startPoint y: 379, endPoint x: 427, endPoint y: 376, distance: 154.3
click at [427, 376] on div "**********" at bounding box center [484, 371] width 511 height 59
type input "**********"
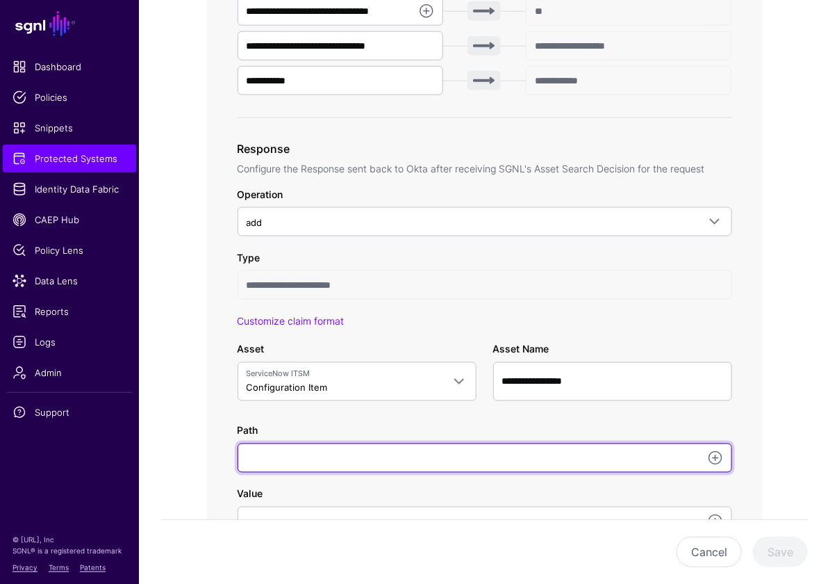
click at [430, 451] on input "Path" at bounding box center [485, 457] width 495 height 29
paste input "**********"
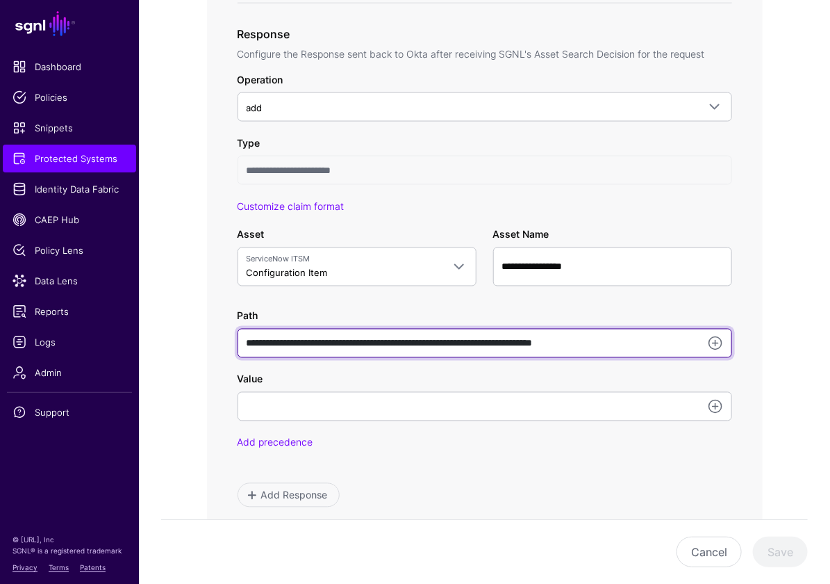
scroll to position [695, 0]
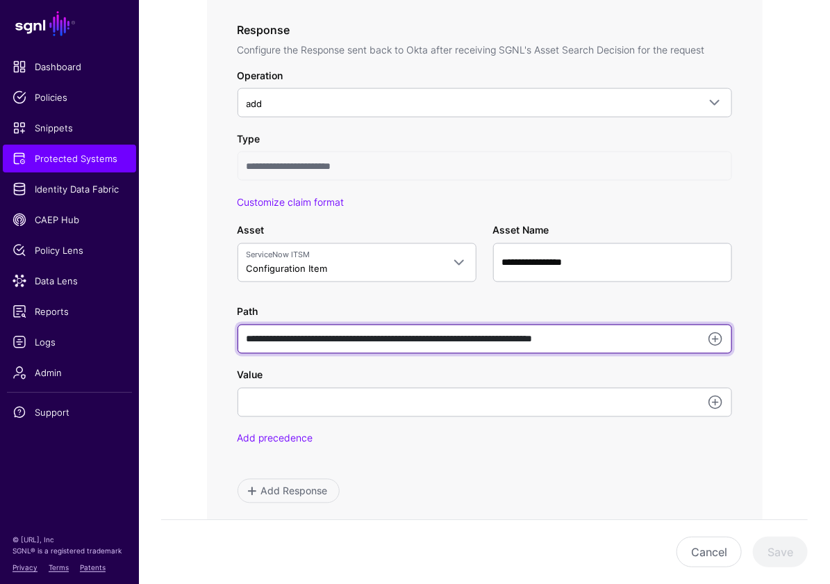
type input "**********"
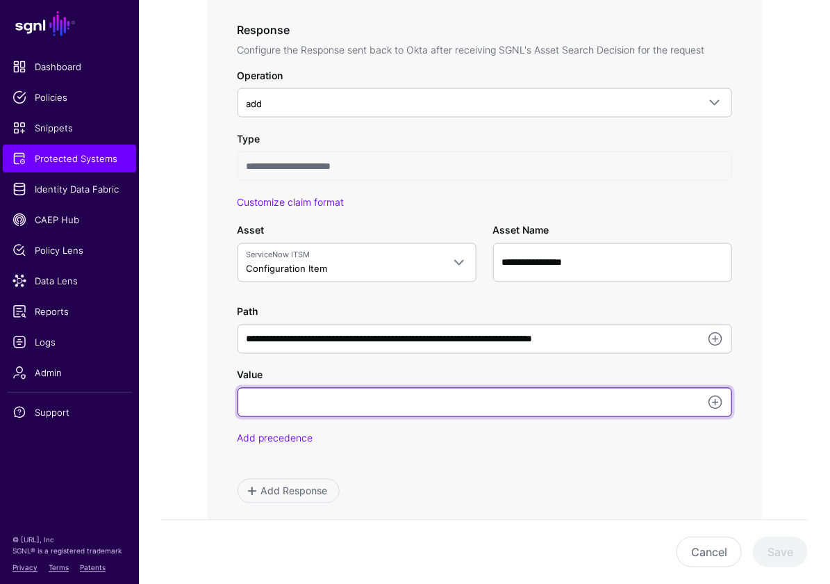
click at [273, 410] on input "Value" at bounding box center [485, 402] width 495 height 29
paste input "**********"
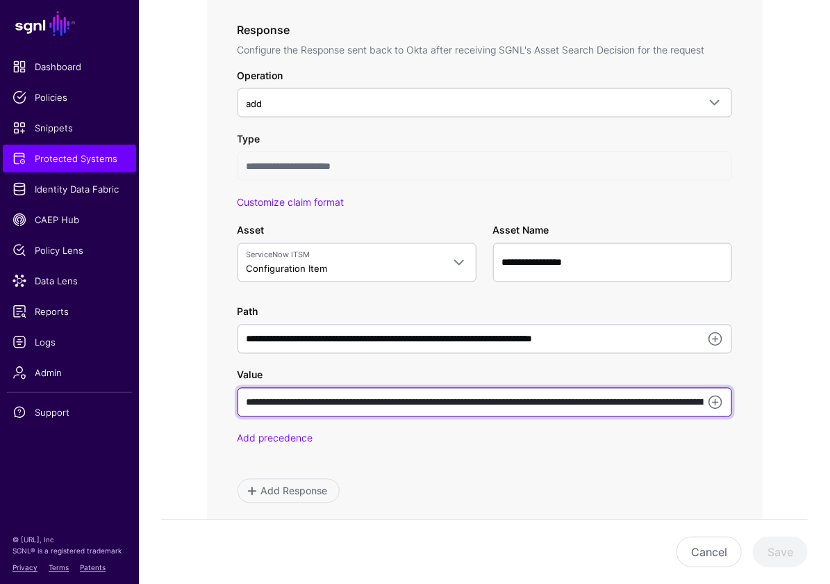
scroll to position [0, 306]
type input "**********"
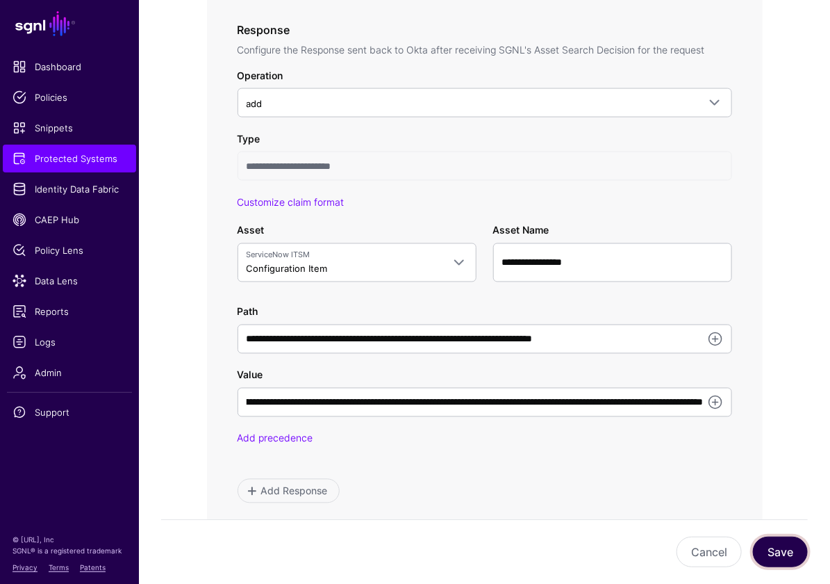
scroll to position [0, 0]
click at [779, 549] on button "Save" at bounding box center [780, 551] width 55 height 31
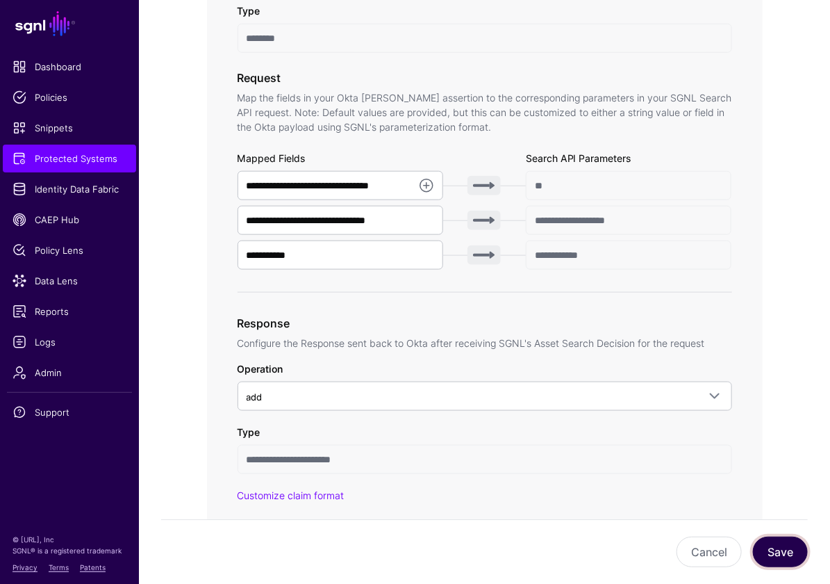
scroll to position [397, 0]
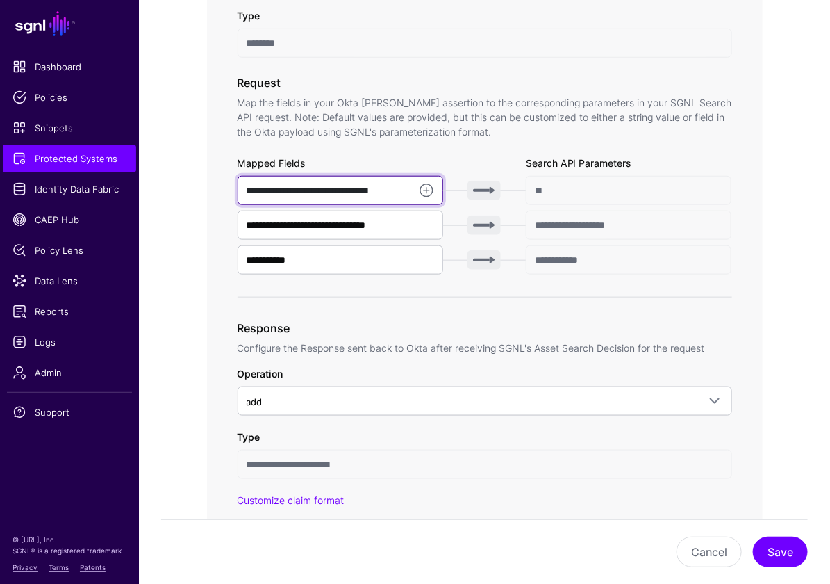
click at [328, 195] on input "**********" at bounding box center [341, 190] width 206 height 29
click at [328, 193] on input "**********" at bounding box center [341, 190] width 206 height 29
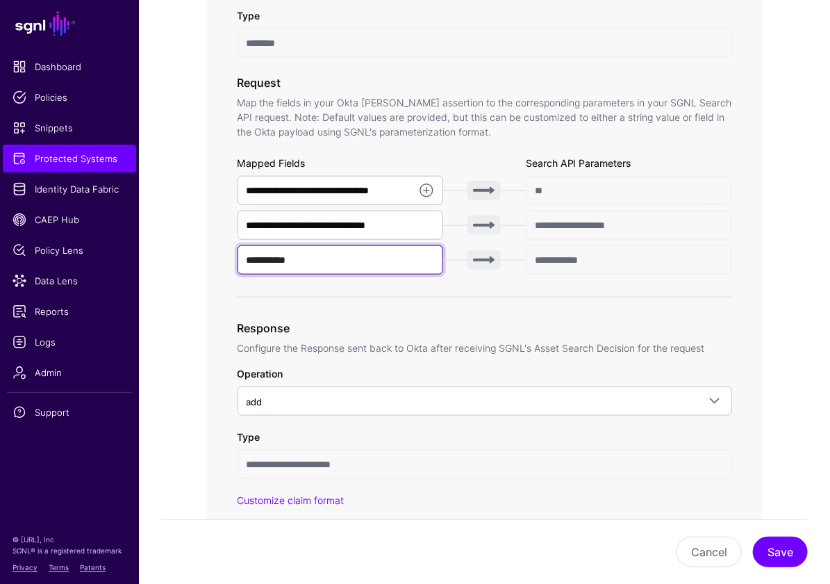
click at [374, 258] on input "**********" at bounding box center [341, 259] width 206 height 29
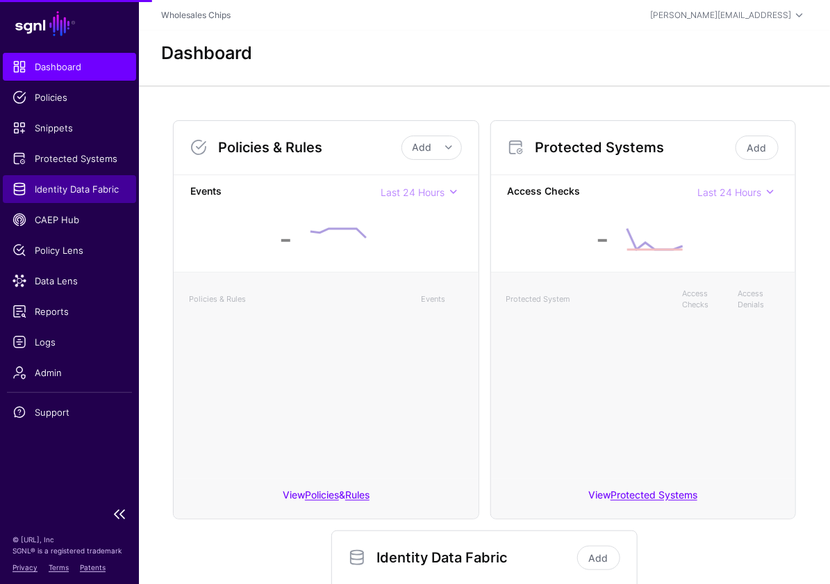
click at [92, 184] on span "Identity Data Fabric" at bounding box center [70, 189] width 114 height 14
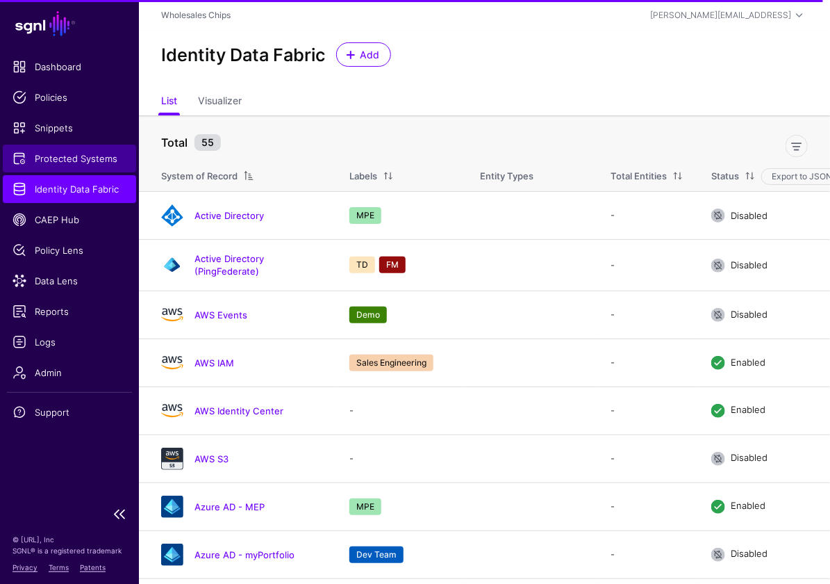
click at [35, 165] on link "Protected Systems" at bounding box center [69, 159] width 133 height 28
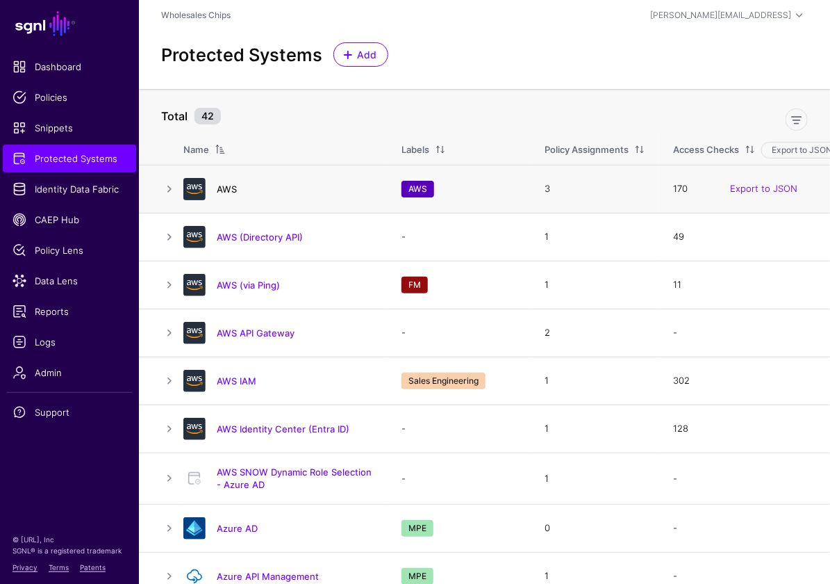
click at [226, 189] on link "AWS" at bounding box center [227, 188] width 20 height 11
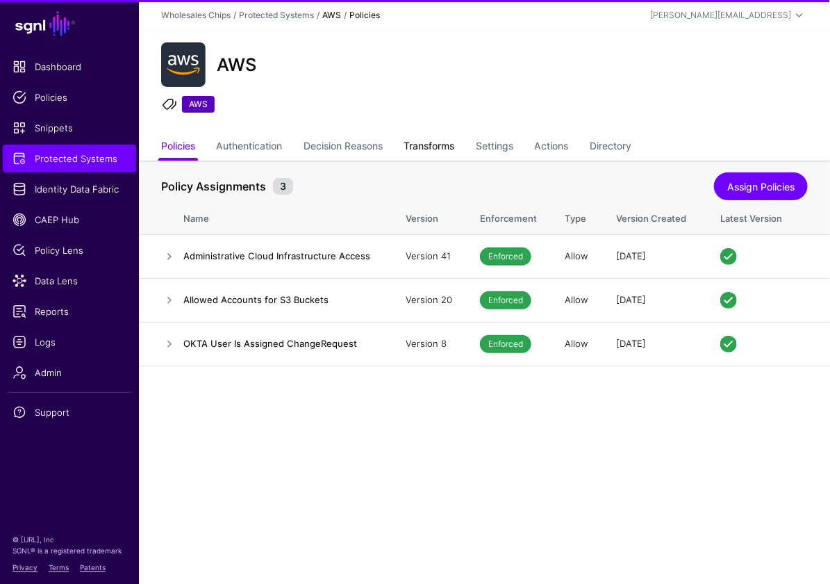
click at [429, 140] on link "Transforms" at bounding box center [429, 147] width 51 height 26
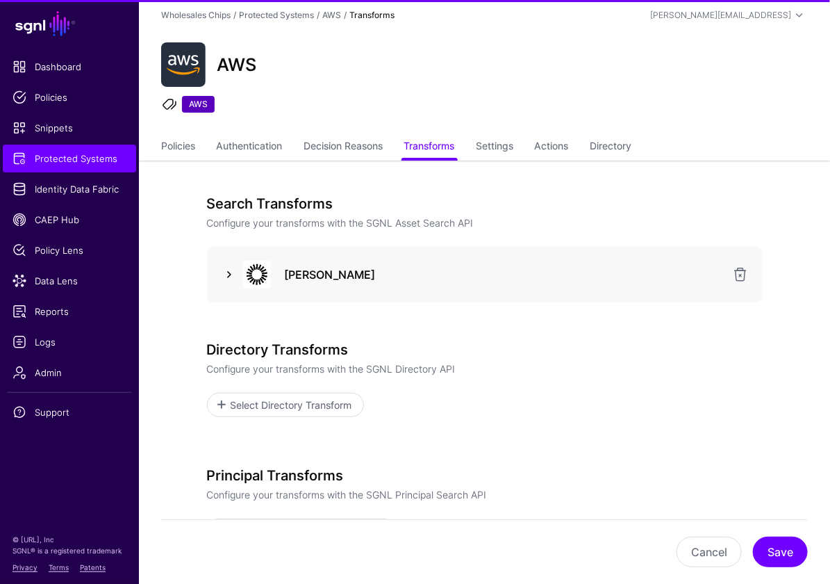
click at [233, 266] on link at bounding box center [229, 274] width 17 height 17
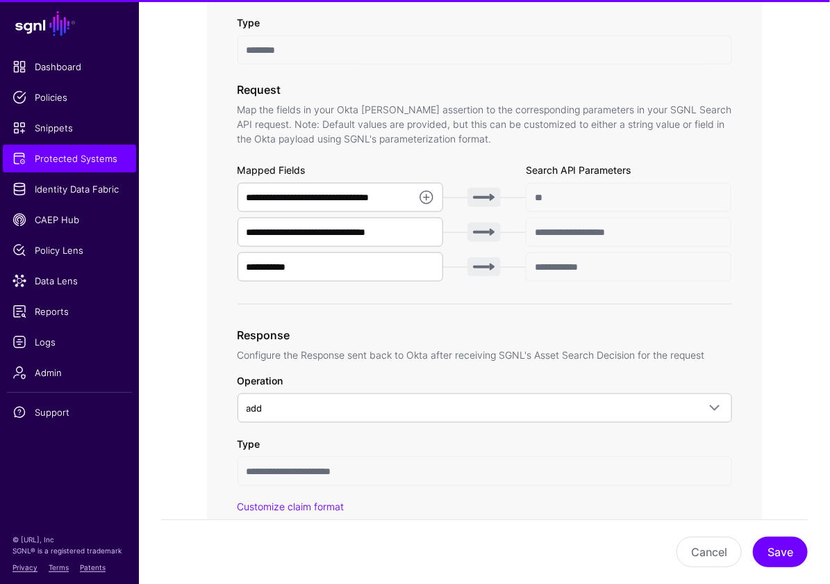
scroll to position [438, 0]
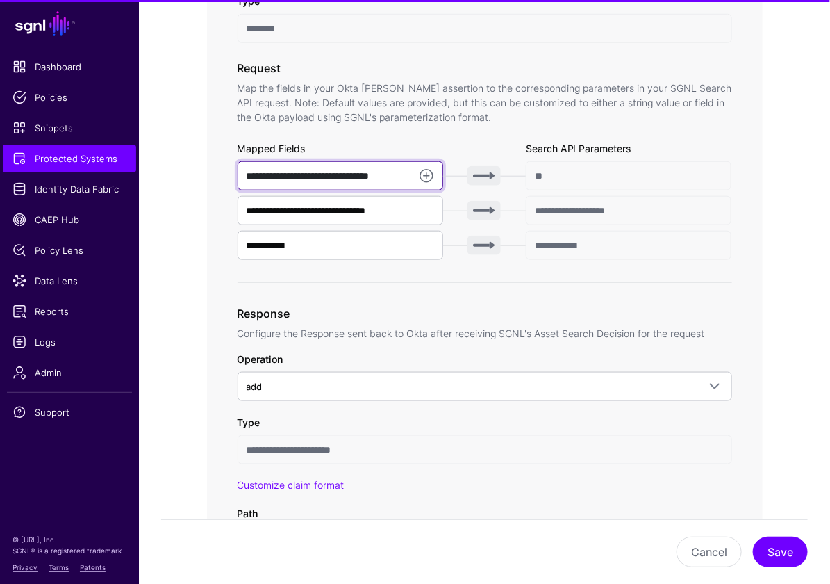
drag, startPoint x: 400, startPoint y: 172, endPoint x: 195, endPoint y: 164, distance: 205.1
click at [195, 164] on div "**********" at bounding box center [484, 452] width 625 height 1459
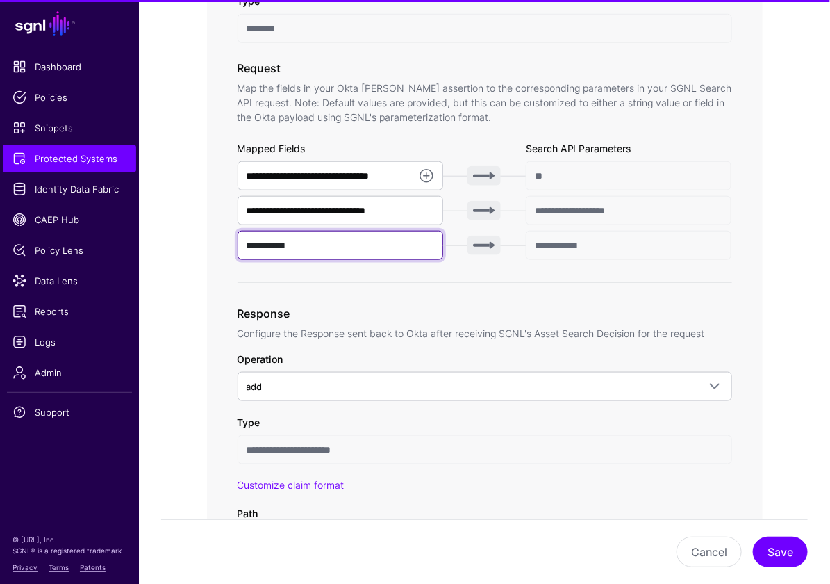
drag, startPoint x: 324, startPoint y: 240, endPoint x: 180, endPoint y: 239, distance: 143.8
click at [180, 239] on div "**********" at bounding box center [484, 452] width 625 height 1459
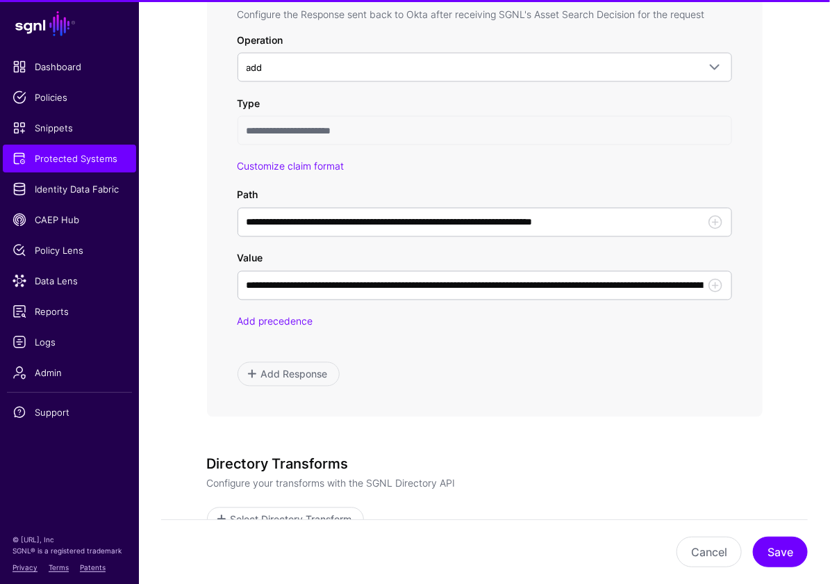
scroll to position [810, 0]
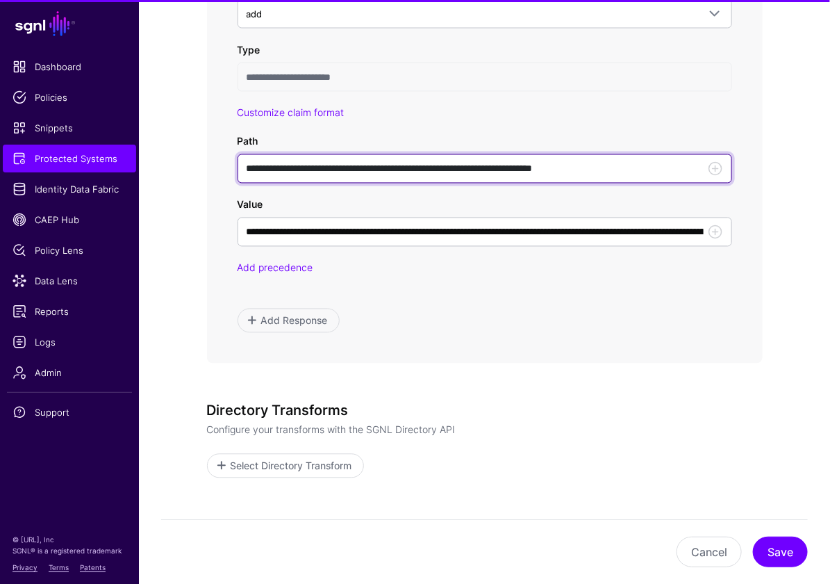
click at [673, 170] on input "**********" at bounding box center [485, 168] width 495 height 29
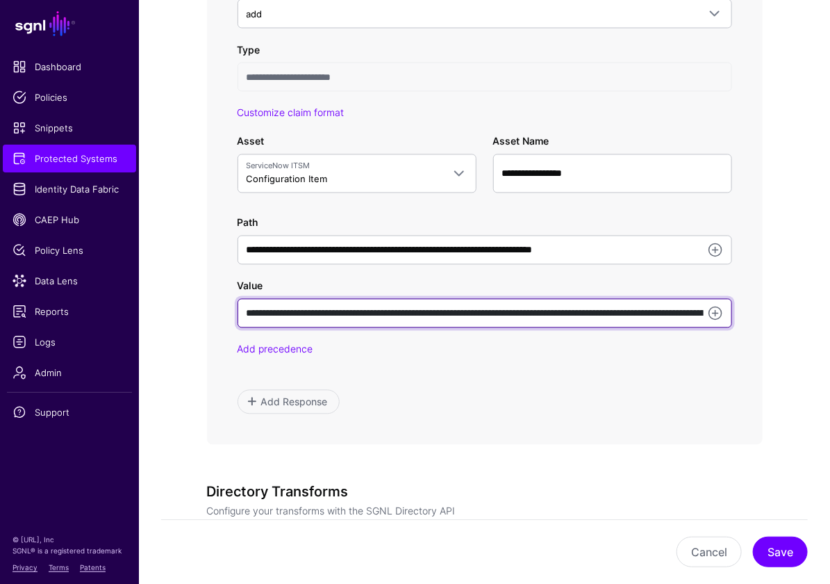
click at [594, 315] on input "**********" at bounding box center [485, 313] width 495 height 29
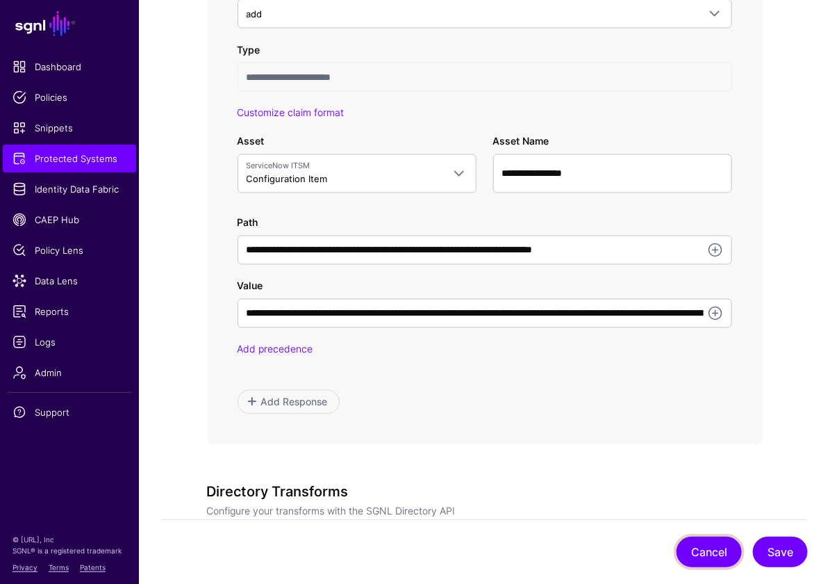
click at [700, 557] on button "Cancel" at bounding box center [709, 551] width 65 height 31
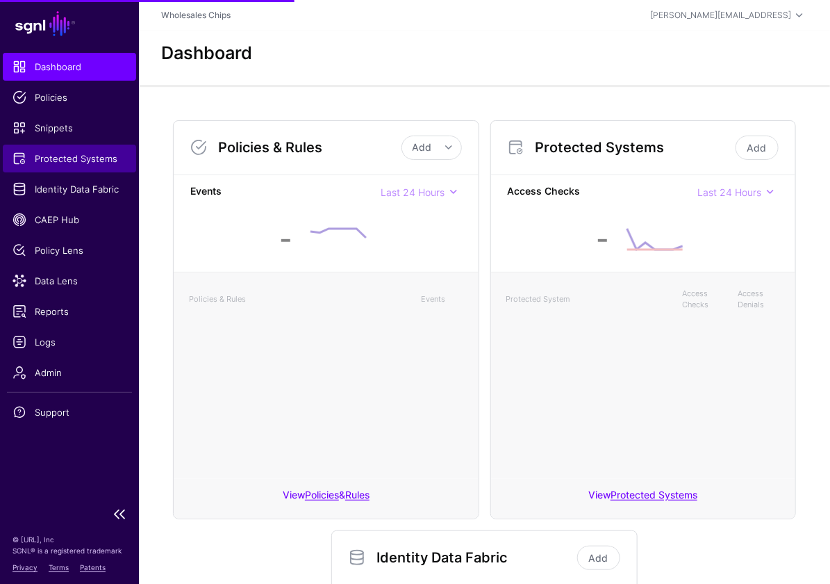
click at [79, 162] on span "Protected Systems" at bounding box center [70, 158] width 114 height 14
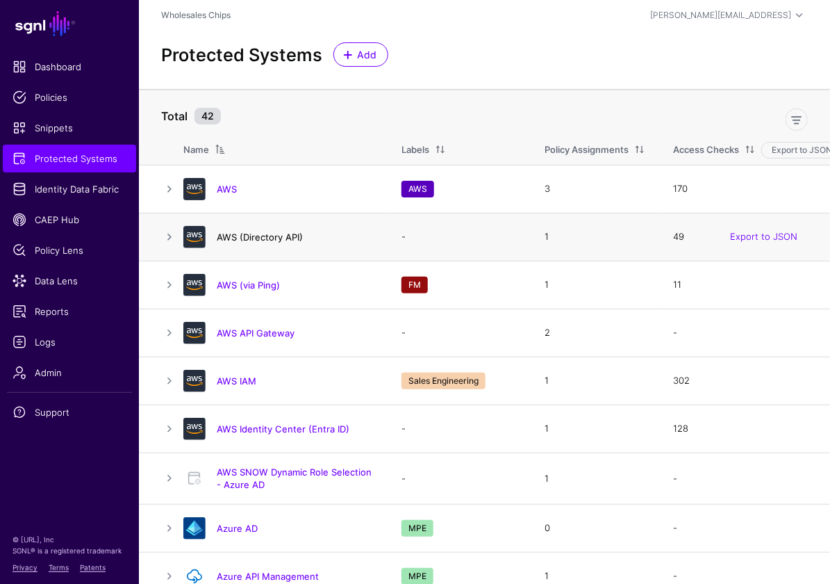
click at [273, 238] on link "AWS (Directory API)" at bounding box center [260, 236] width 86 height 11
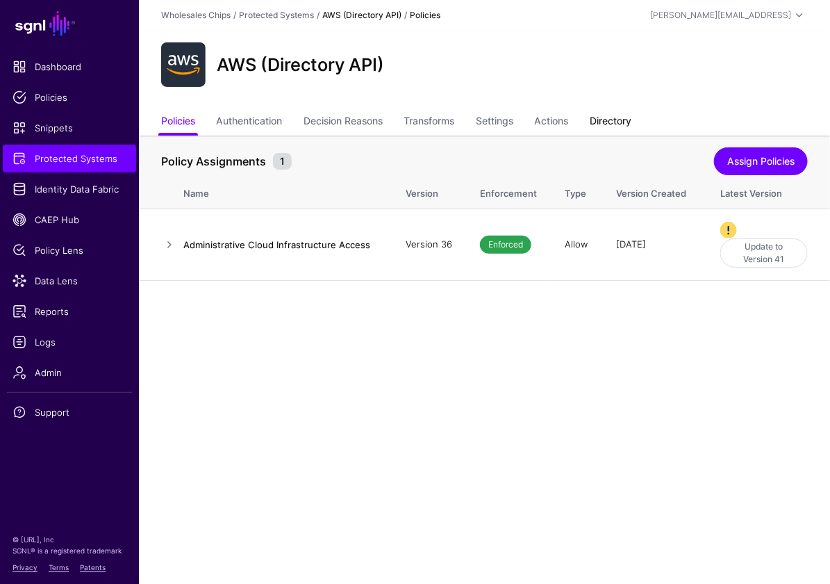
click at [625, 114] on link "Directory" at bounding box center [611, 122] width 42 height 26
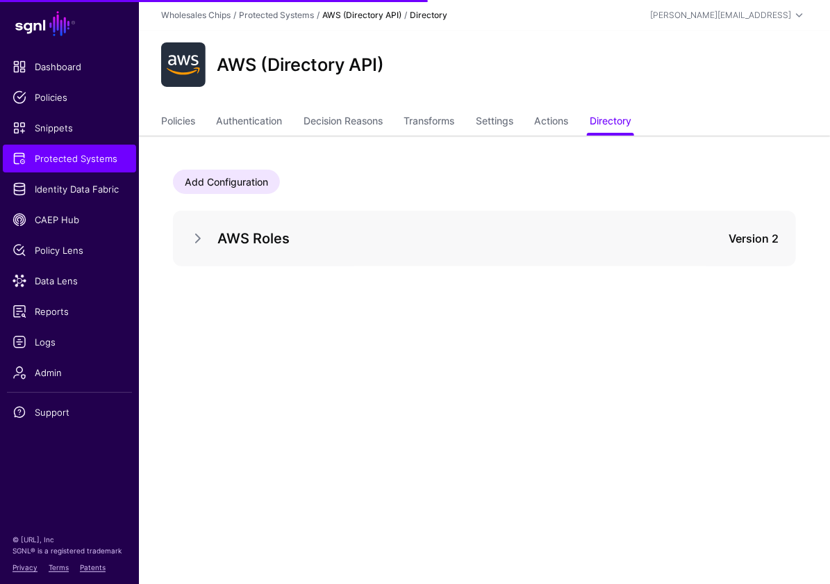
click at [193, 249] on div "AWS Roles Version 2" at bounding box center [484, 238] width 589 height 22
click at [196, 238] on link at bounding box center [198, 238] width 17 height 17
click at [278, 279] on span at bounding box center [271, 285] width 17 height 17
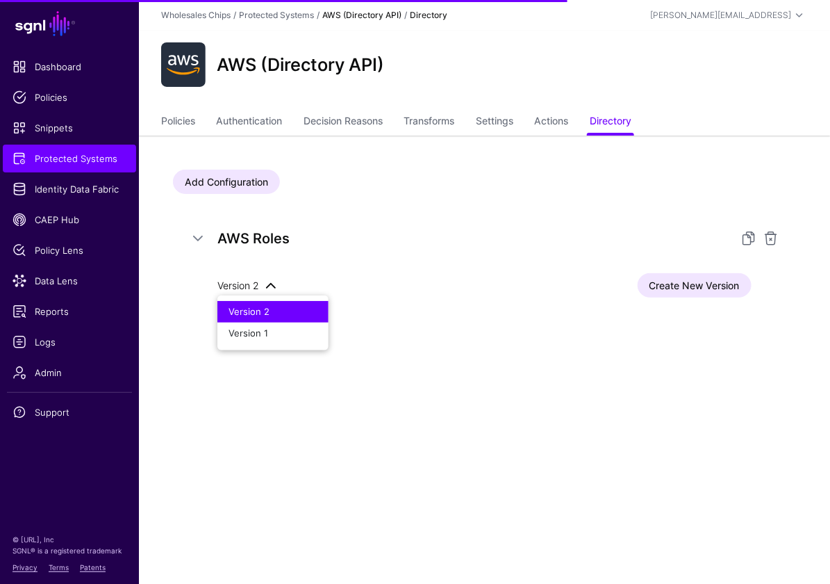
click at [369, 249] on h5 "AWS Roles" at bounding box center [470, 238] width 506 height 22
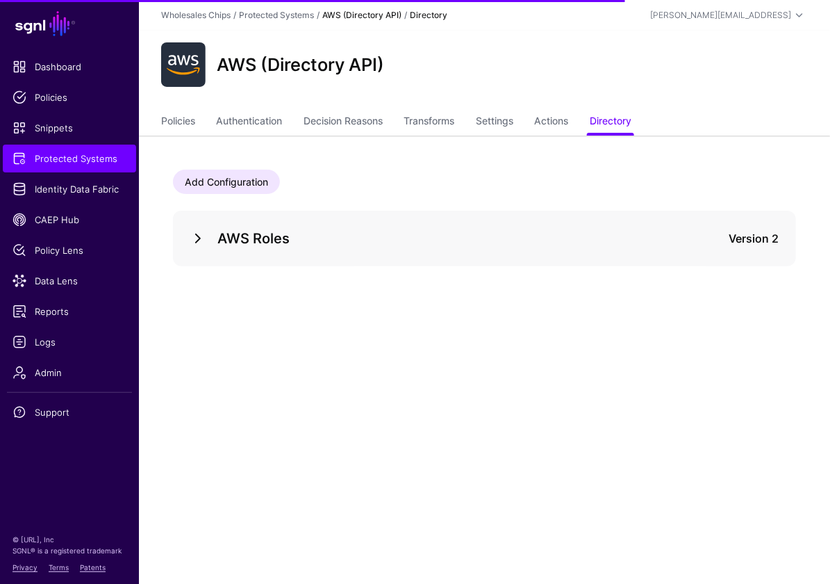
click at [204, 239] on link at bounding box center [198, 238] width 17 height 17
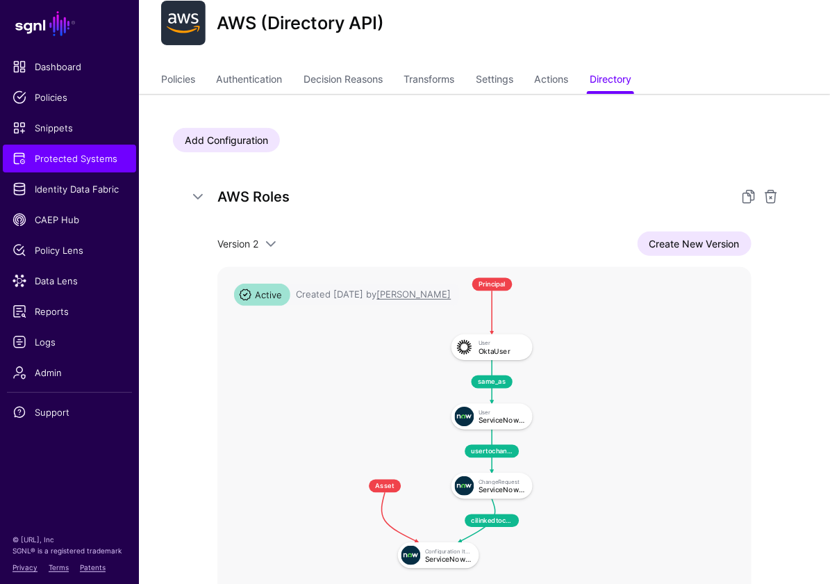
scroll to position [58, 0]
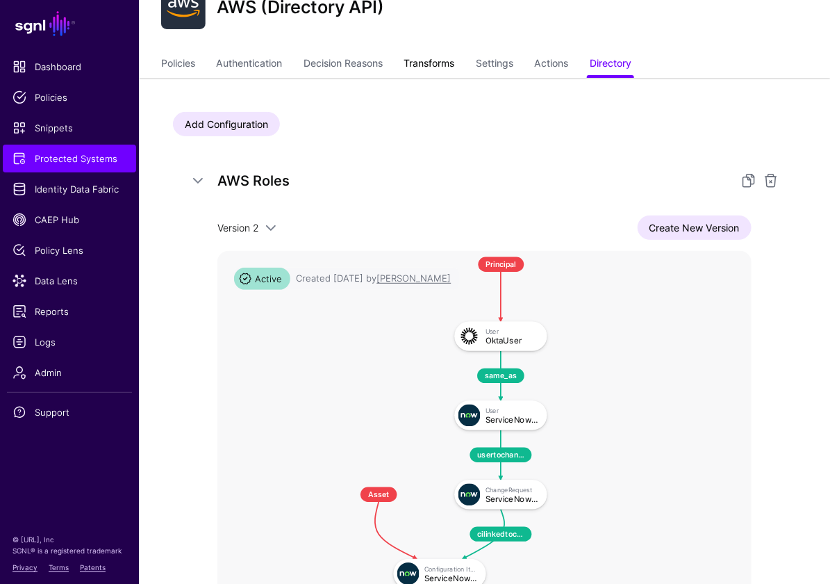
click at [425, 60] on link "Transforms" at bounding box center [429, 64] width 51 height 26
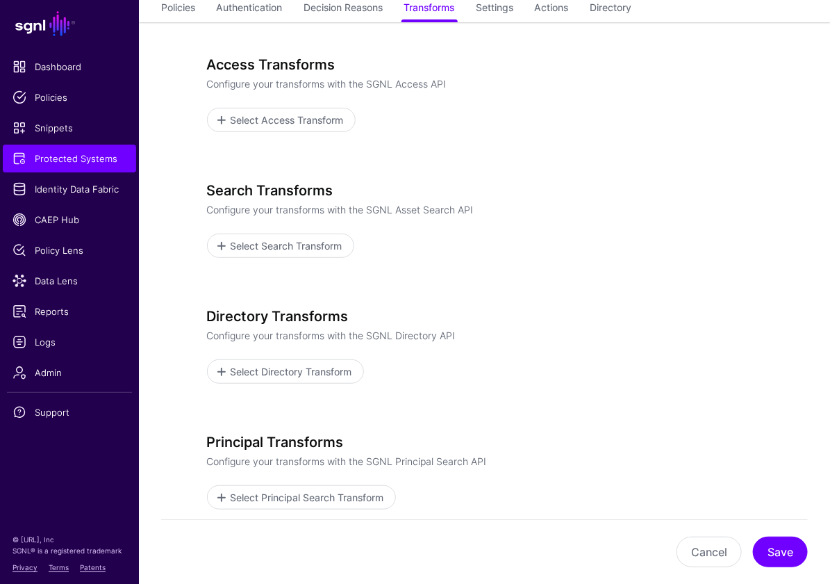
scroll to position [120, 0]
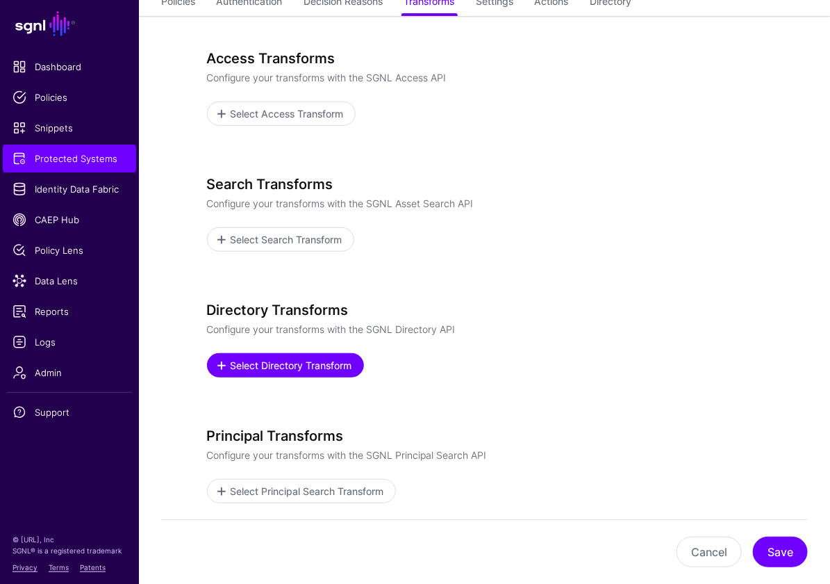
click at [327, 367] on span "Select Directory Transform" at bounding box center [291, 365] width 125 height 15
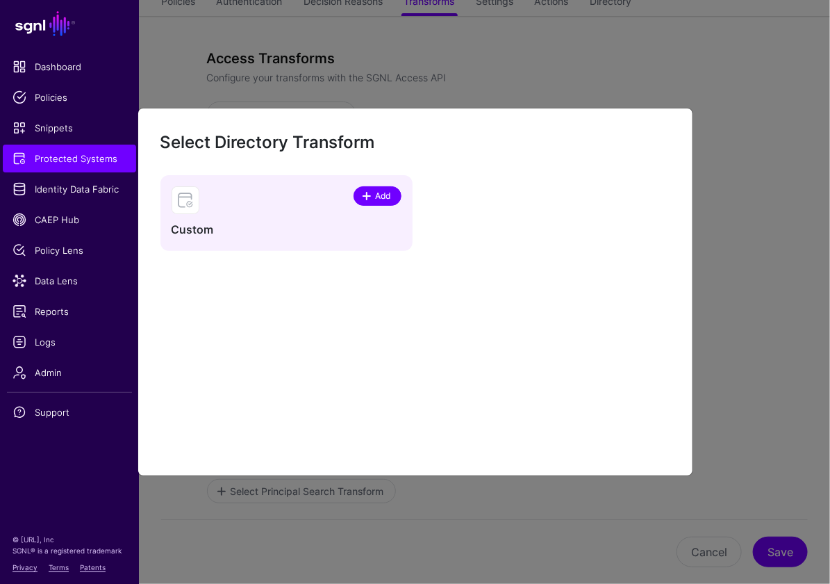
click at [372, 195] on span at bounding box center [368, 195] width 12 height 11
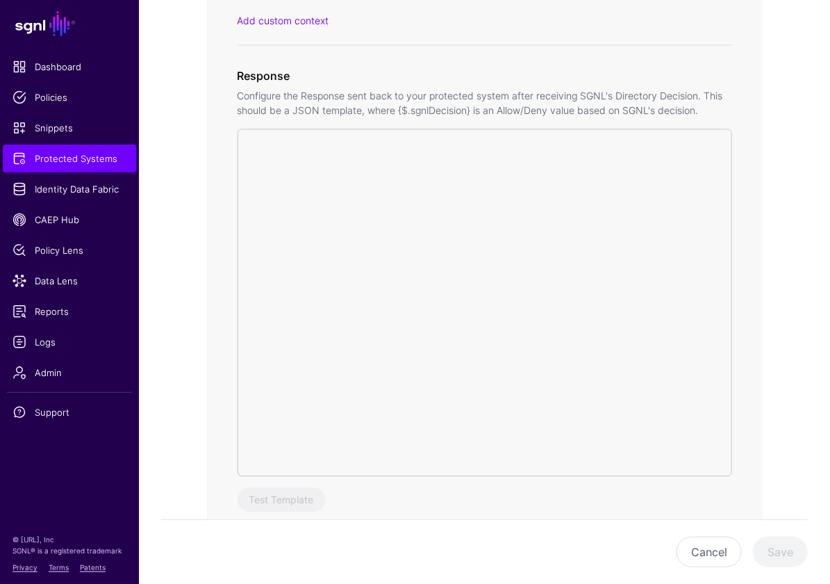
click at [388, 305] on div at bounding box center [485, 302] width 495 height 347
click at [377, 241] on div at bounding box center [485, 298] width 495 height 347
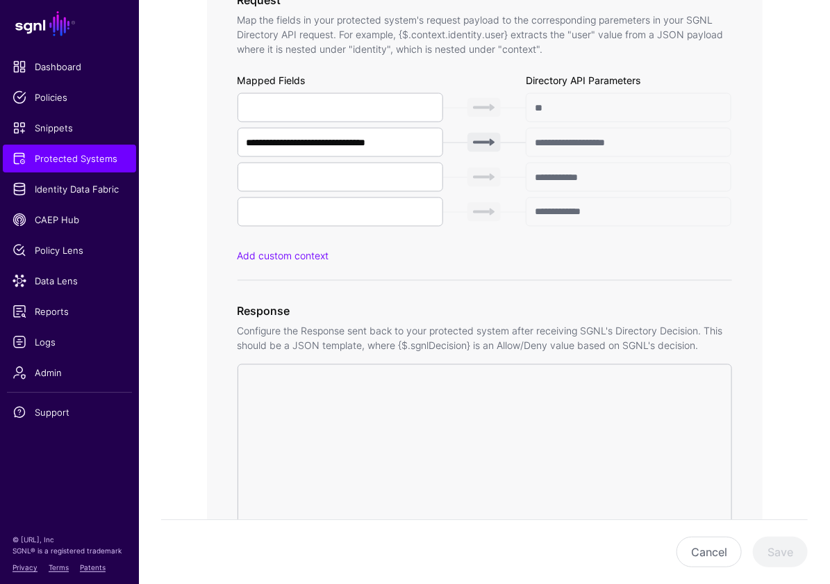
scroll to position [733, 0]
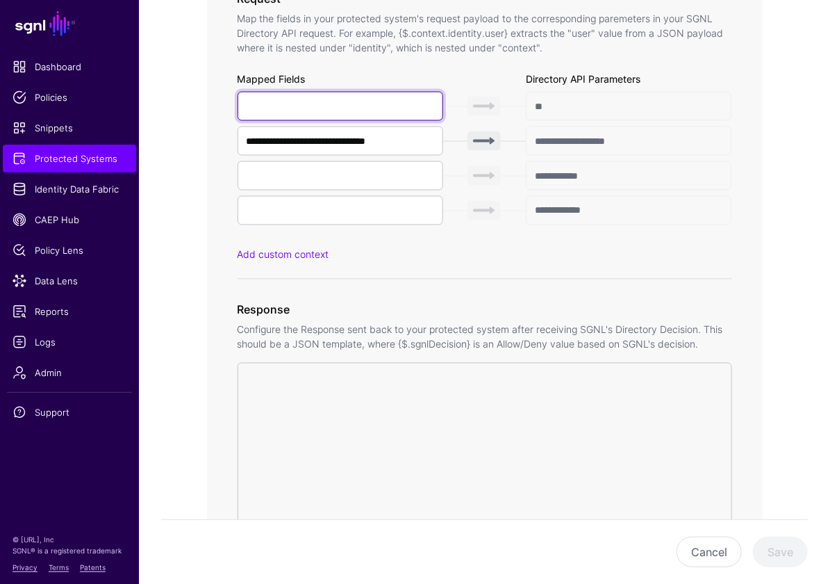
click at [340, 104] on input "text" at bounding box center [341, 106] width 206 height 29
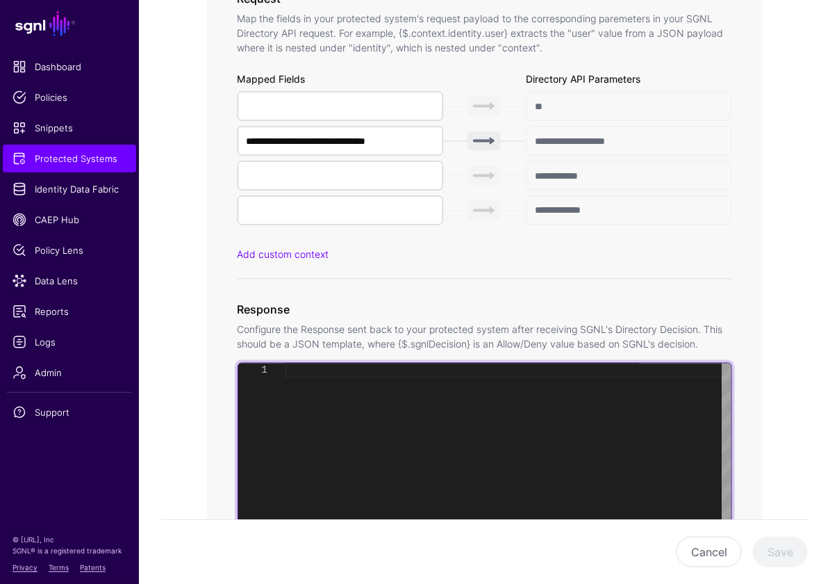
click at [299, 450] on div at bounding box center [509, 536] width 446 height 346
type textarea "**********"
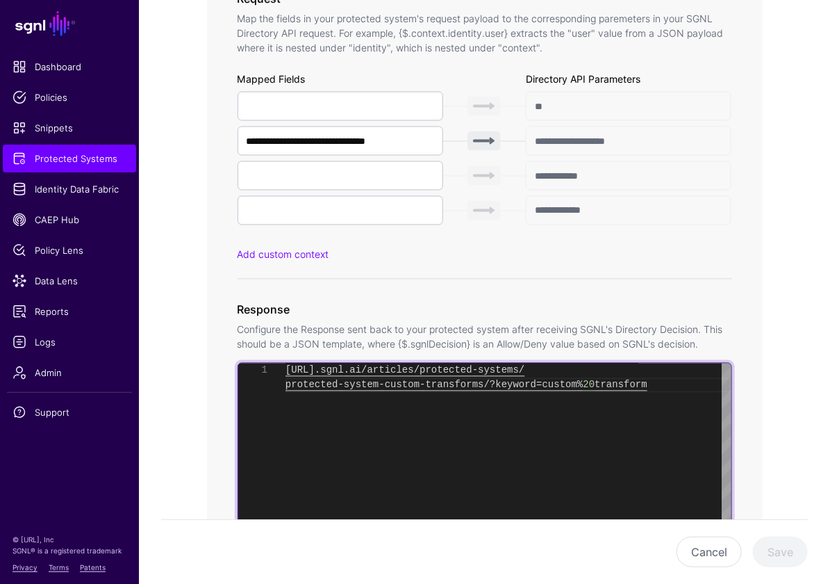
scroll to position [0, 0]
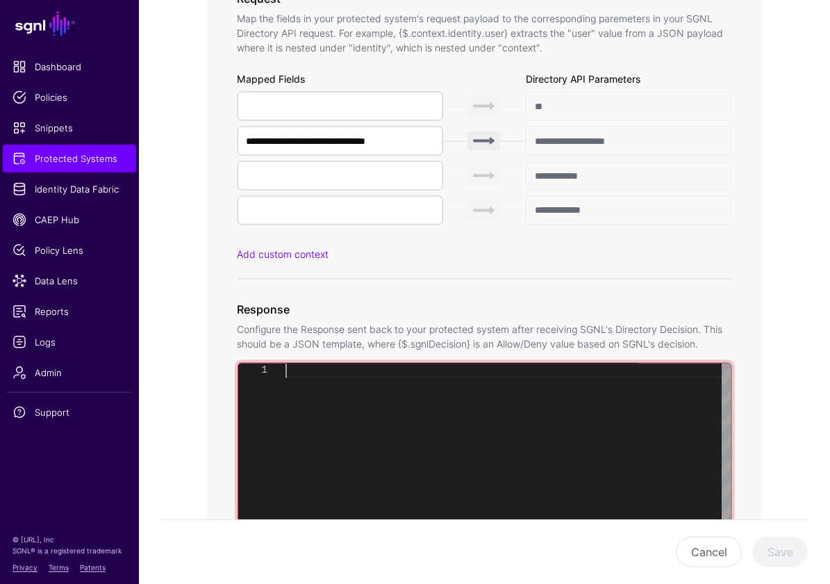
type textarea "**********"
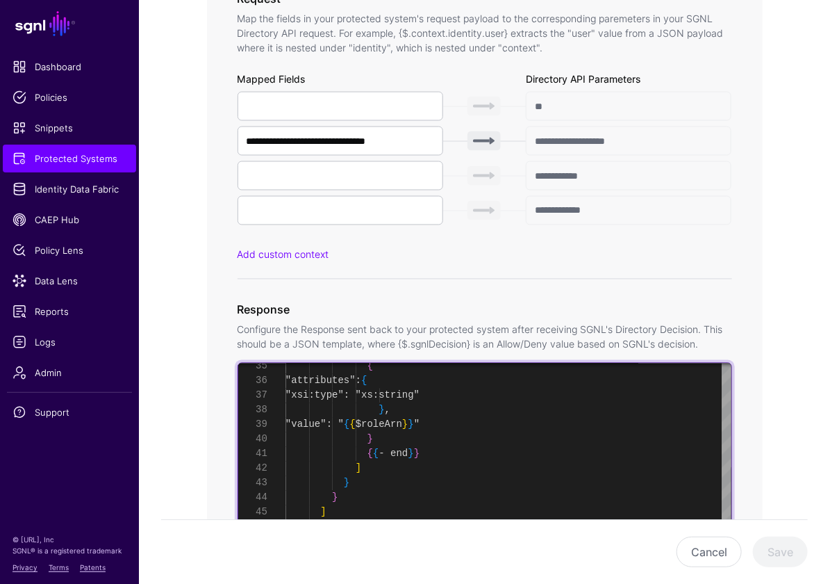
scroll to position [58, 0]
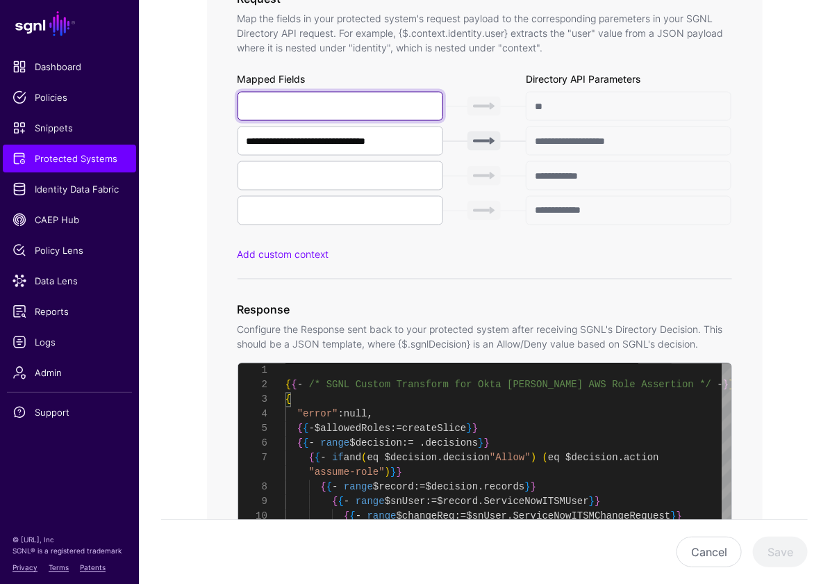
click at [351, 110] on input "text" at bounding box center [341, 106] width 206 height 29
paste input "**********"
type input "**********"
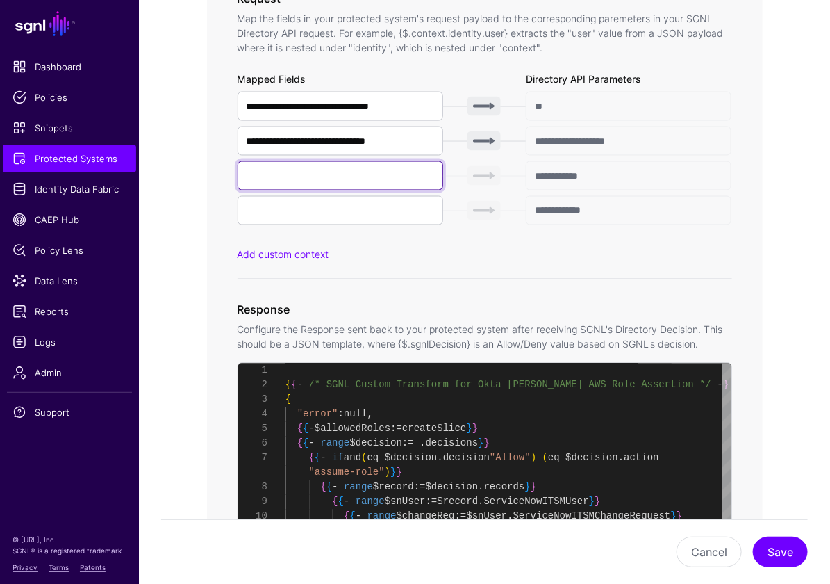
click at [324, 181] on input "text" at bounding box center [341, 175] width 206 height 29
paste input "**********"
type input "**********"
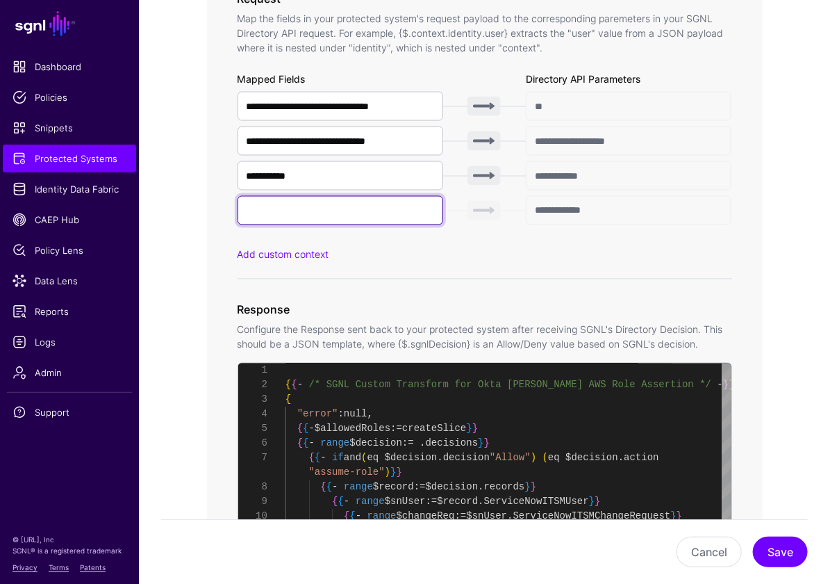
click at [320, 220] on input "text" at bounding box center [341, 210] width 206 height 29
paste input "**********"
type input "**********"
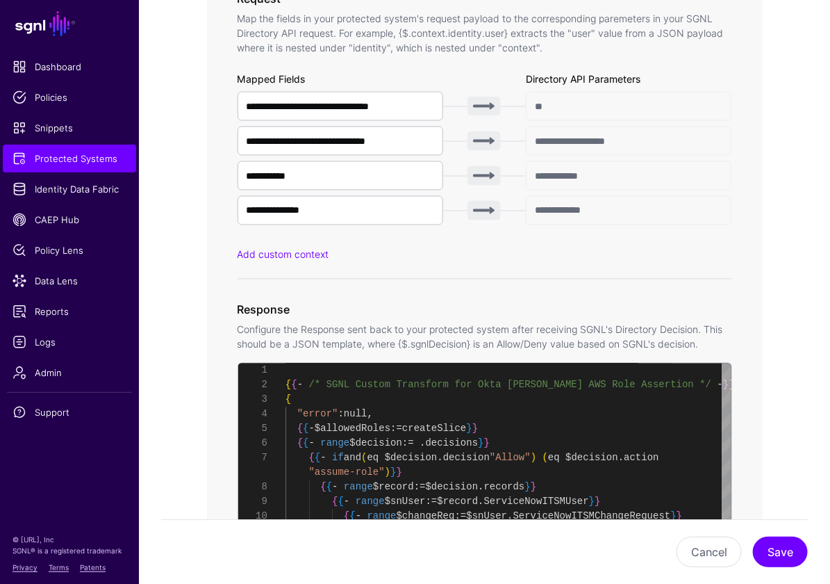
click at [553, 283] on div "**********" at bounding box center [485, 272] width 495 height 948
click at [780, 556] on button "Save" at bounding box center [780, 551] width 55 height 31
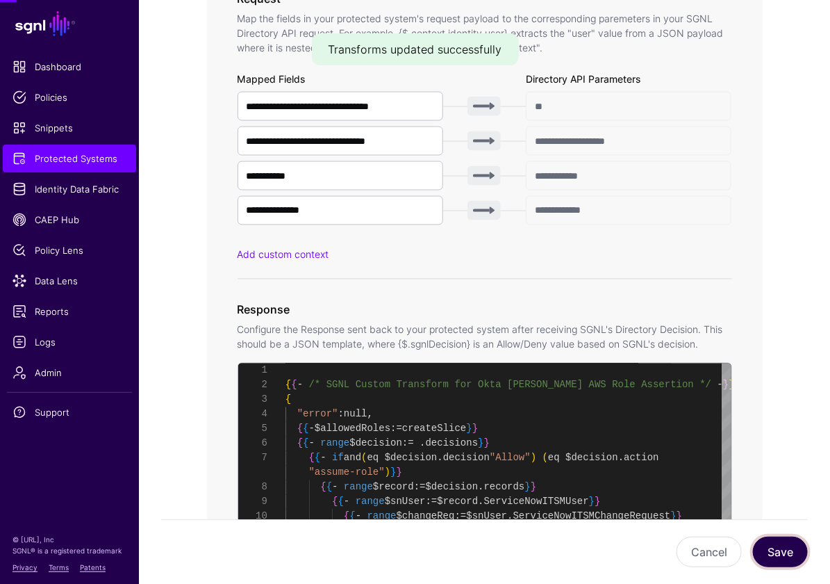
type textarea "**********"
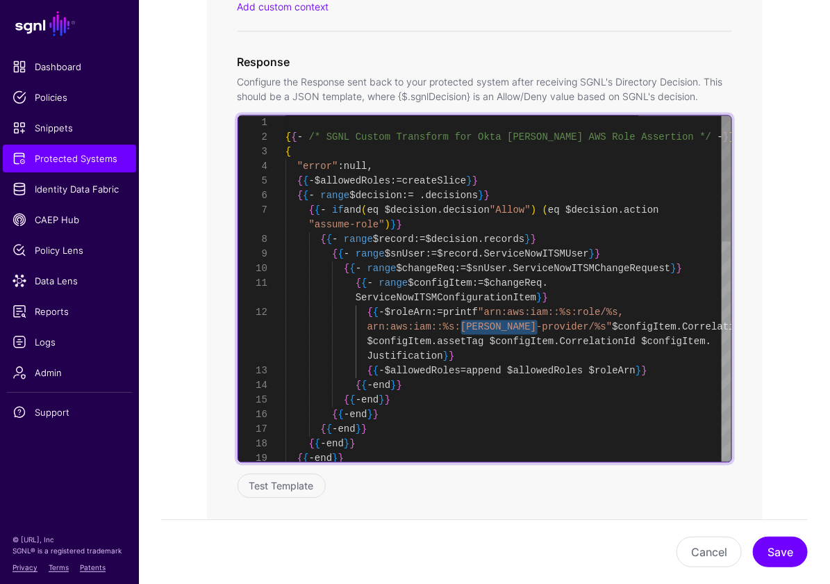
drag, startPoint x: 536, startPoint y: 327, endPoint x: 463, endPoint y: 326, distance: 73.0
click at [463, 326] on div "{ { - end } } { { - end } } { { - end } } { { - end } } { { - end } } { { - end…" at bounding box center [509, 589] width 446 height 948
click at [527, 331] on div "{ { - end } } { { - end } } { { - end } } { { - end } } { { - end } } { { - end…" at bounding box center [509, 589] width 446 height 948
click at [539, 327] on div "{ { - end } } { { - end } } { { - end } } { { - end } } { { - end } } { { - end…" at bounding box center [509, 589] width 446 height 948
click at [536, 323] on div "{ { - end } } { { - end } } { { - end } } { { - end } } { { - end } } { { - end…" at bounding box center [509, 589] width 446 height 948
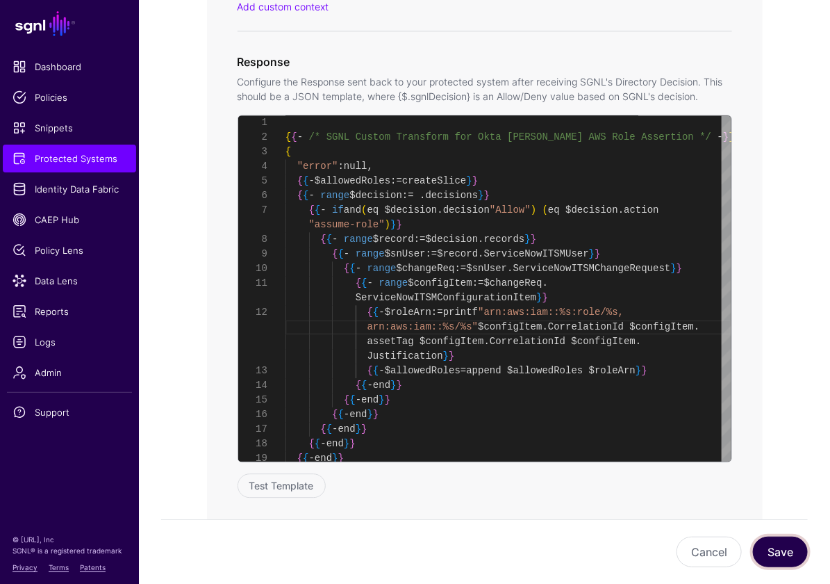
click at [782, 550] on button "Save" at bounding box center [780, 551] width 55 height 31
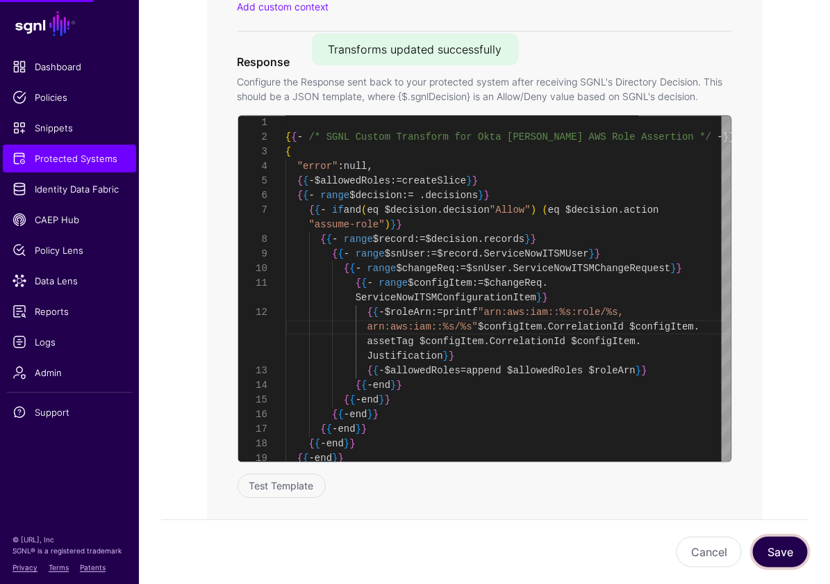
type textarea "**********"
click at [782, 557] on button "Save" at bounding box center [780, 551] width 55 height 31
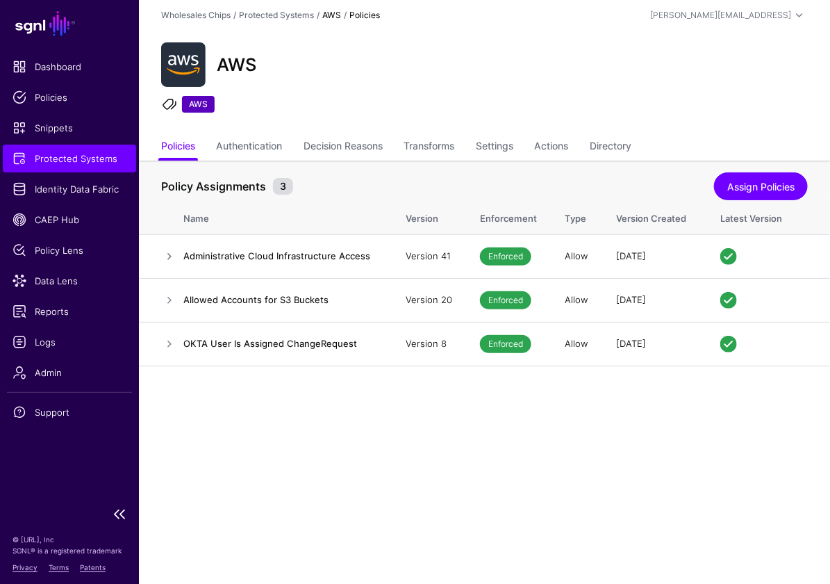
click at [49, 163] on span "Protected Systems" at bounding box center [70, 158] width 114 height 14
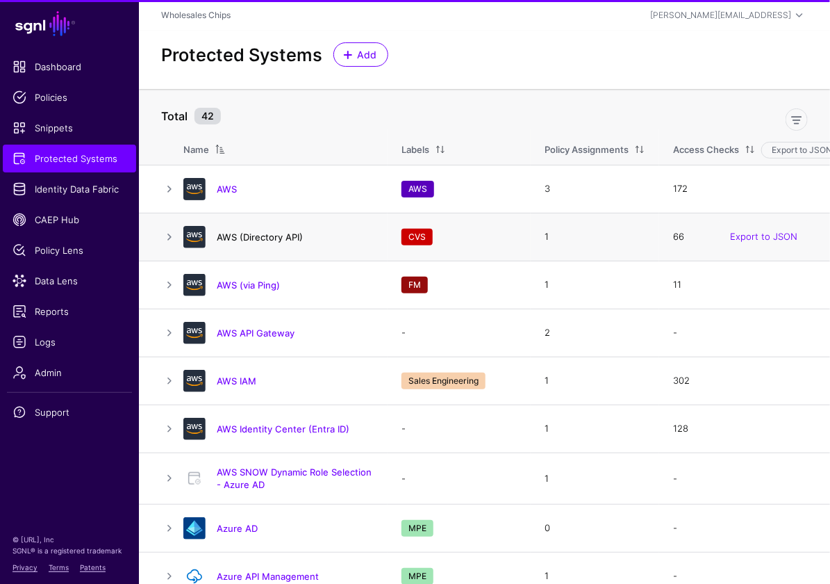
click at [252, 236] on link "AWS (Directory API)" at bounding box center [260, 236] width 86 height 11
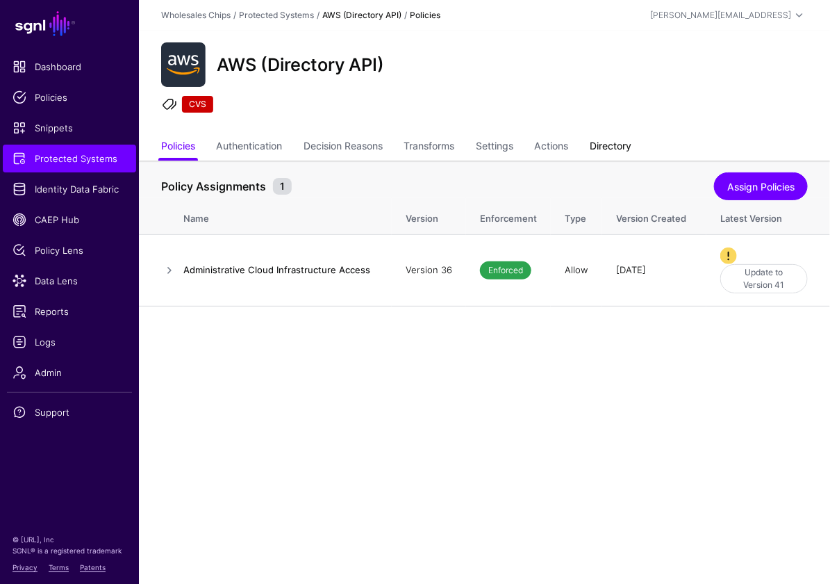
click at [604, 141] on link "Directory" at bounding box center [611, 147] width 42 height 26
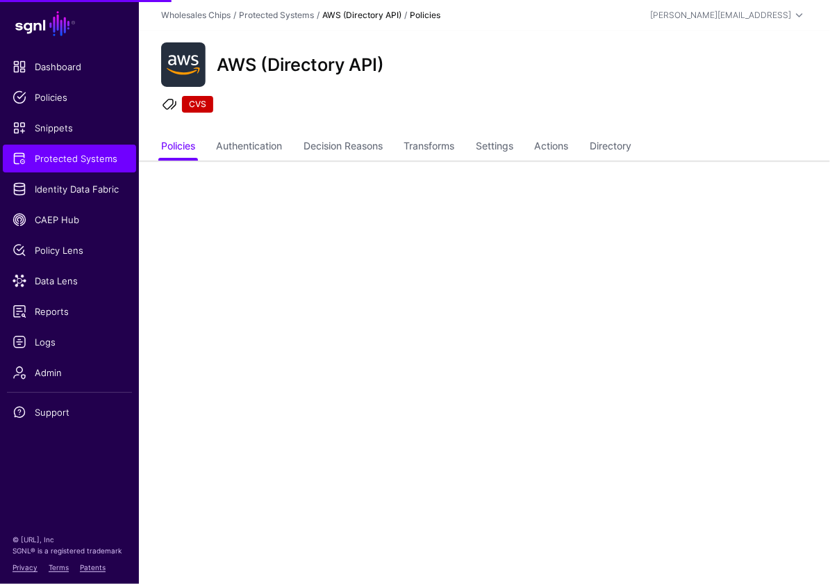
click at [595, 147] on ul "Policies Authentication Decision Reasons Transforms Settings Actions Directory" at bounding box center [484, 147] width 647 height 26
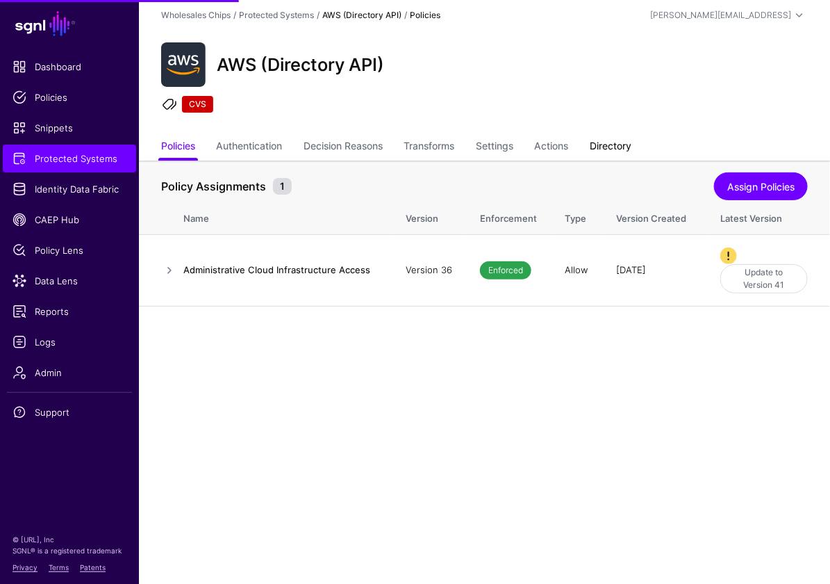
click at [611, 145] on link "Directory" at bounding box center [611, 147] width 42 height 26
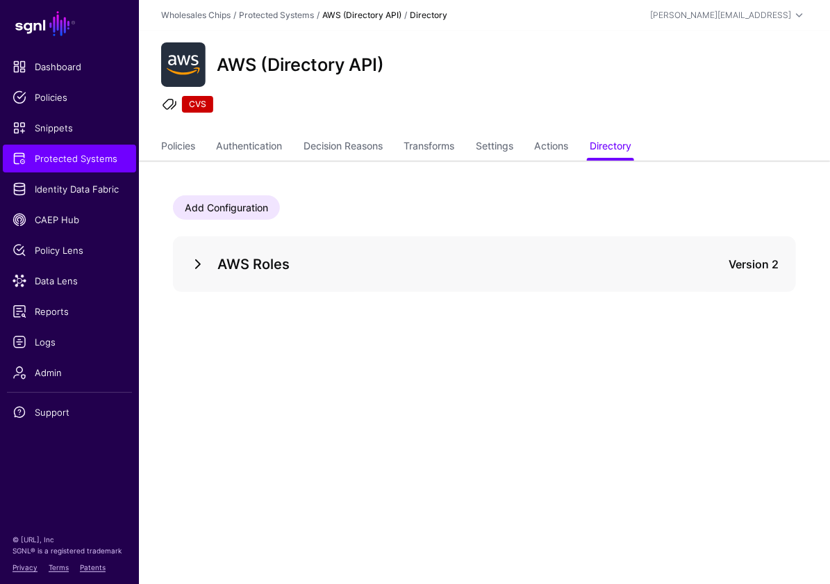
click at [195, 267] on link at bounding box center [198, 264] width 17 height 17
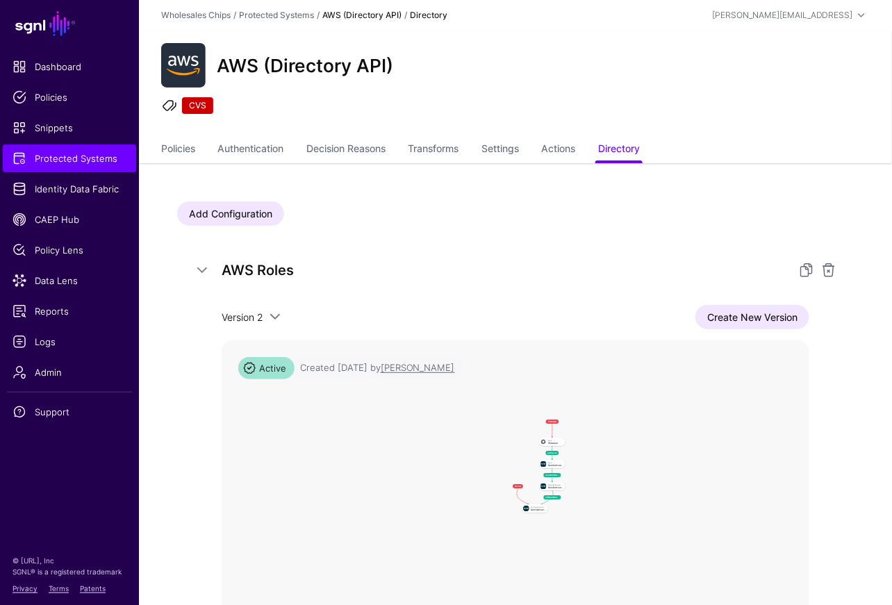
drag, startPoint x: 557, startPoint y: 493, endPoint x: 618, endPoint y: 491, distance: 61.2
click at [618, 491] on rect at bounding box center [501, 417] width 14694 height 10578
drag, startPoint x: 601, startPoint y: 464, endPoint x: 602, endPoint y: 490, distance: 25.7
click at [602, 492] on rect at bounding box center [479, 427] width 18221 height 13117
drag, startPoint x: 602, startPoint y: 490, endPoint x: 608, endPoint y: 481, distance: 10.6
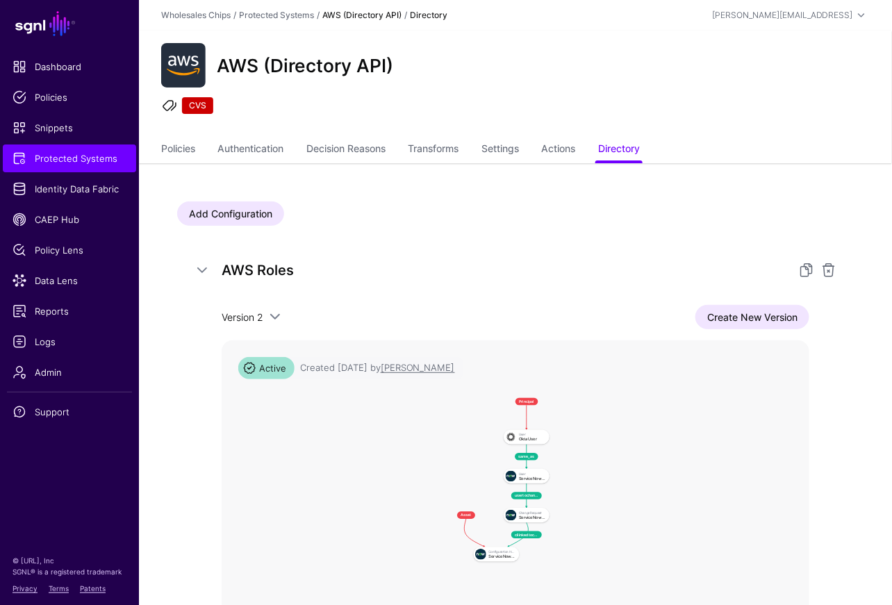
click at [608, 481] on rect at bounding box center [438, 391] width 25862 height 18617
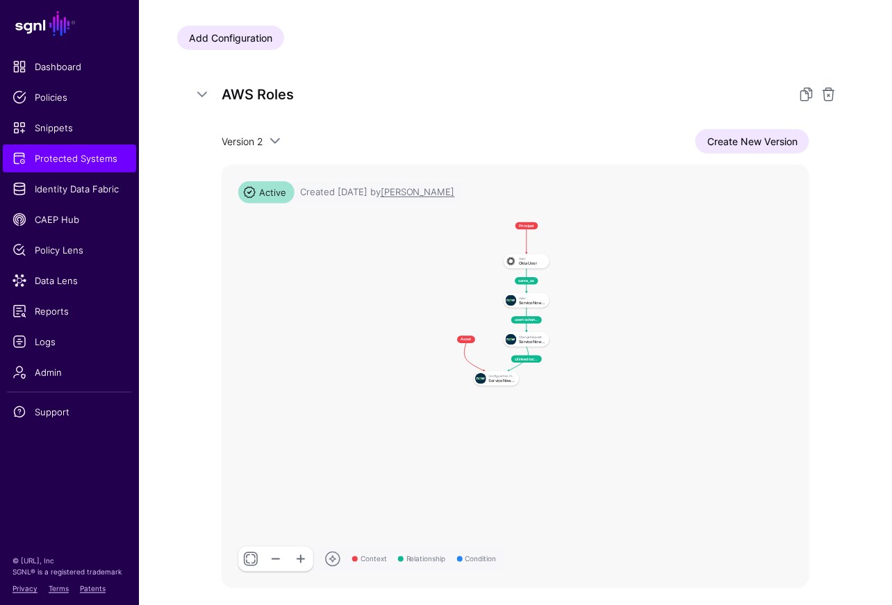
scroll to position [186, 0]
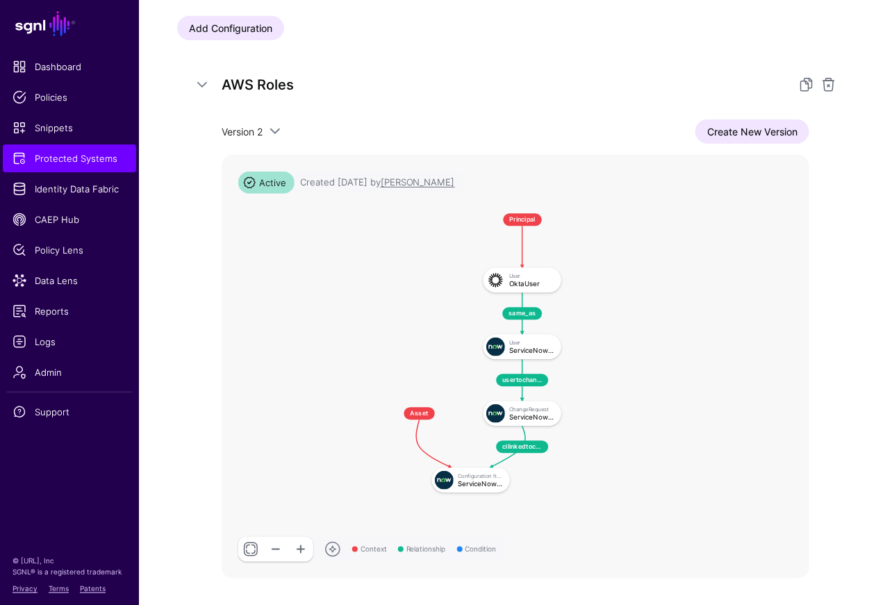
drag, startPoint x: 537, startPoint y: 399, endPoint x: 536, endPoint y: 531, distance: 132.0
click at [536, 531] on rect at bounding box center [370, 203] width 44083 height 31734
click at [830, 364] on div "Add Configuration AWS Roles Version 2 Version 2 Version 1 Create New Version Co…" at bounding box center [515, 319] width 753 height 683
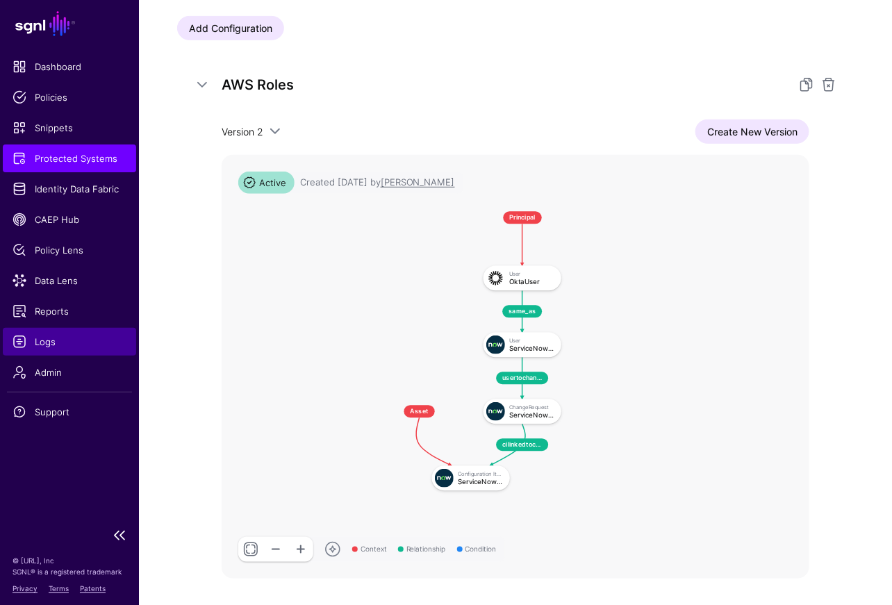
click at [29, 344] on span "Logs" at bounding box center [70, 342] width 114 height 14
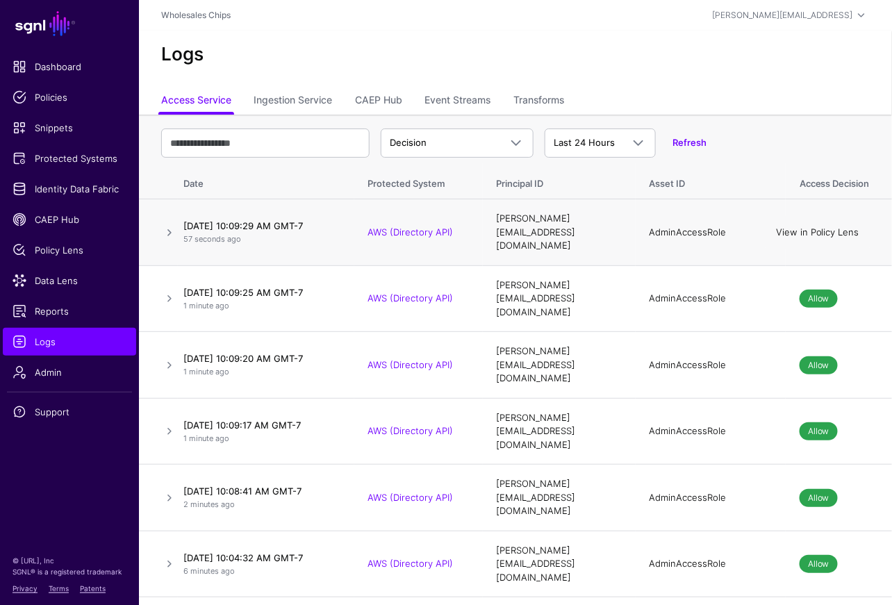
click at [828, 229] on link "View in Policy Lens" at bounding box center [817, 231] width 83 height 11
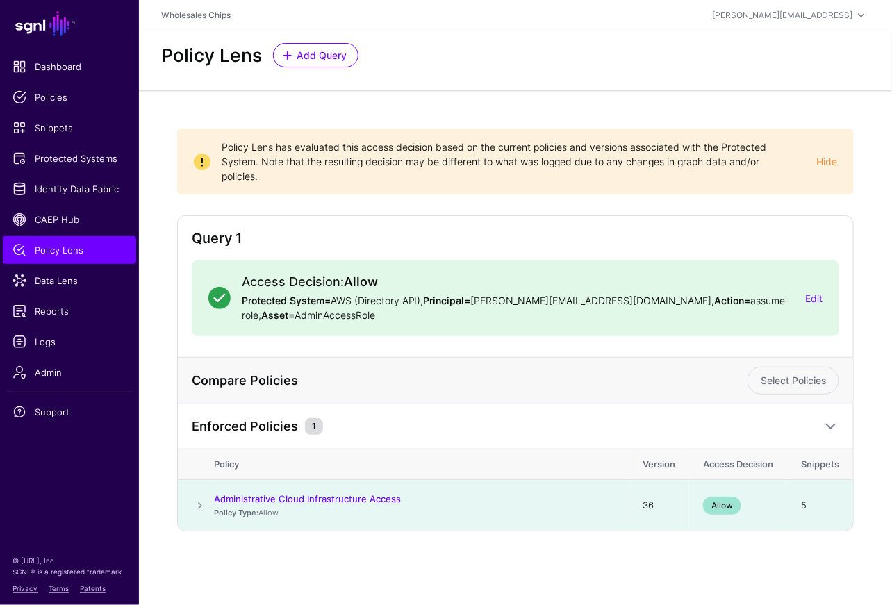
click at [192, 498] on span at bounding box center [200, 505] width 17 height 17
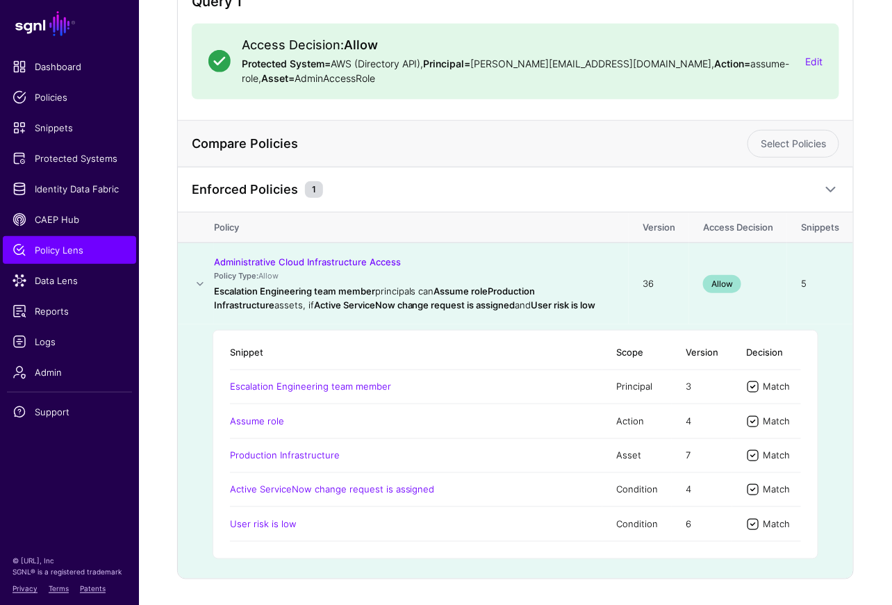
scroll to position [270, 0]
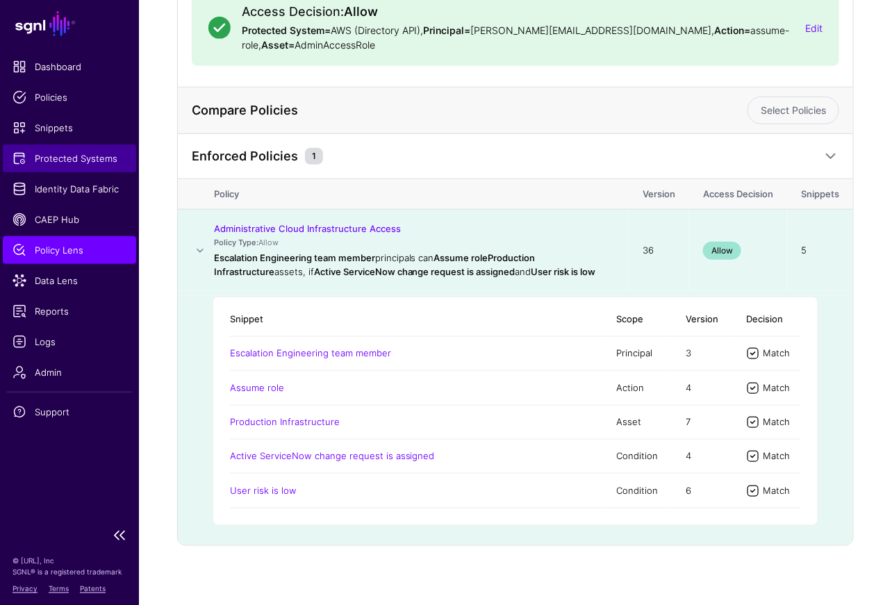
click at [94, 163] on span "Protected Systems" at bounding box center [70, 158] width 114 height 14
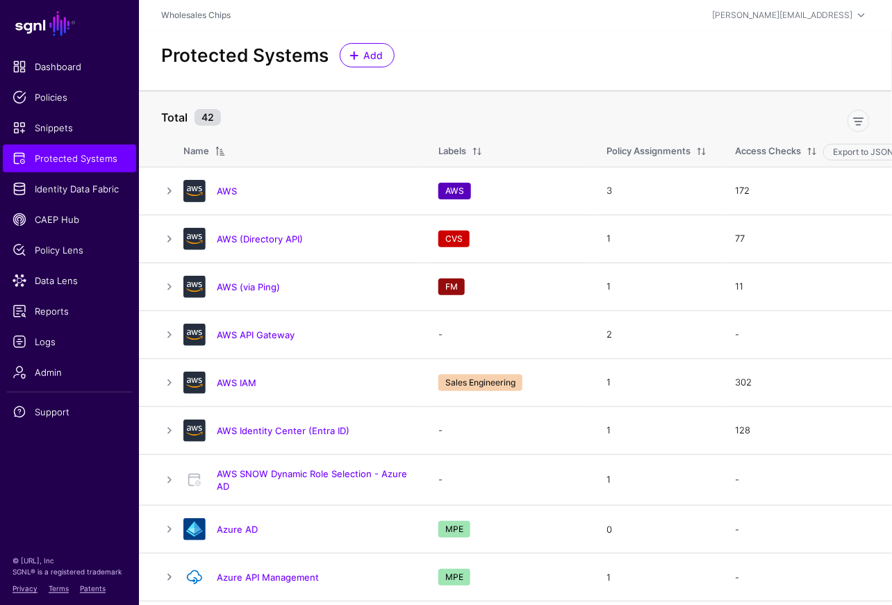
click at [279, 236] on link "AWS (Directory API)" at bounding box center [260, 238] width 86 height 11
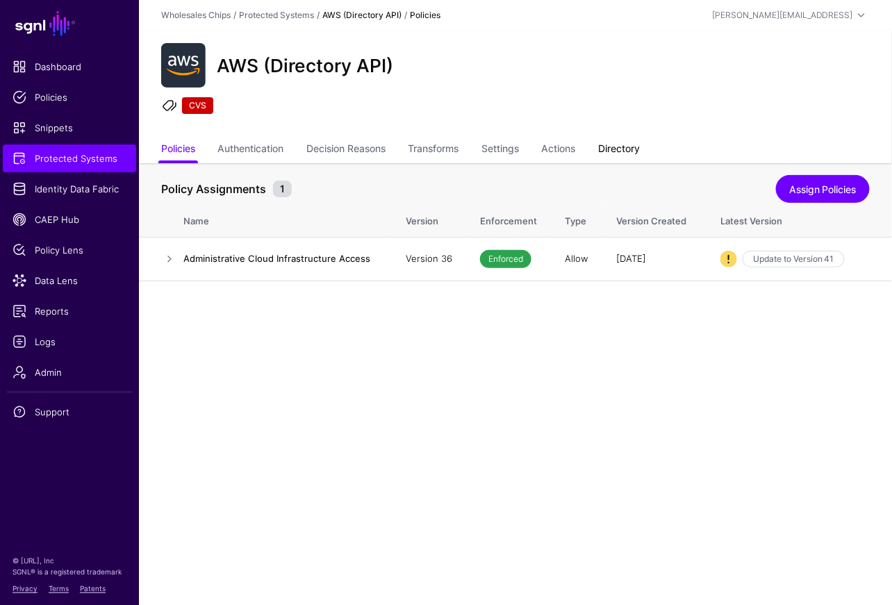
click at [617, 147] on link "Directory" at bounding box center [619, 150] width 42 height 26
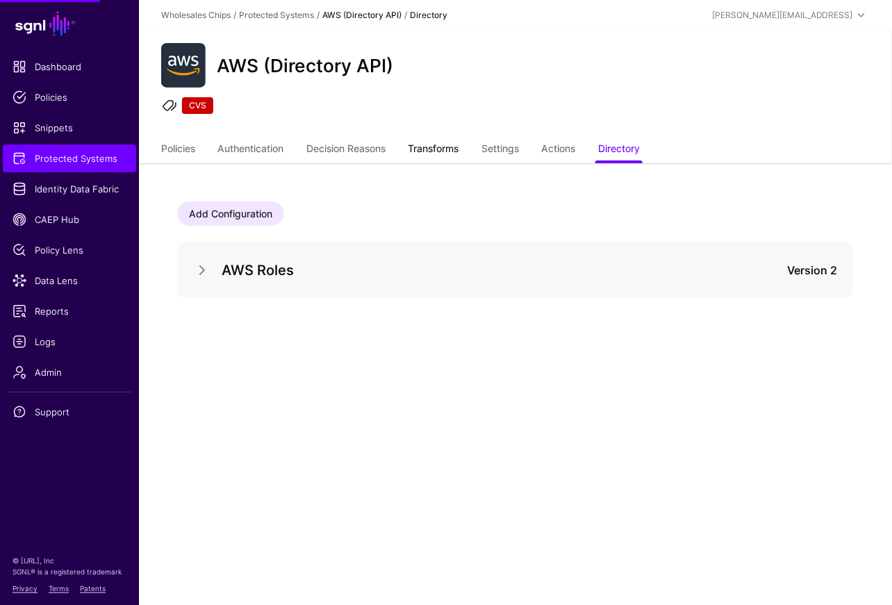
click at [444, 145] on link "Transforms" at bounding box center [434, 150] width 51 height 26
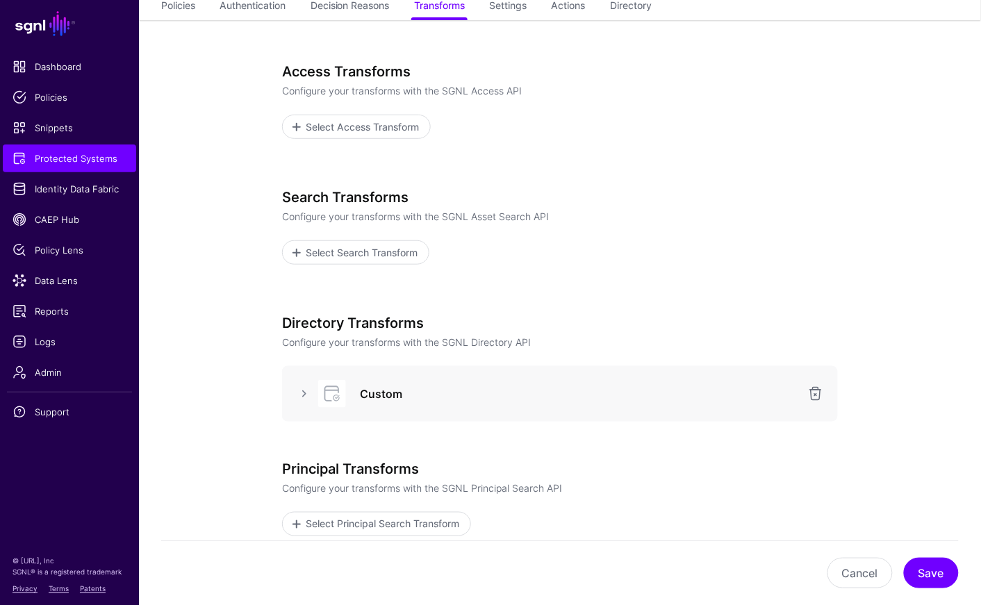
scroll to position [154, 0]
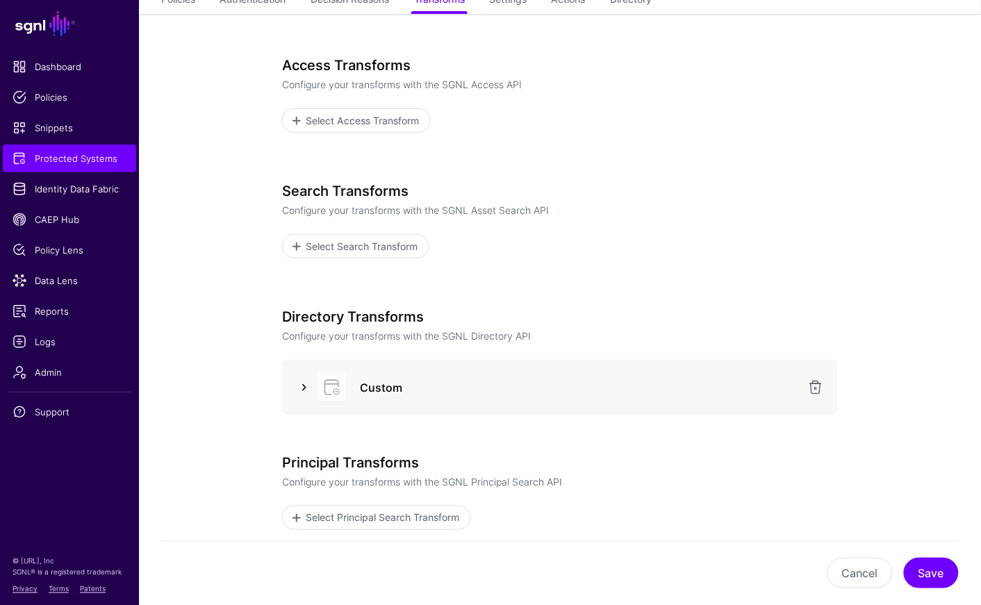
click at [305, 388] on link at bounding box center [304, 387] width 17 height 17
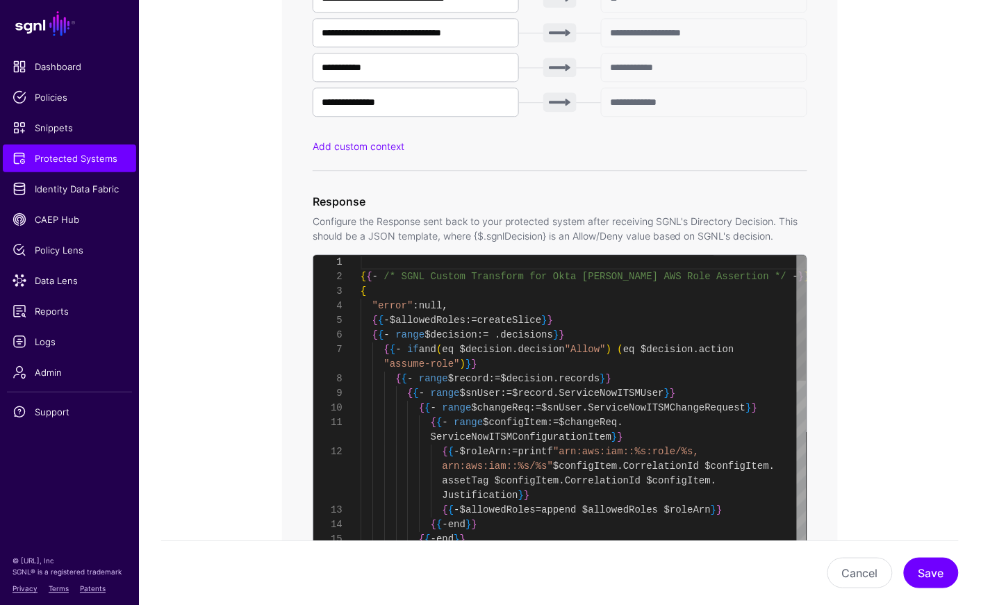
scroll to position [1005, 0]
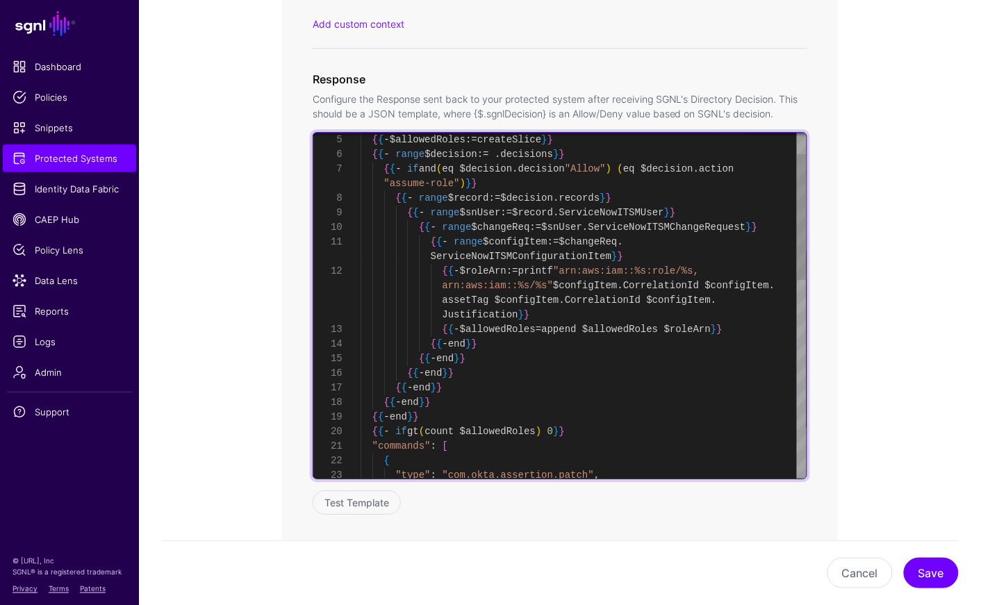
click at [534, 286] on div ""type" : "com.okta.assertion.patch" , { "commands" : [ { { - if gt ( count $all…" at bounding box center [584, 548] width 446 height 948
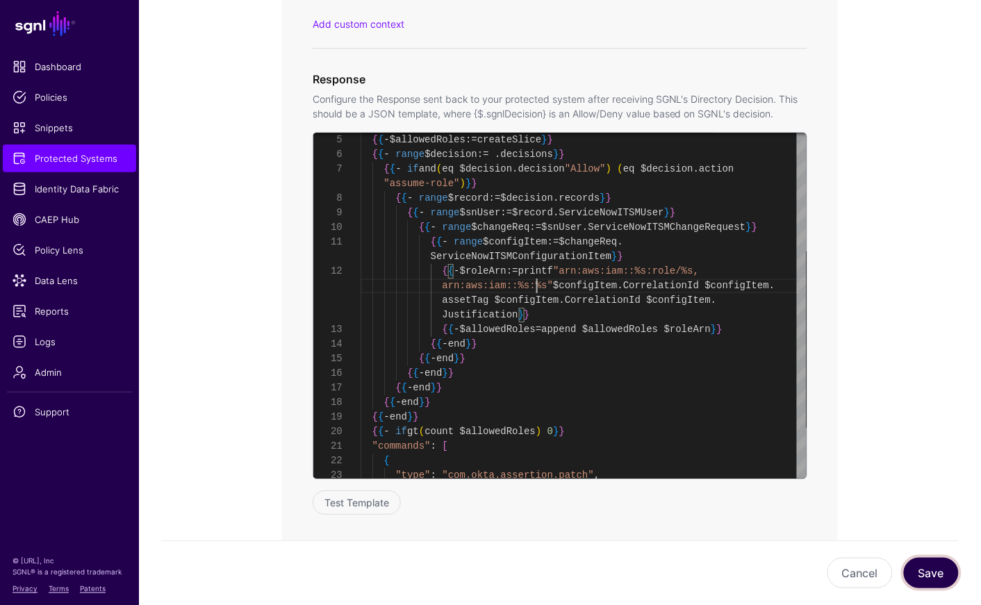
click at [891, 575] on button "Save" at bounding box center [931, 573] width 55 height 31
type textarea "**********"
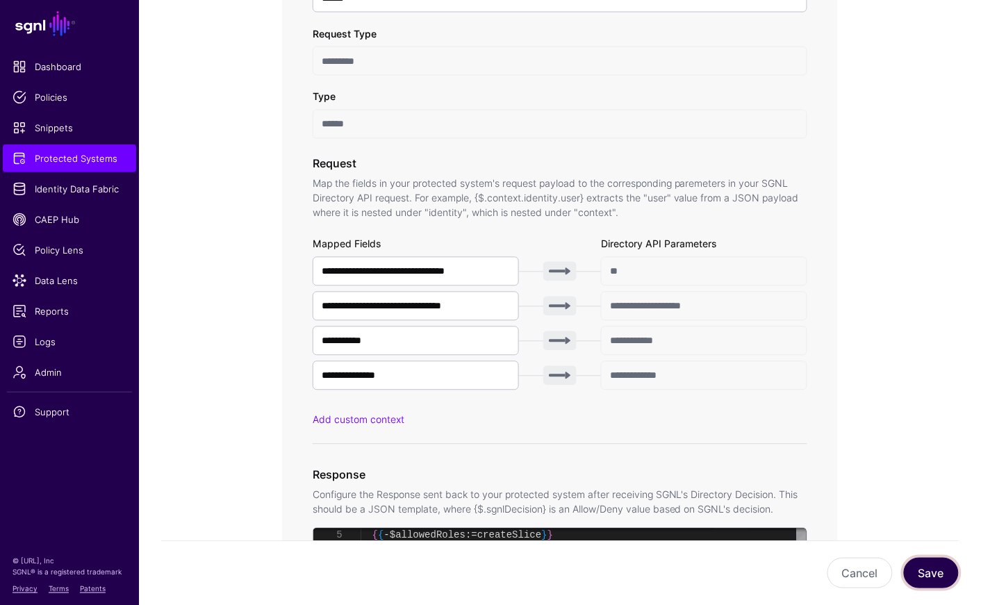
scroll to position [665, 0]
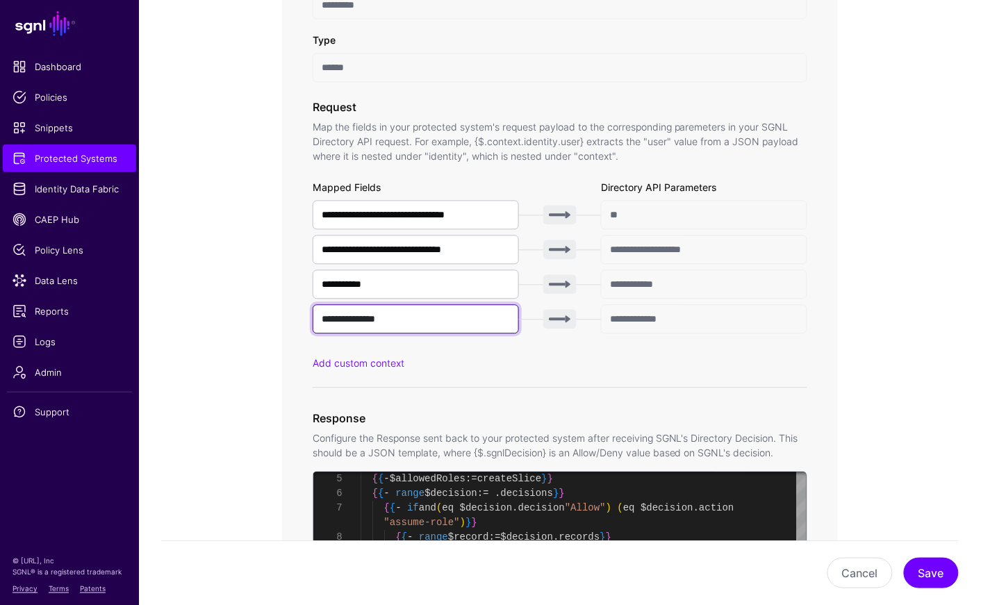
click at [423, 320] on input "**********" at bounding box center [416, 319] width 206 height 29
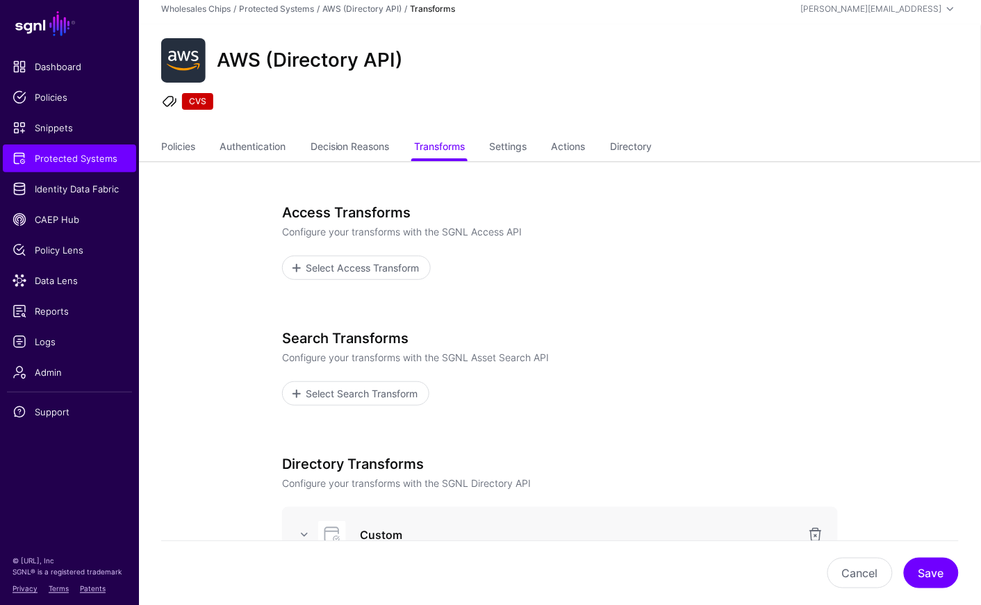
scroll to position [0, 0]
